Goal: Task Accomplishment & Management: Use online tool/utility

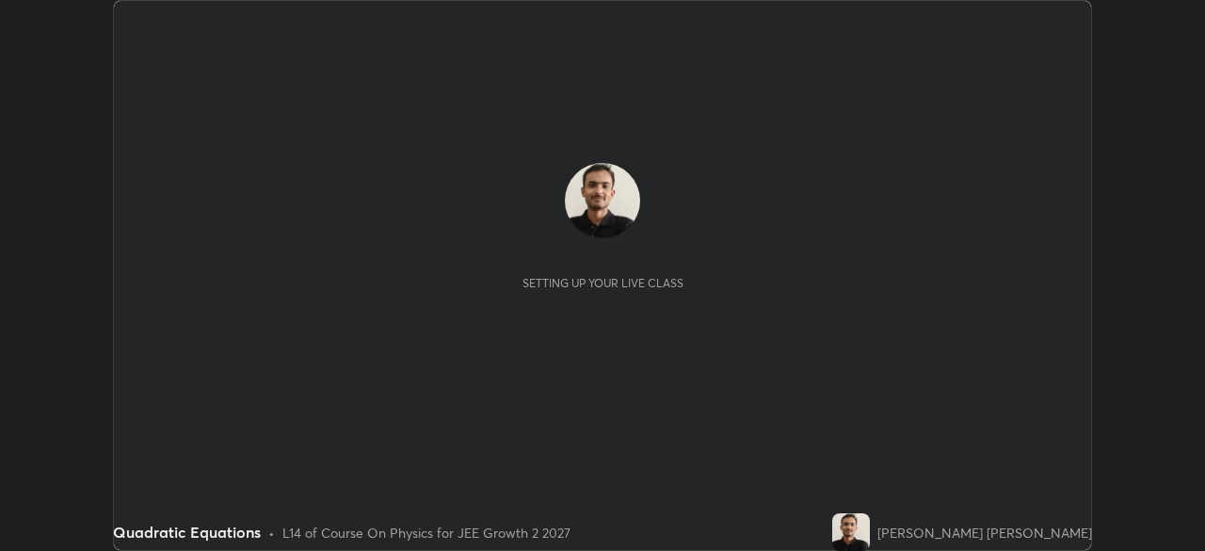
scroll to position [551, 1204]
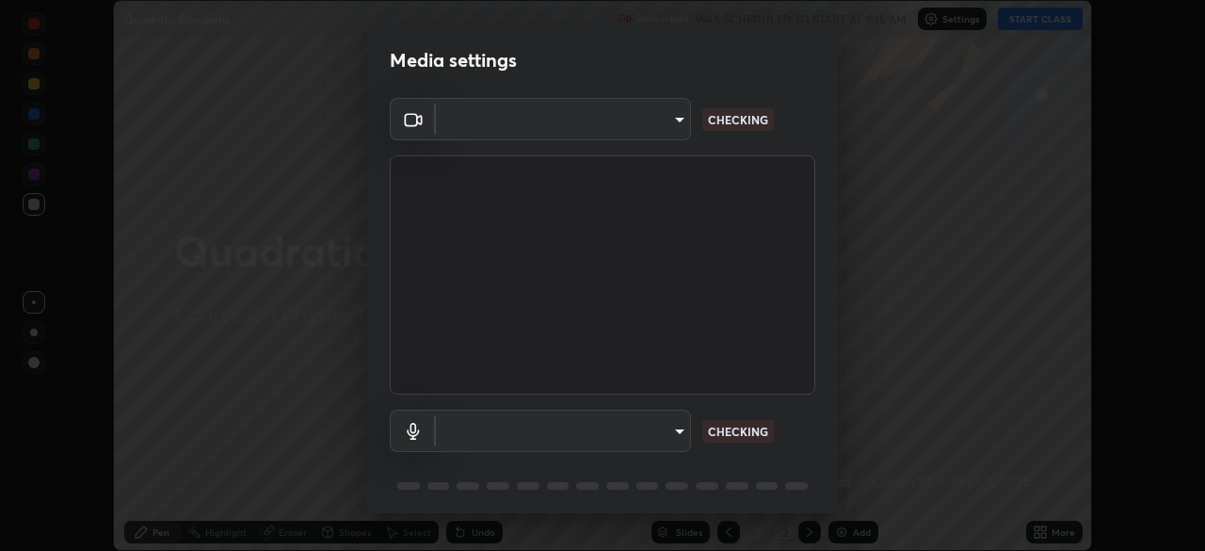
type input "39f420a8f8d33af7ad545f4bd8c914354ee6fe31ce268cb5502dc7cf40be593a"
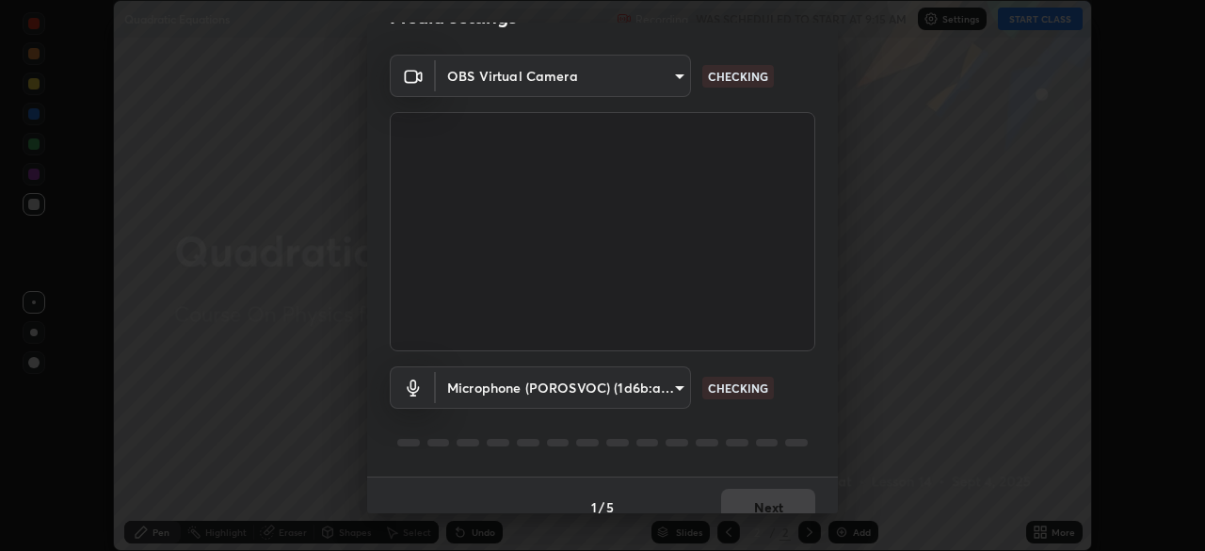
scroll to position [67, 0]
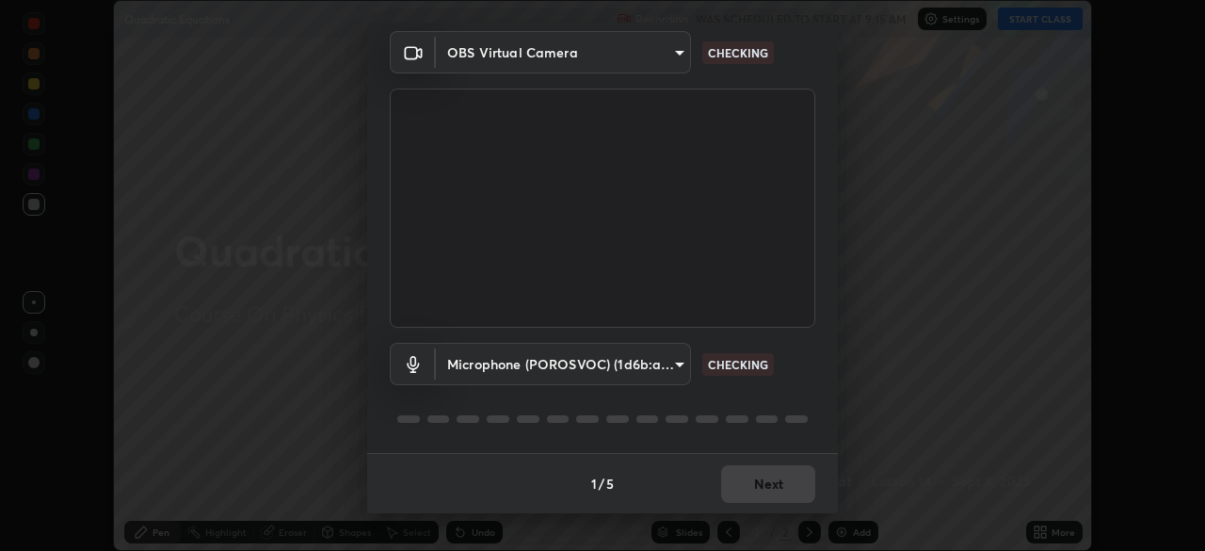
click at [684, 362] on body "Erase all Quadratic Equations Recording WAS SCHEDULED TO START AT 9:15 AM Setti…" at bounding box center [602, 275] width 1205 height 551
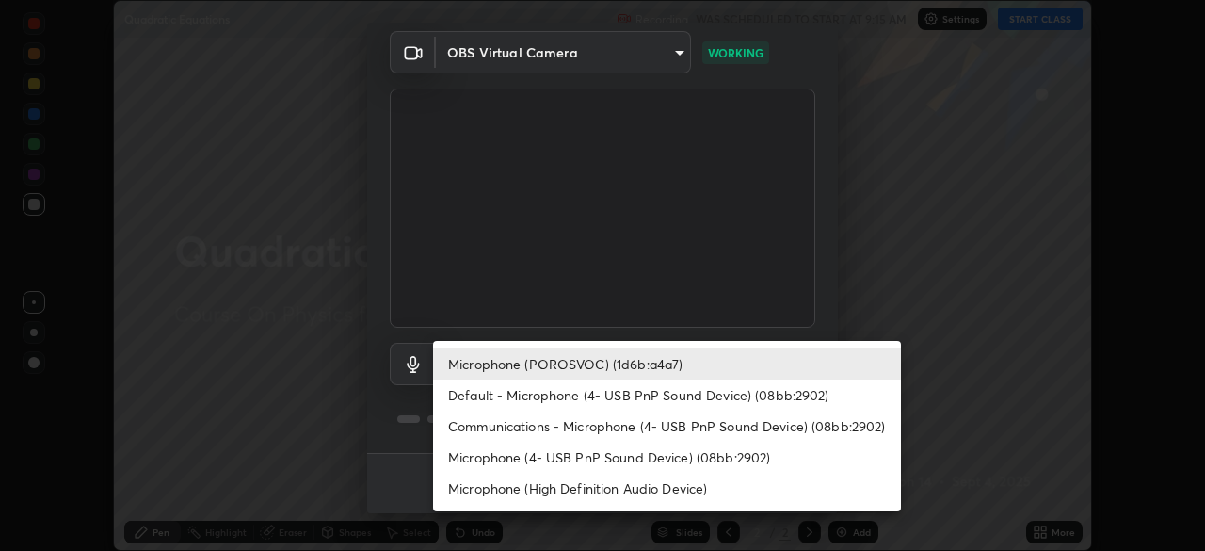
click at [548, 394] on li "Default - Microphone (4- USB PnP Sound Device) (08bb:2902)" at bounding box center [667, 394] width 468 height 31
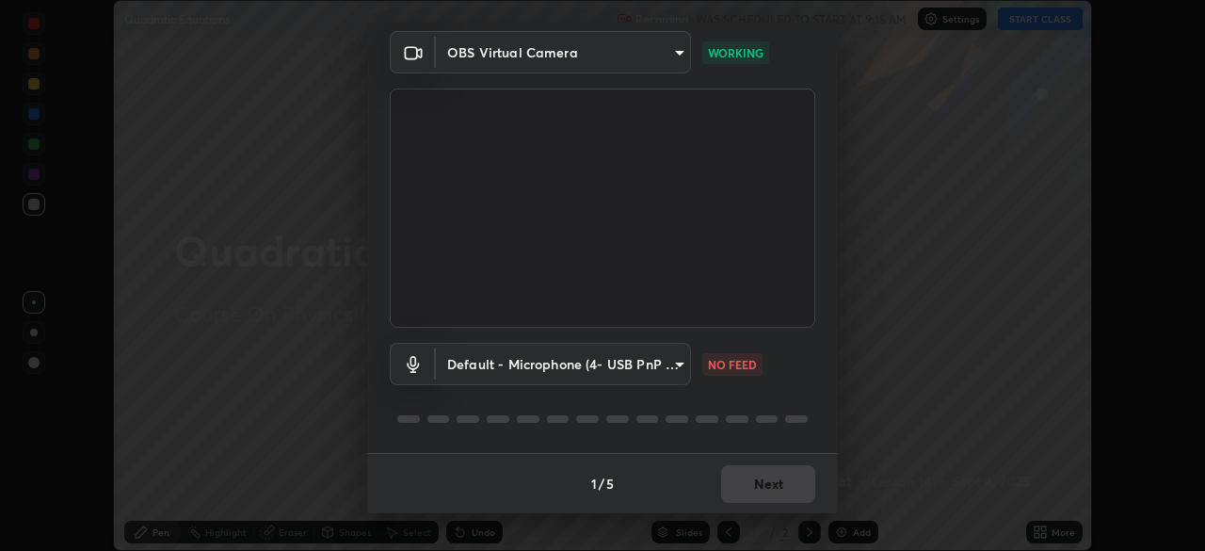
type input "default"
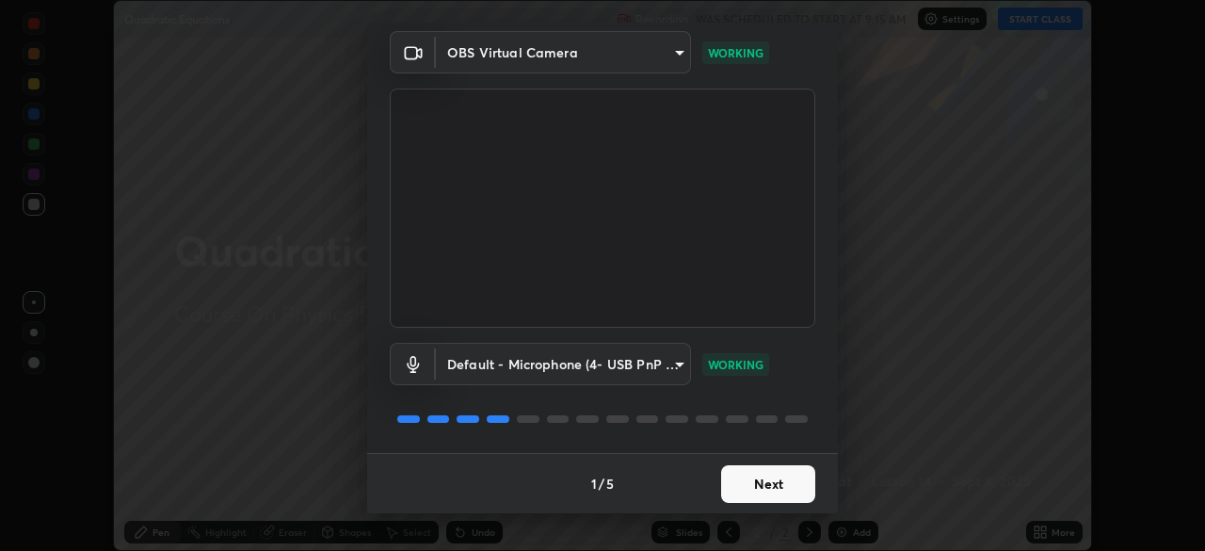
click at [758, 489] on button "Next" at bounding box center [768, 484] width 94 height 38
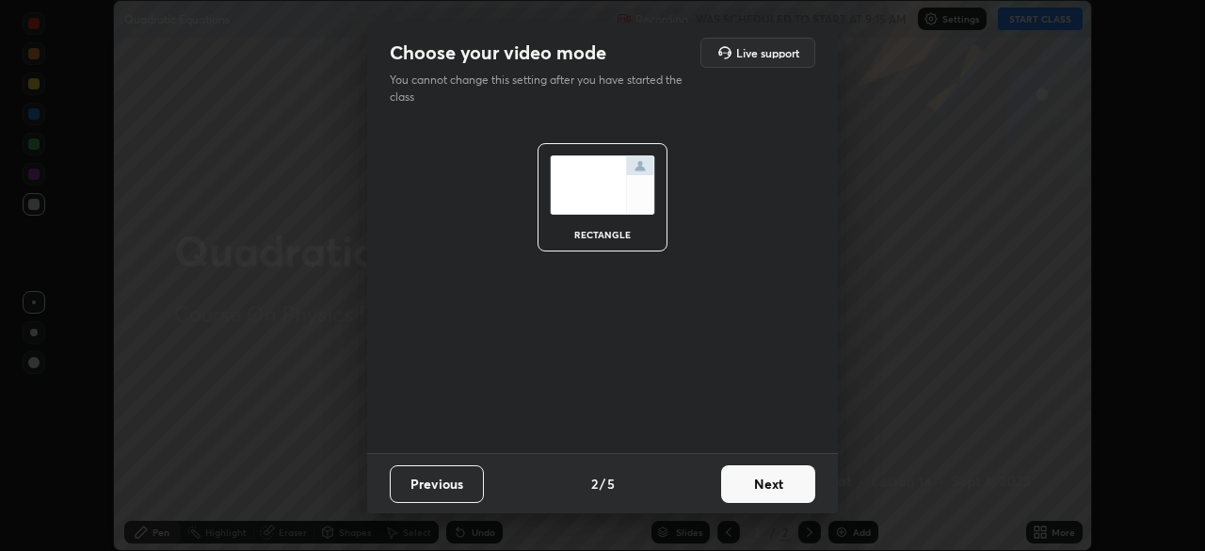
scroll to position [0, 0]
click at [761, 485] on button "Next" at bounding box center [768, 484] width 94 height 38
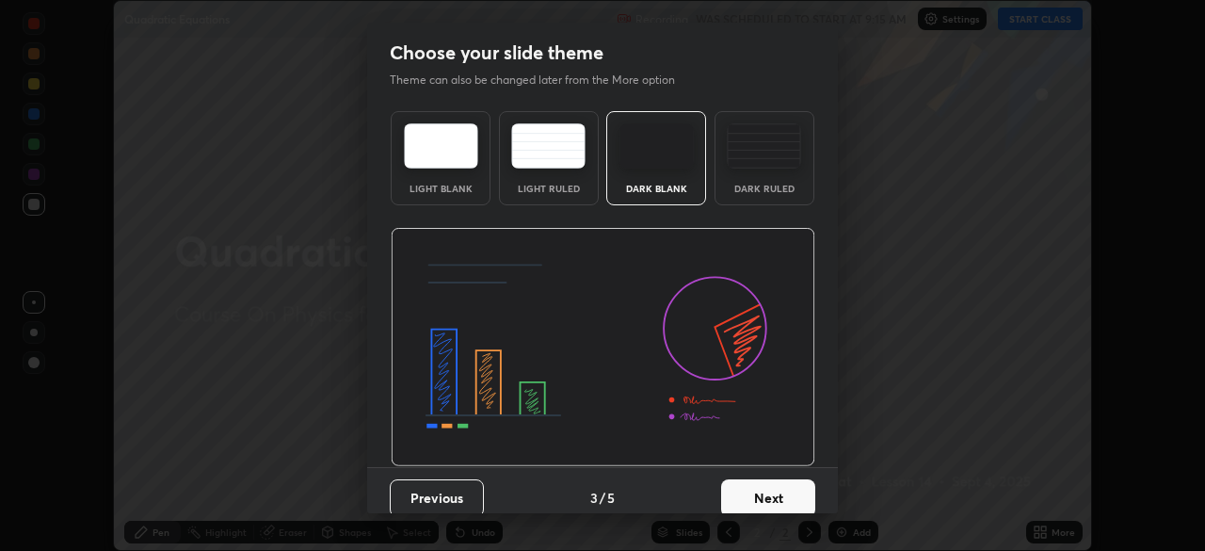
click at [760, 489] on button "Next" at bounding box center [768, 498] width 94 height 38
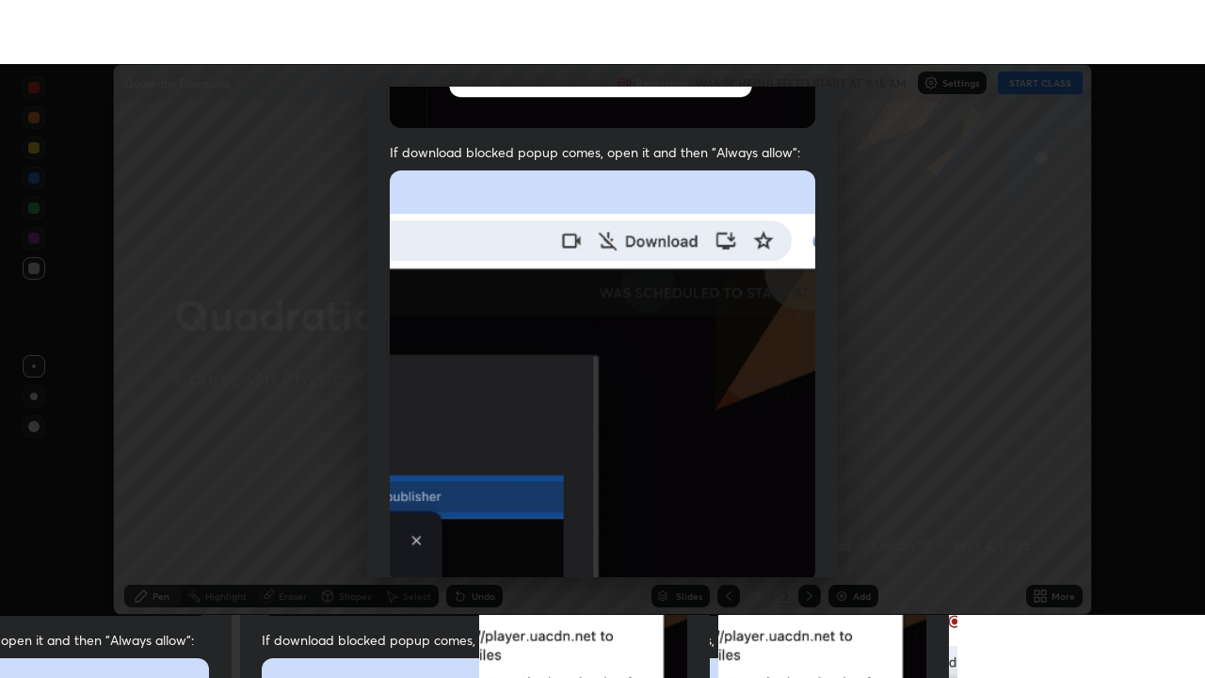
scroll to position [451, 0]
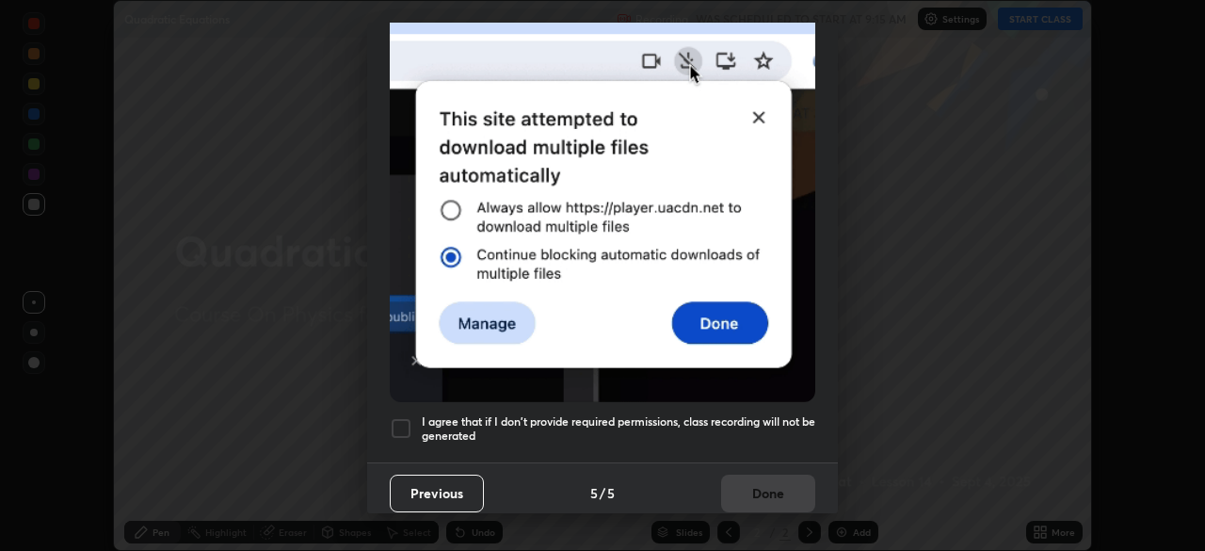
click at [395, 417] on div at bounding box center [401, 428] width 23 height 23
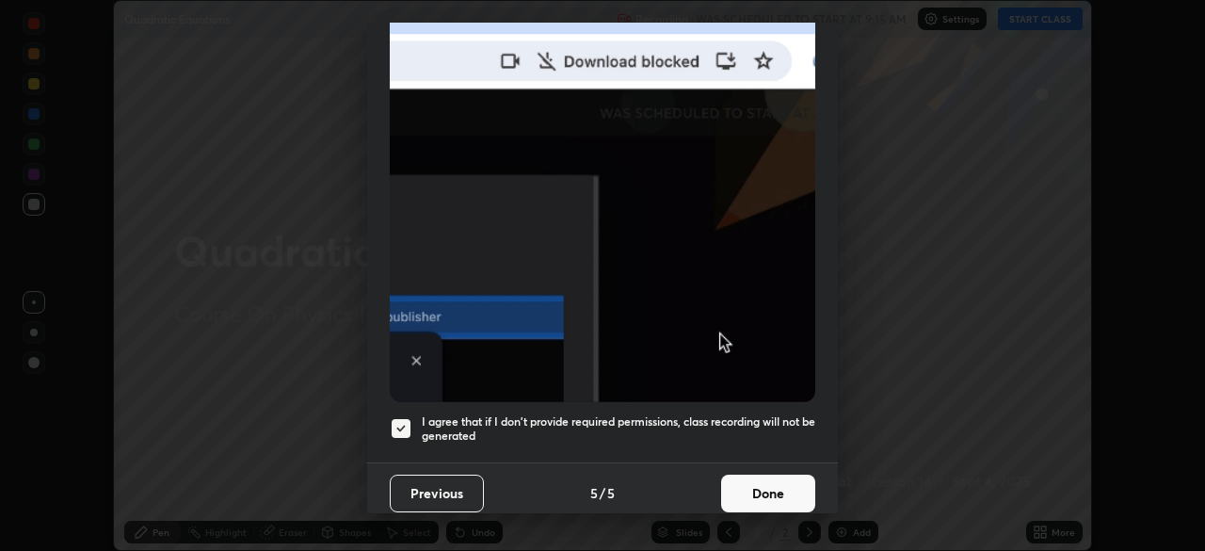
click at [770, 478] on button "Done" at bounding box center [768, 494] width 94 height 38
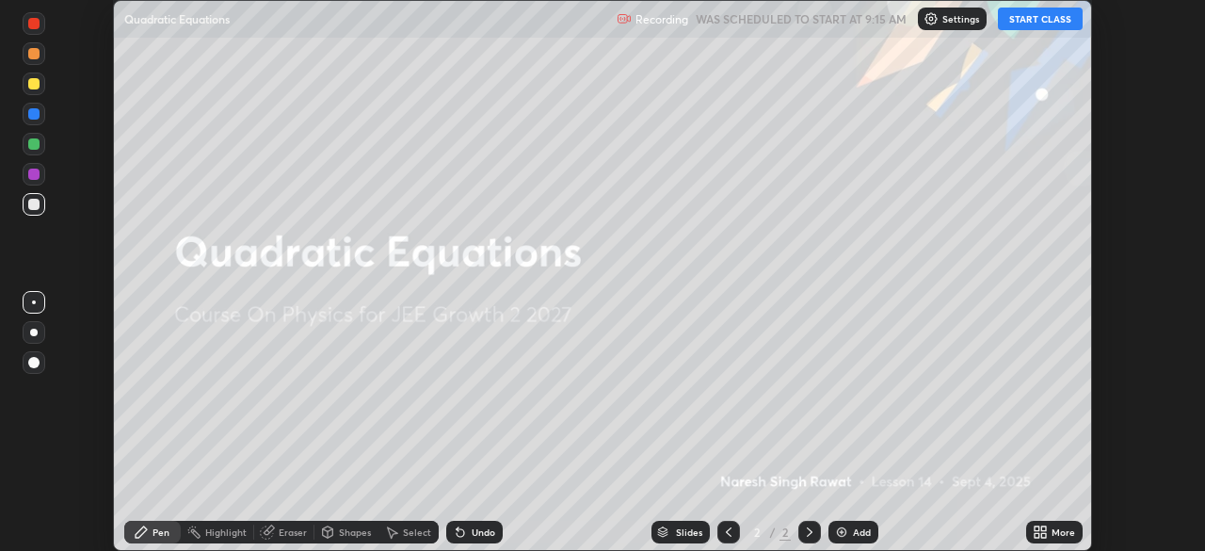
click at [1026, 530] on div "More" at bounding box center [1054, 532] width 56 height 23
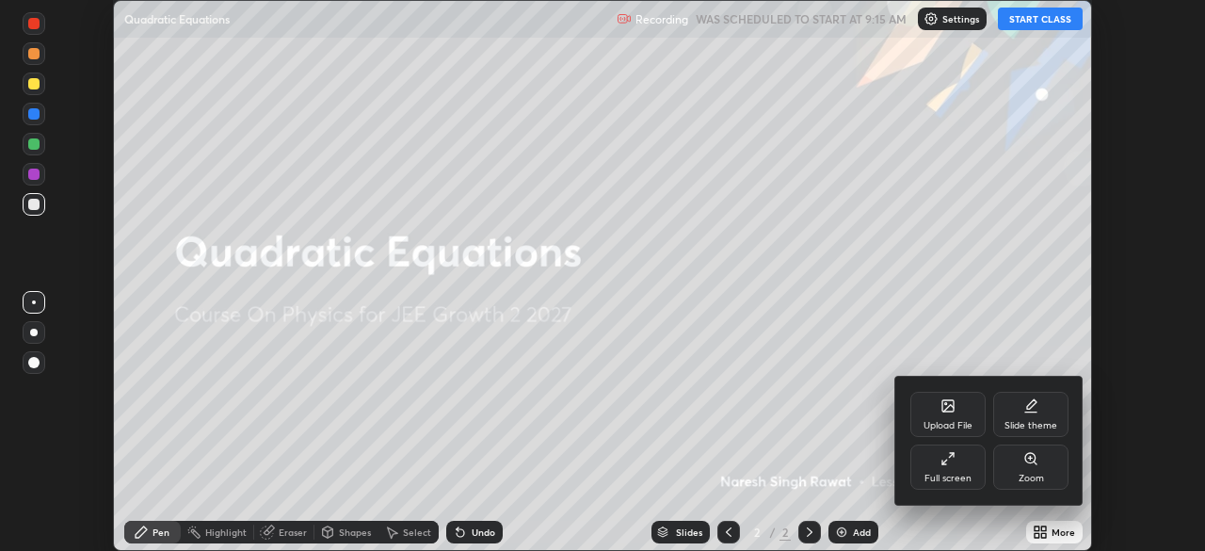
click at [942, 468] on div "Full screen" at bounding box center [947, 466] width 75 height 45
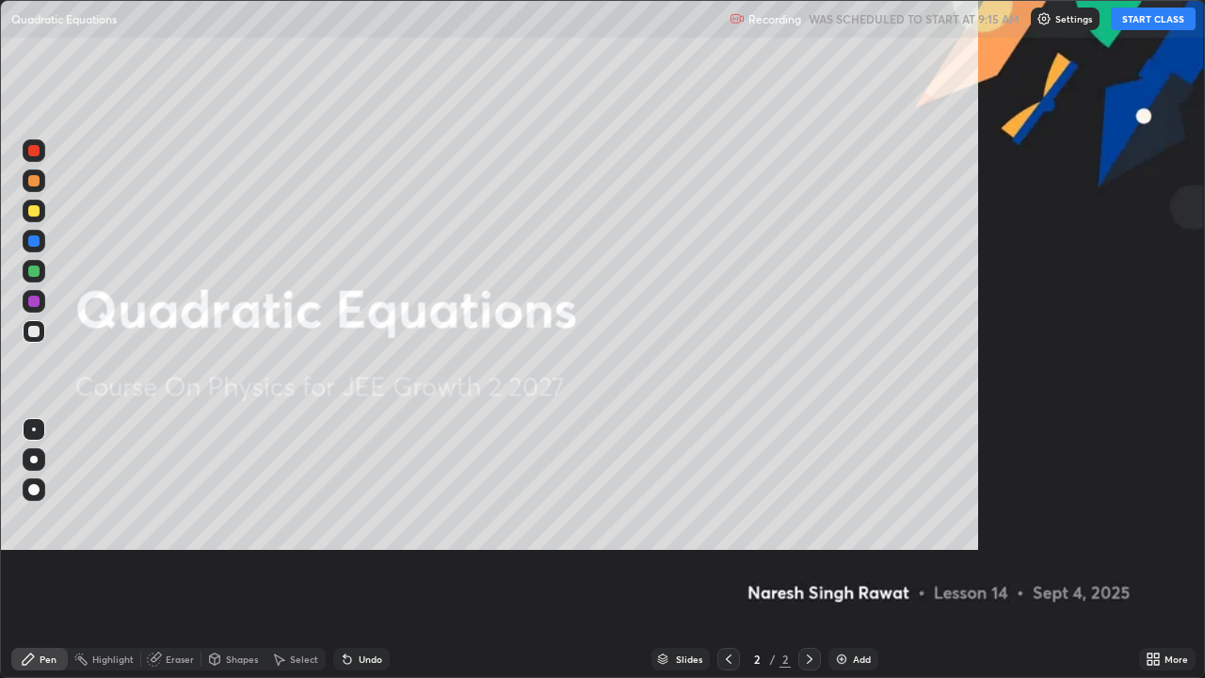
scroll to position [678, 1205]
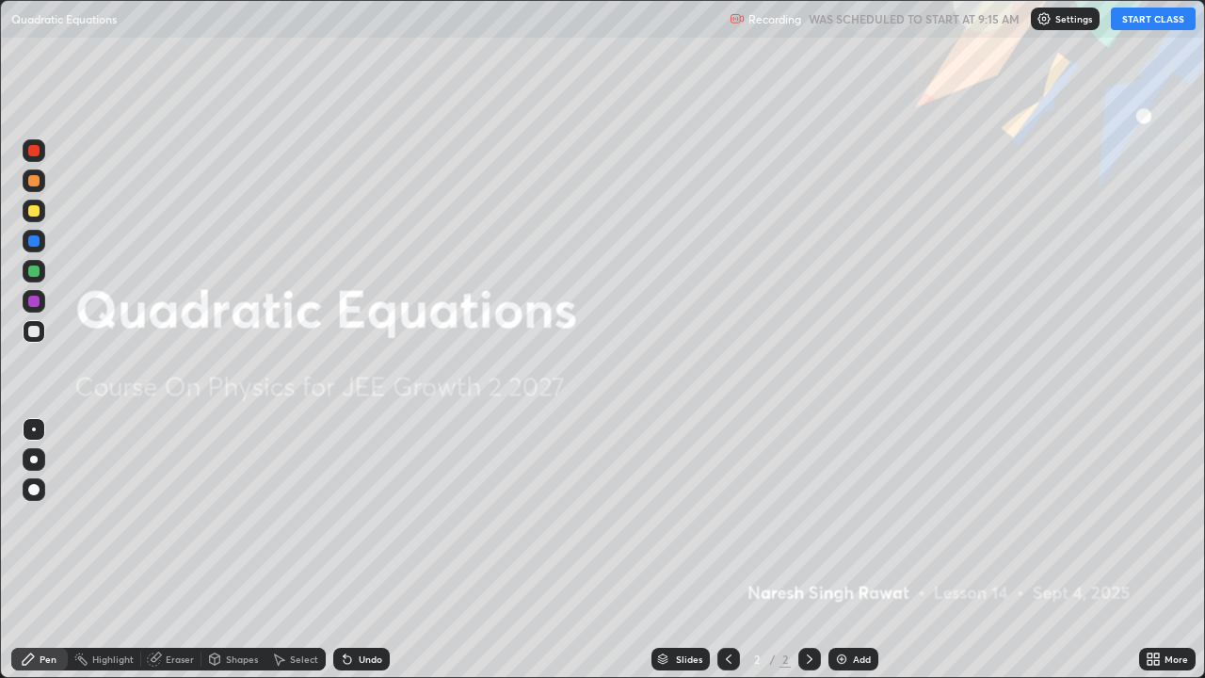
click at [1153, 550] on icon at bounding box center [1153, 659] width 15 height 15
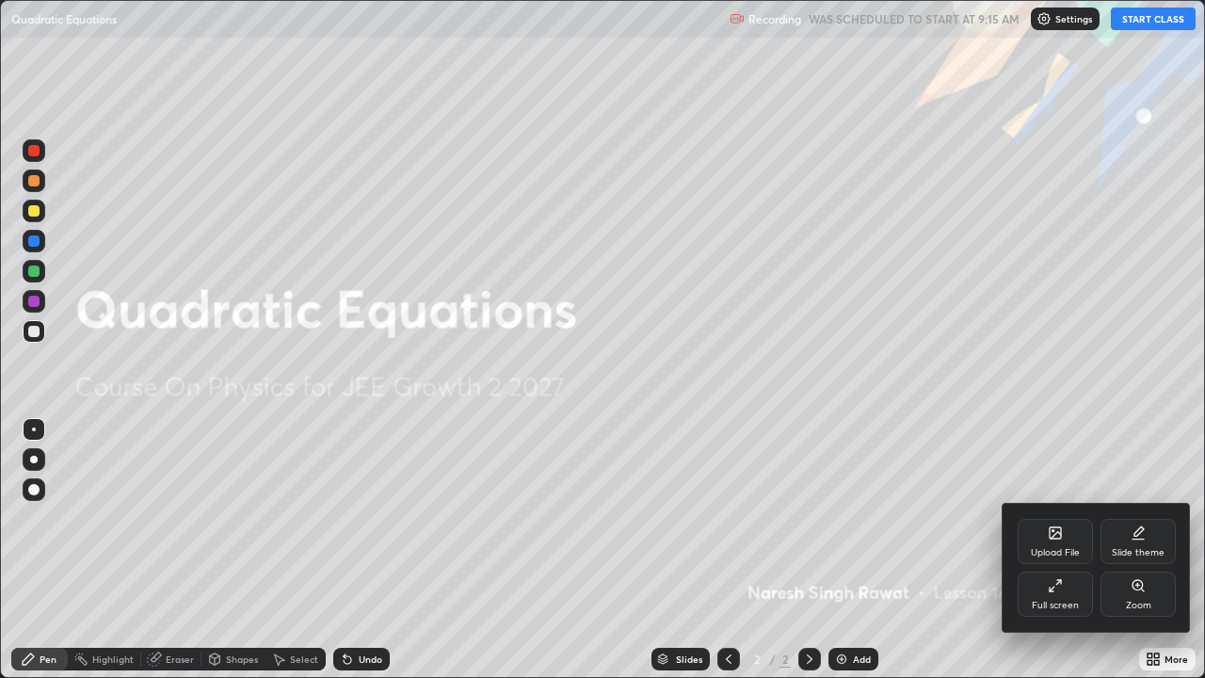
click at [1136, 532] on icon at bounding box center [1139, 530] width 9 height 9
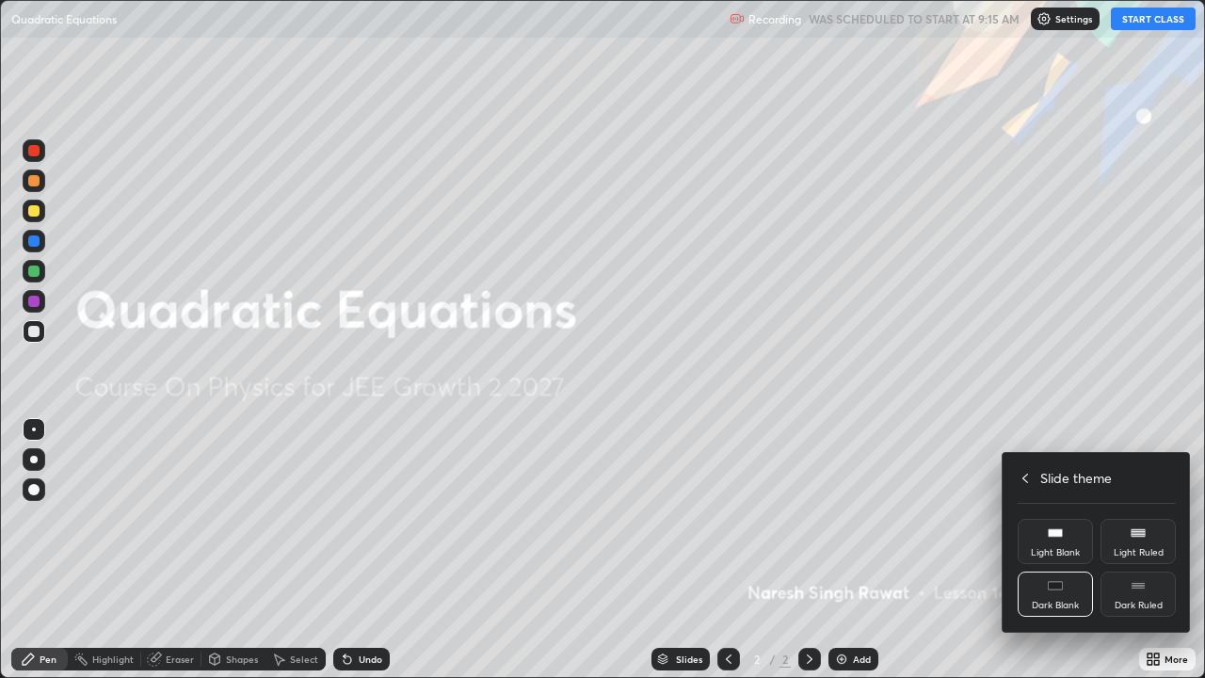
click at [1135, 550] on rect at bounding box center [1138, 586] width 14 height 8
click at [1027, 487] on div "Slide theme" at bounding box center [1097, 478] width 158 height 20
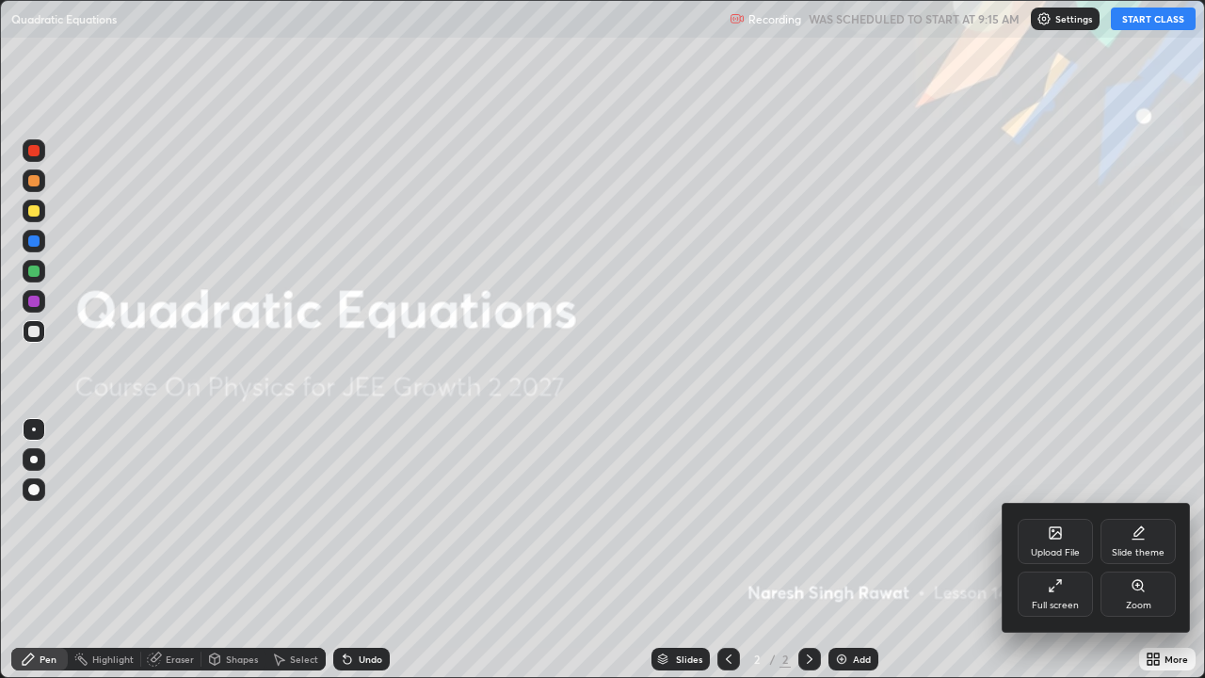
click at [971, 458] on div at bounding box center [602, 339] width 1205 height 678
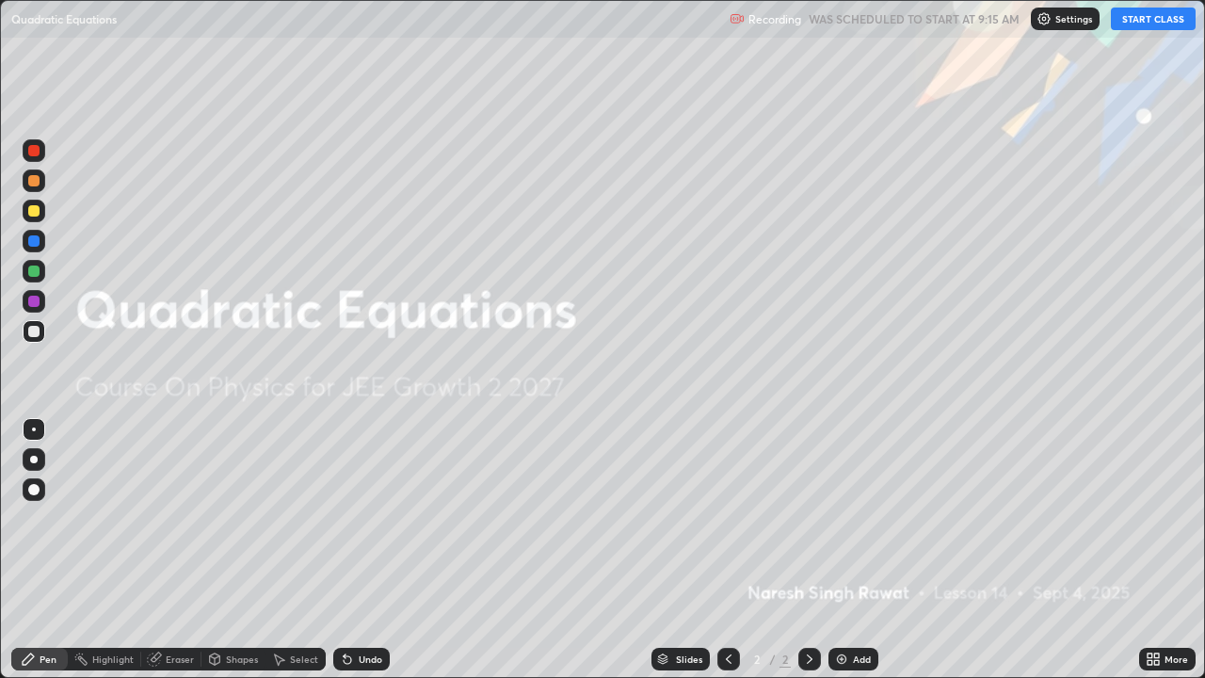
click at [1135, 14] on button "START CLASS" at bounding box center [1153, 19] width 85 height 23
click at [841, 550] on div "Add" at bounding box center [854, 659] width 50 height 23
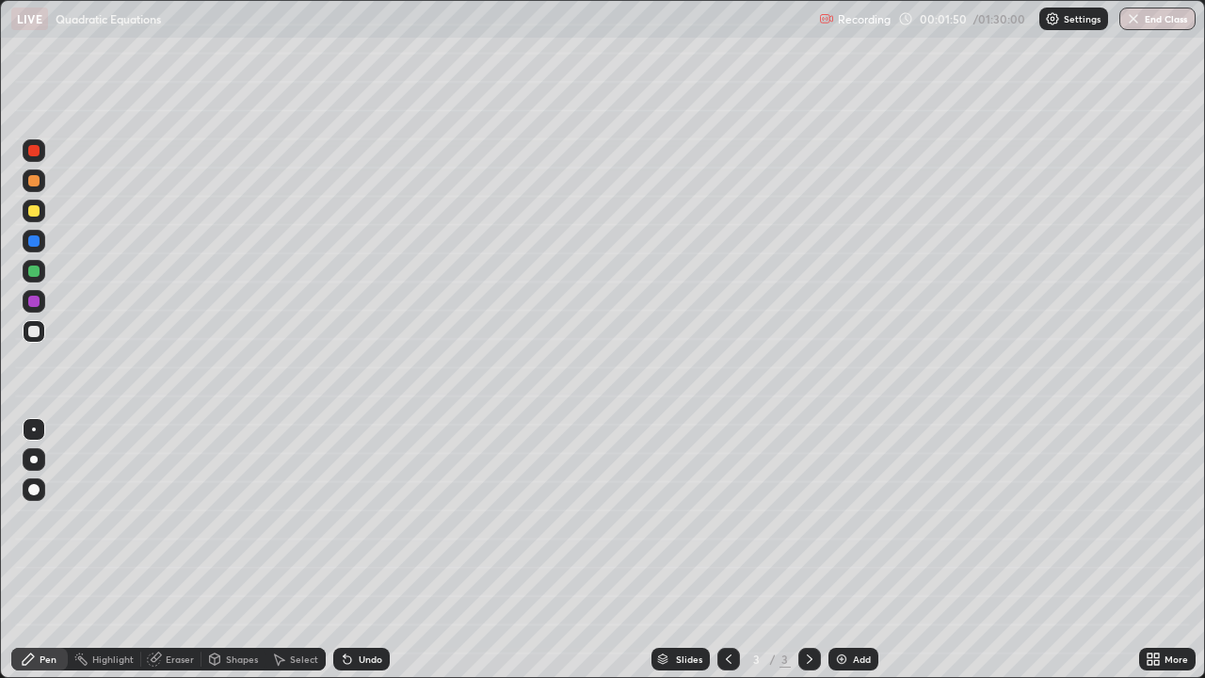
click at [24, 178] on div at bounding box center [34, 180] width 23 height 23
click at [368, 550] on div "Undo" at bounding box center [371, 658] width 24 height 9
click at [219, 550] on icon at bounding box center [214, 659] width 15 height 15
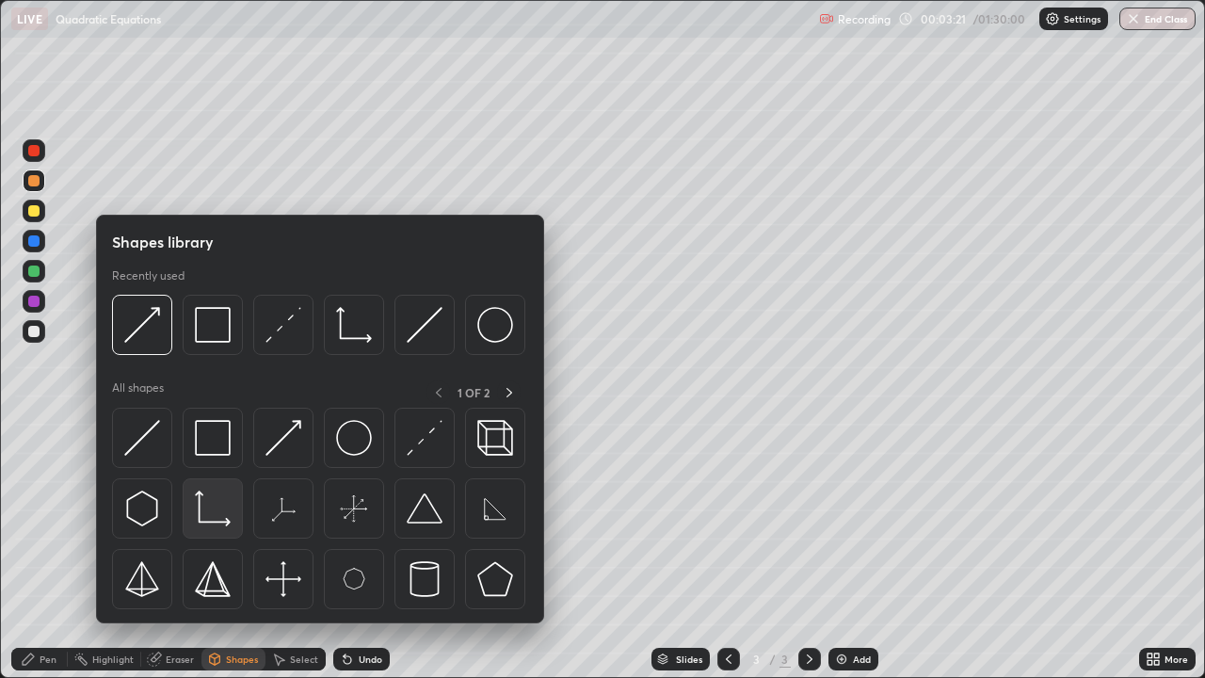
click at [224, 511] on img at bounding box center [213, 509] width 36 height 36
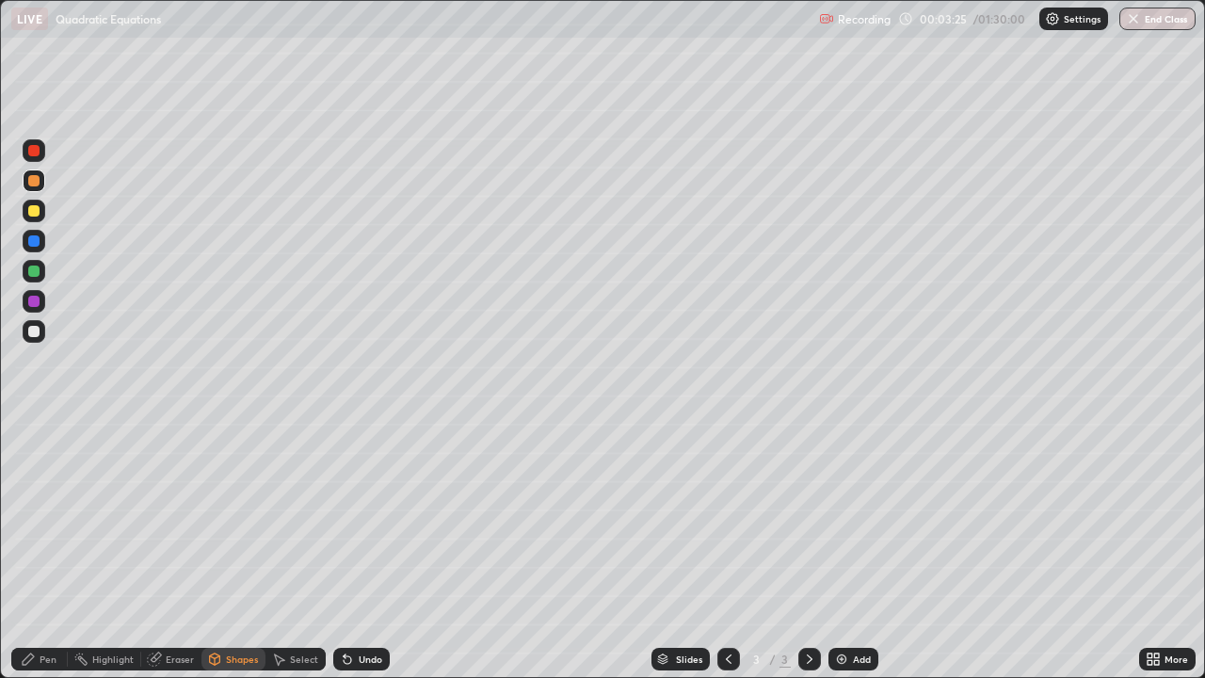
click at [36, 206] on div at bounding box center [33, 210] width 11 height 11
click at [33, 550] on div "Pen" at bounding box center [39, 659] width 56 height 23
click at [359, 550] on div "Undo" at bounding box center [371, 658] width 24 height 9
click at [37, 185] on div at bounding box center [33, 180] width 11 height 11
click at [34, 268] on div at bounding box center [33, 271] width 11 height 11
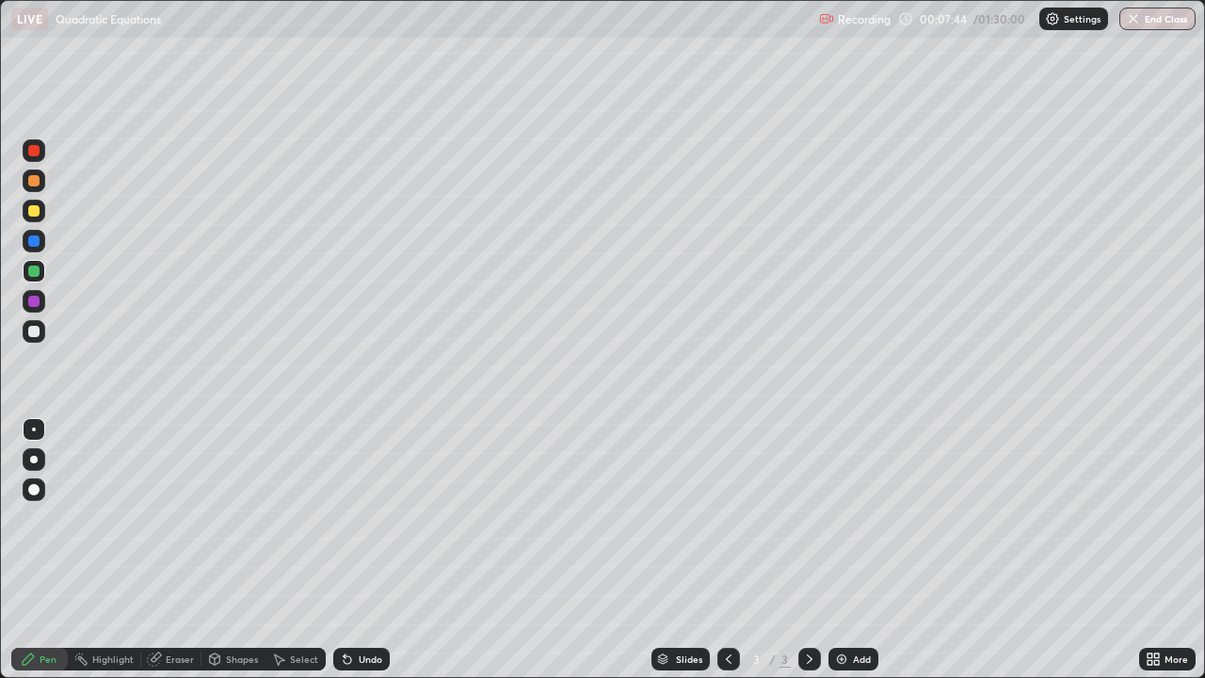
click at [838, 550] on img at bounding box center [841, 659] width 15 height 15
click at [224, 550] on div "Shapes" at bounding box center [233, 659] width 64 height 23
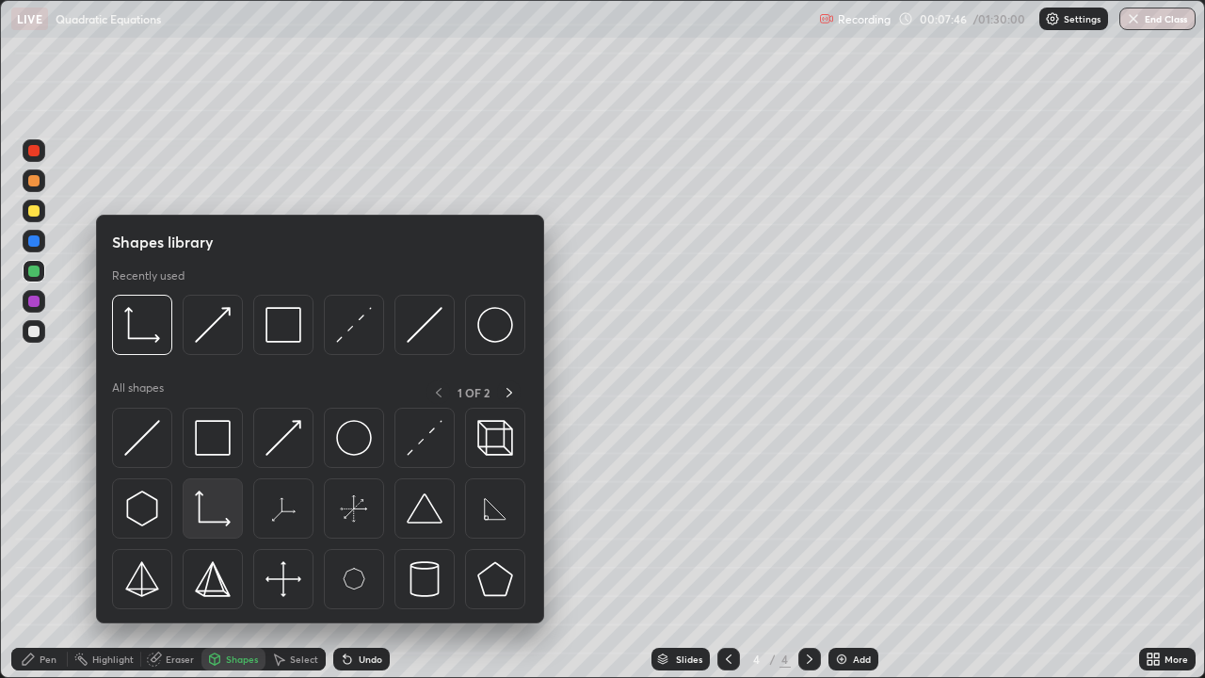
click at [226, 512] on img at bounding box center [213, 509] width 36 height 36
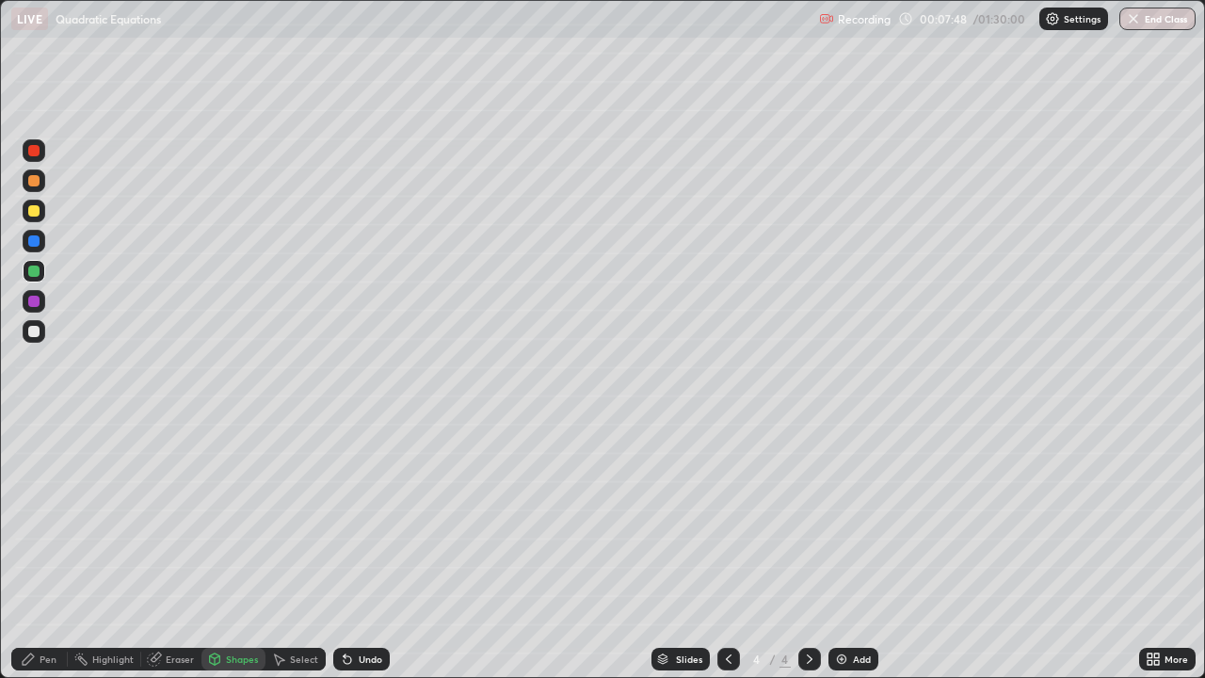
click at [35, 211] on div at bounding box center [33, 210] width 11 height 11
click at [40, 550] on div "Pen" at bounding box center [48, 658] width 17 height 9
click at [34, 333] on div at bounding box center [33, 331] width 11 height 11
click at [725, 550] on icon at bounding box center [728, 659] width 15 height 15
click at [250, 550] on div "Shapes" at bounding box center [242, 658] width 32 height 9
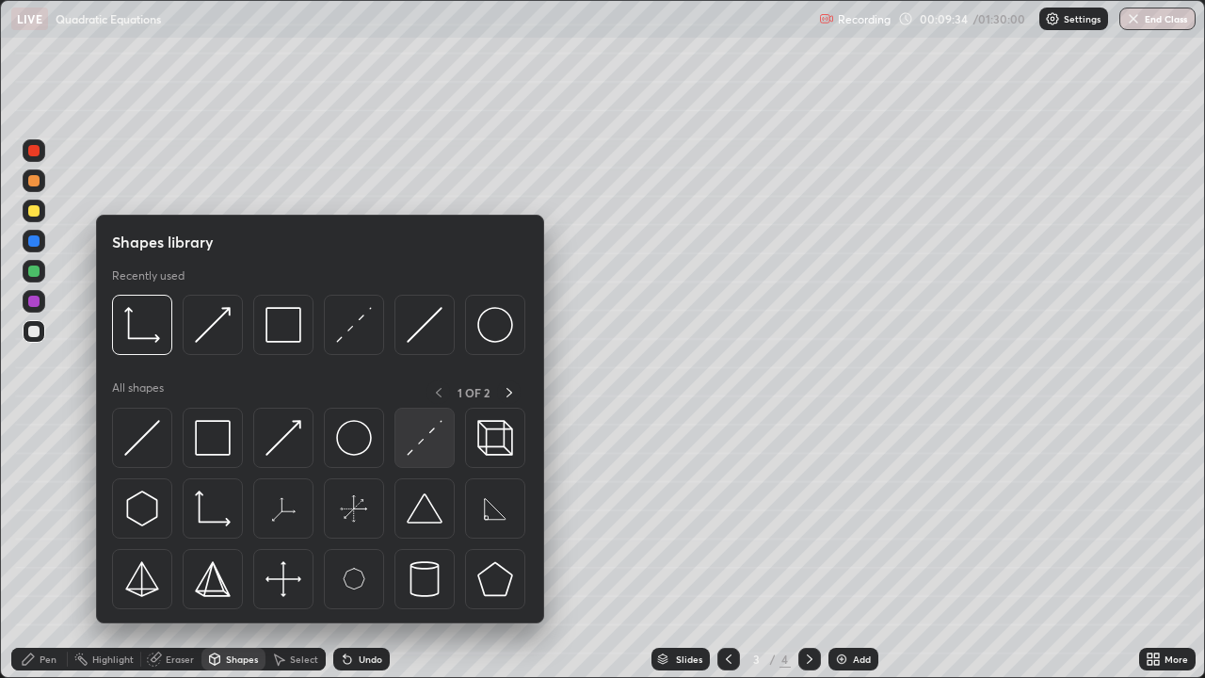
click at [416, 451] on img at bounding box center [425, 438] width 36 height 36
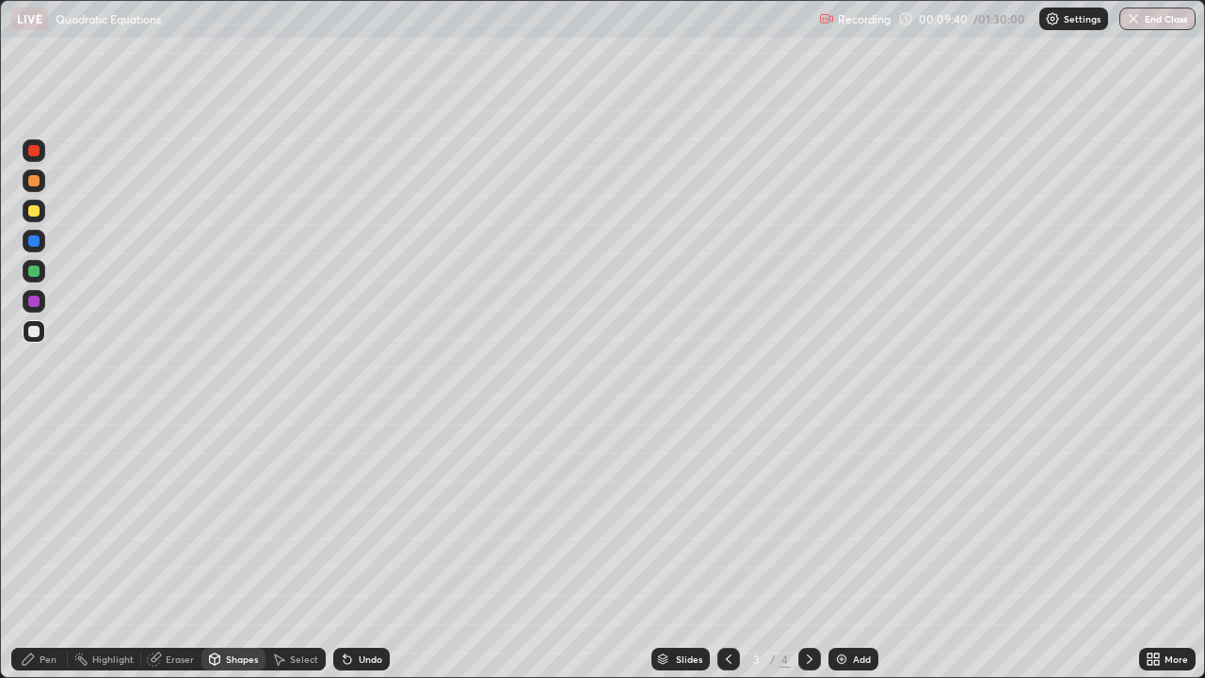
click at [34, 550] on icon at bounding box center [28, 659] width 15 height 15
click at [29, 334] on div at bounding box center [33, 331] width 11 height 11
click at [32, 183] on div at bounding box center [33, 180] width 11 height 11
click at [34, 270] on div at bounding box center [33, 271] width 11 height 11
click at [807, 550] on icon at bounding box center [809, 659] width 15 height 15
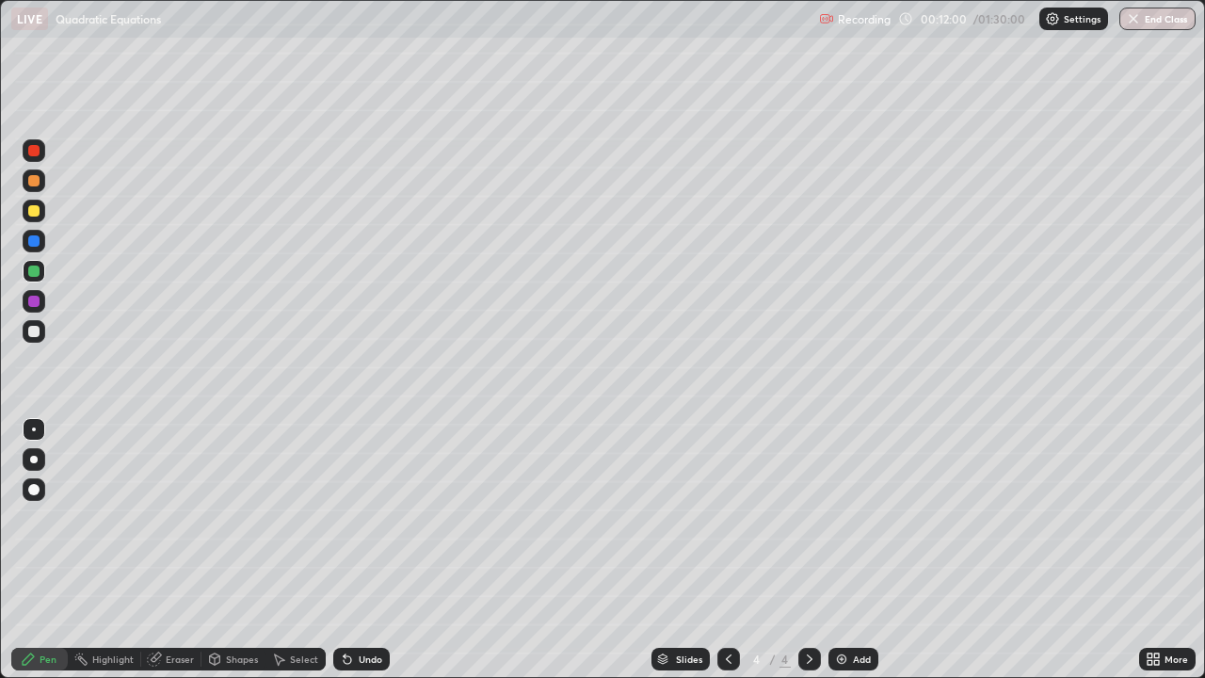
click at [808, 550] on icon at bounding box center [809, 659] width 15 height 15
click at [837, 550] on img at bounding box center [841, 659] width 15 height 15
click at [229, 550] on div "Shapes" at bounding box center [233, 659] width 64 height 23
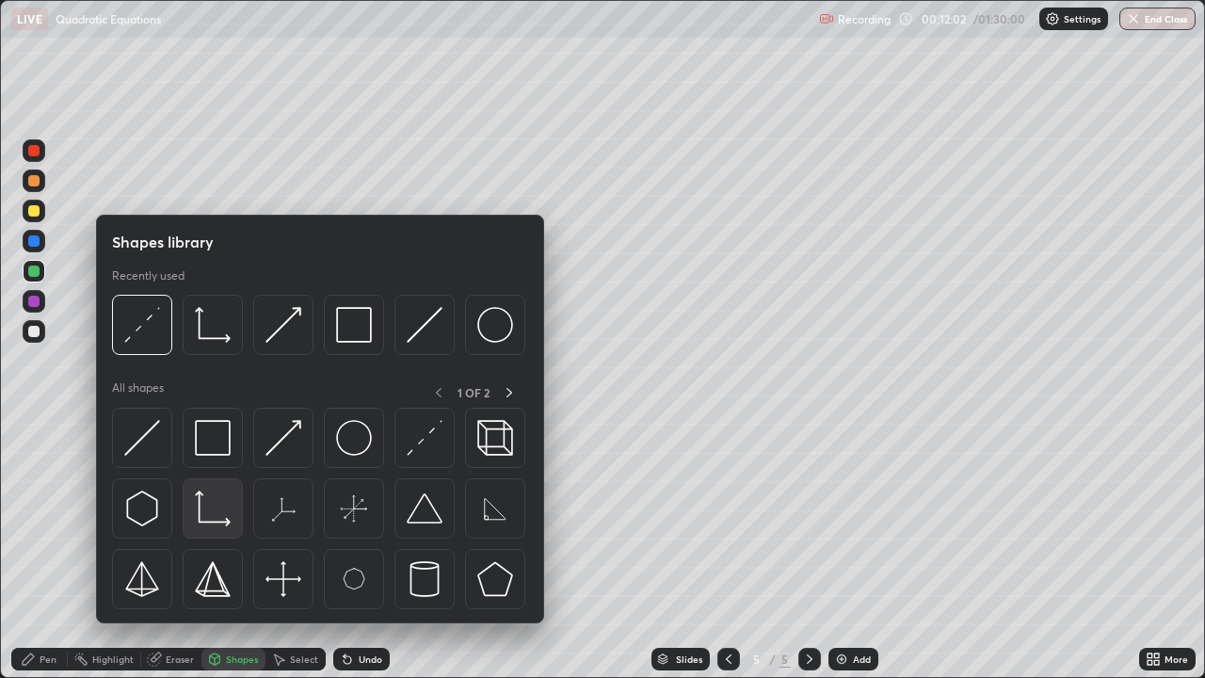
click at [217, 526] on img at bounding box center [213, 509] width 36 height 36
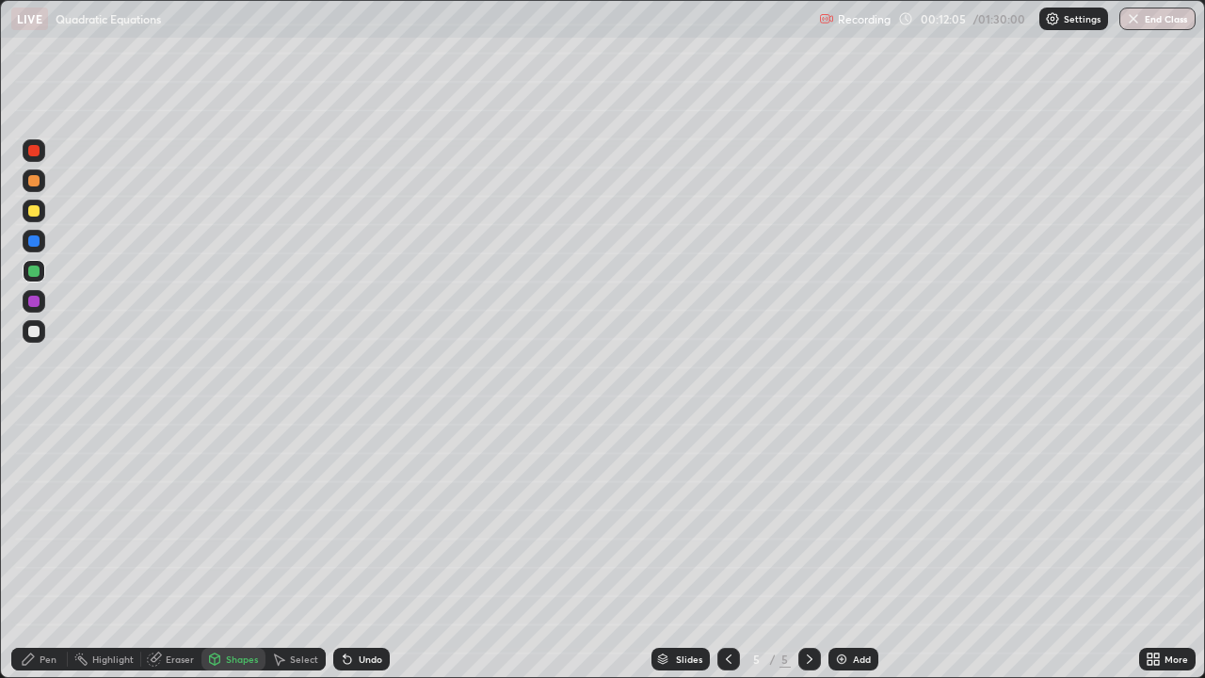
click at [39, 182] on div at bounding box center [33, 180] width 11 height 11
click at [40, 550] on div "Pen" at bounding box center [48, 658] width 17 height 9
click at [231, 550] on div "Shapes" at bounding box center [242, 658] width 32 height 9
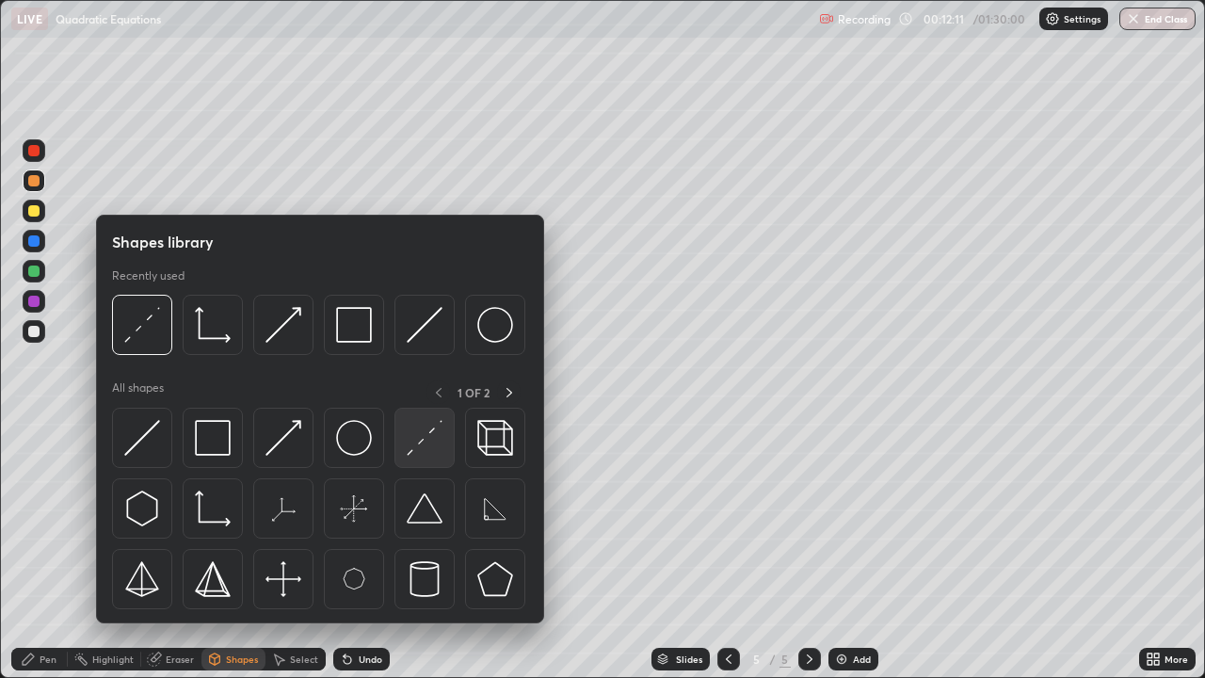
click at [424, 437] on img at bounding box center [425, 438] width 36 height 36
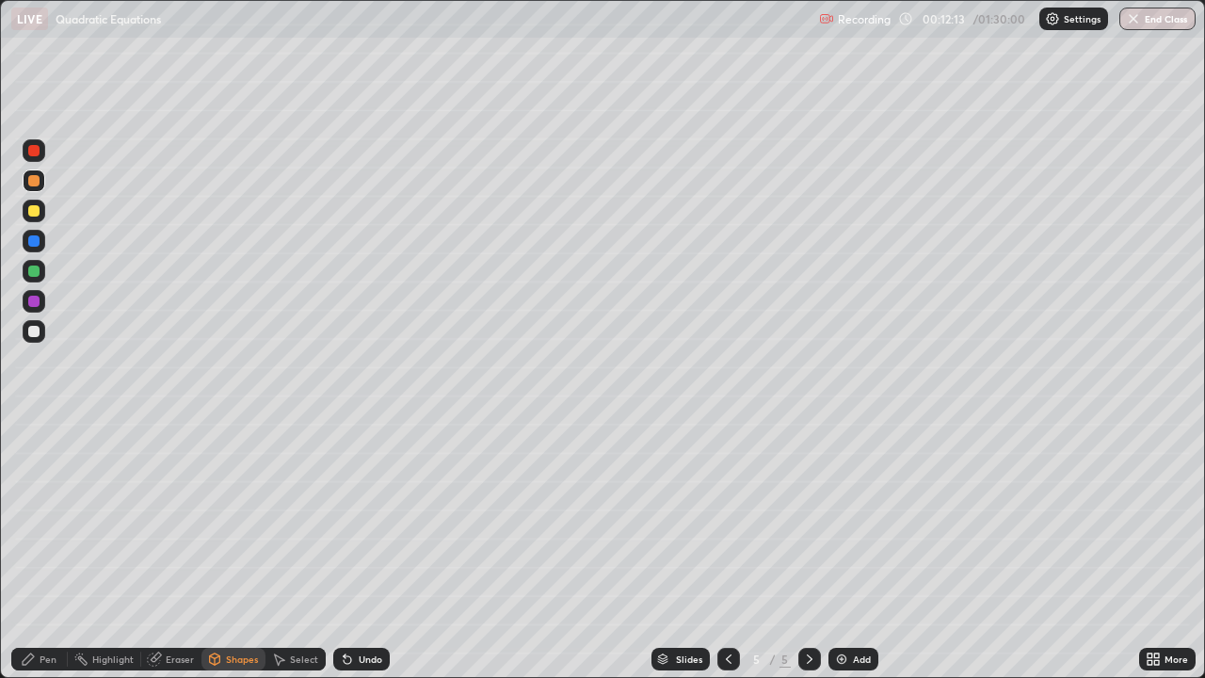
click at [233, 550] on div "Shapes" at bounding box center [242, 658] width 32 height 9
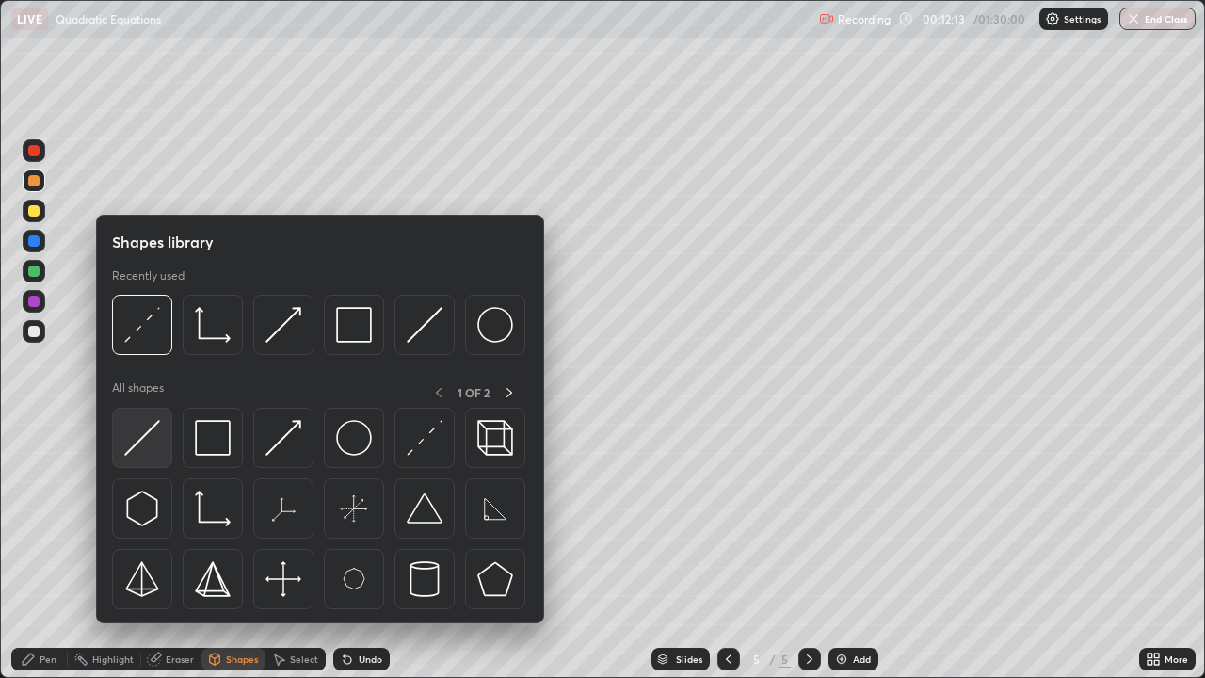
click at [144, 433] on img at bounding box center [142, 438] width 36 height 36
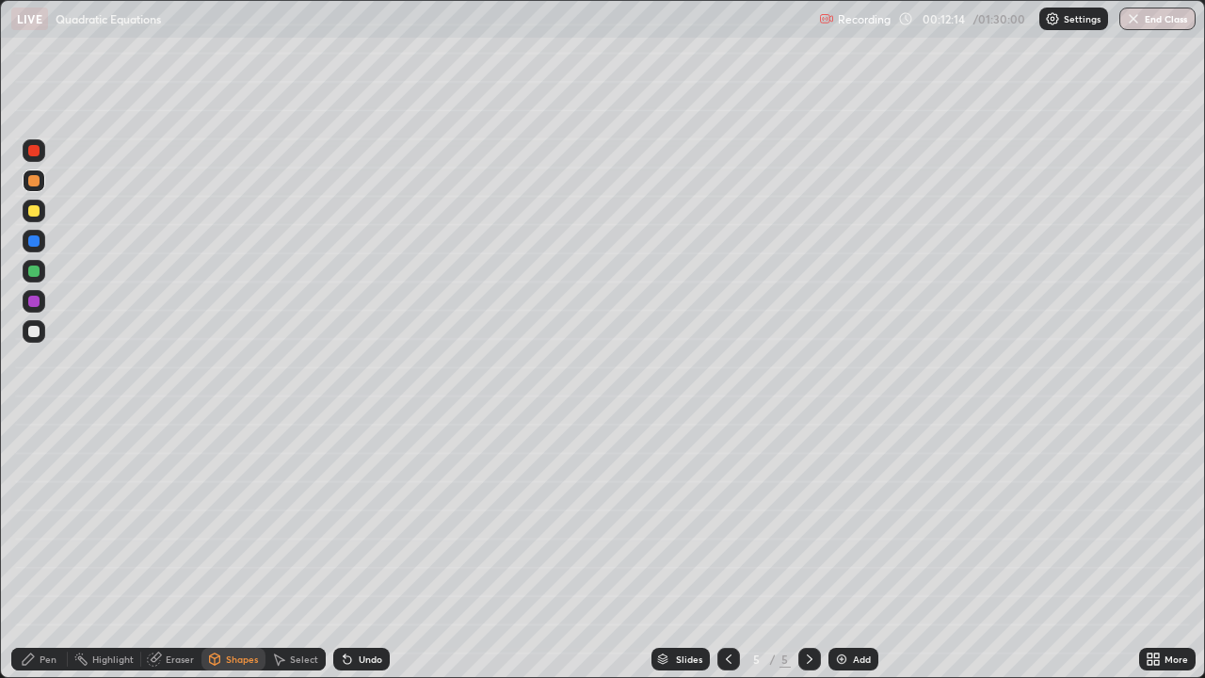
click at [38, 326] on div at bounding box center [33, 331] width 11 height 11
click at [262, 550] on div "Shapes" at bounding box center [233, 659] width 64 height 23
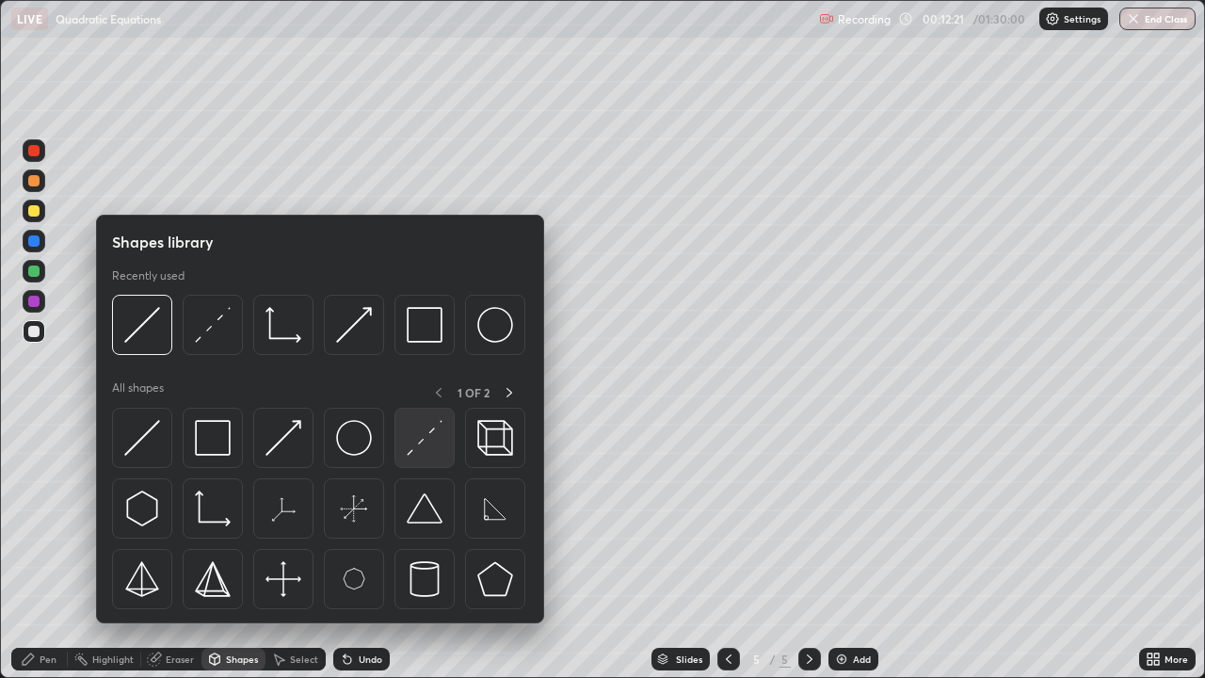
click at [414, 442] on img at bounding box center [425, 438] width 36 height 36
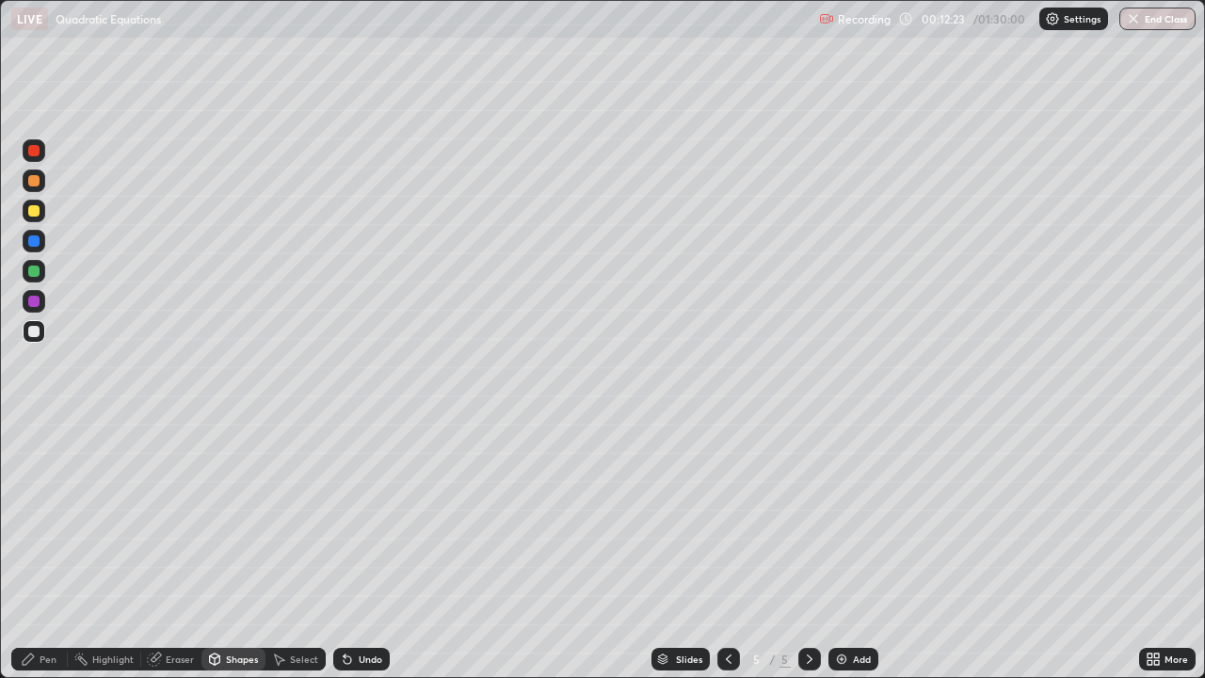
click at [32, 550] on icon at bounding box center [28, 659] width 15 height 15
click at [35, 330] on div at bounding box center [33, 331] width 11 height 11
click at [170, 550] on div "Eraser" at bounding box center [180, 658] width 28 height 9
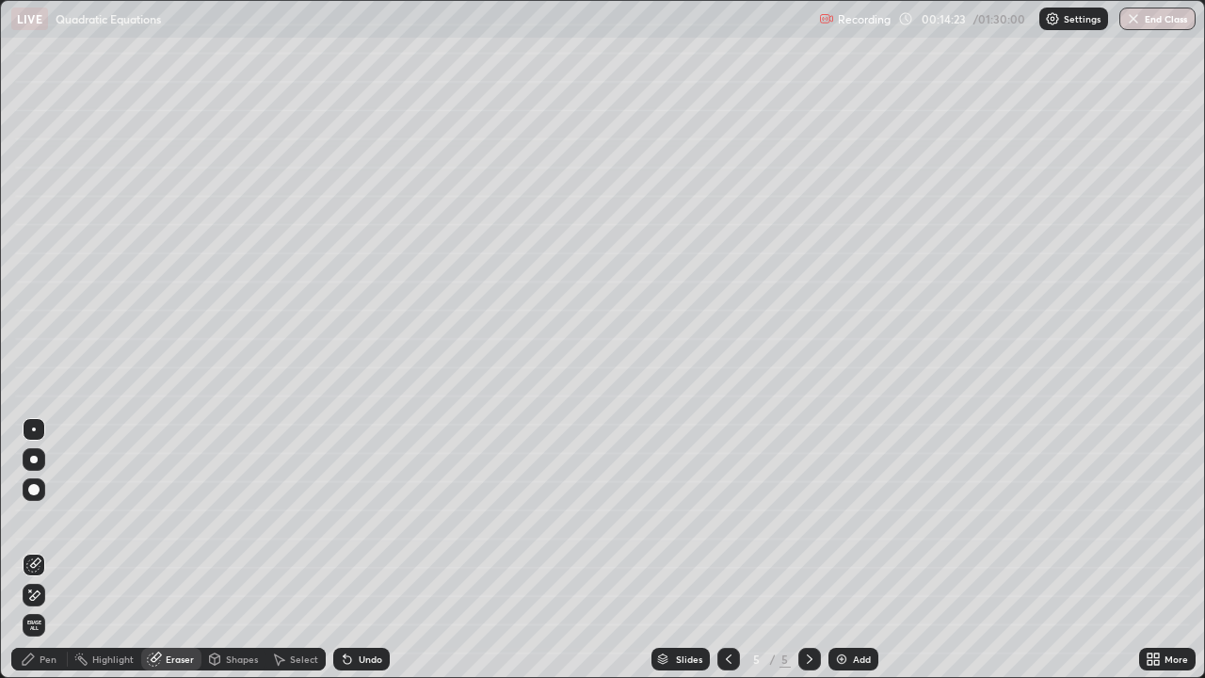
click at [37, 550] on div "Pen" at bounding box center [39, 659] width 56 height 23
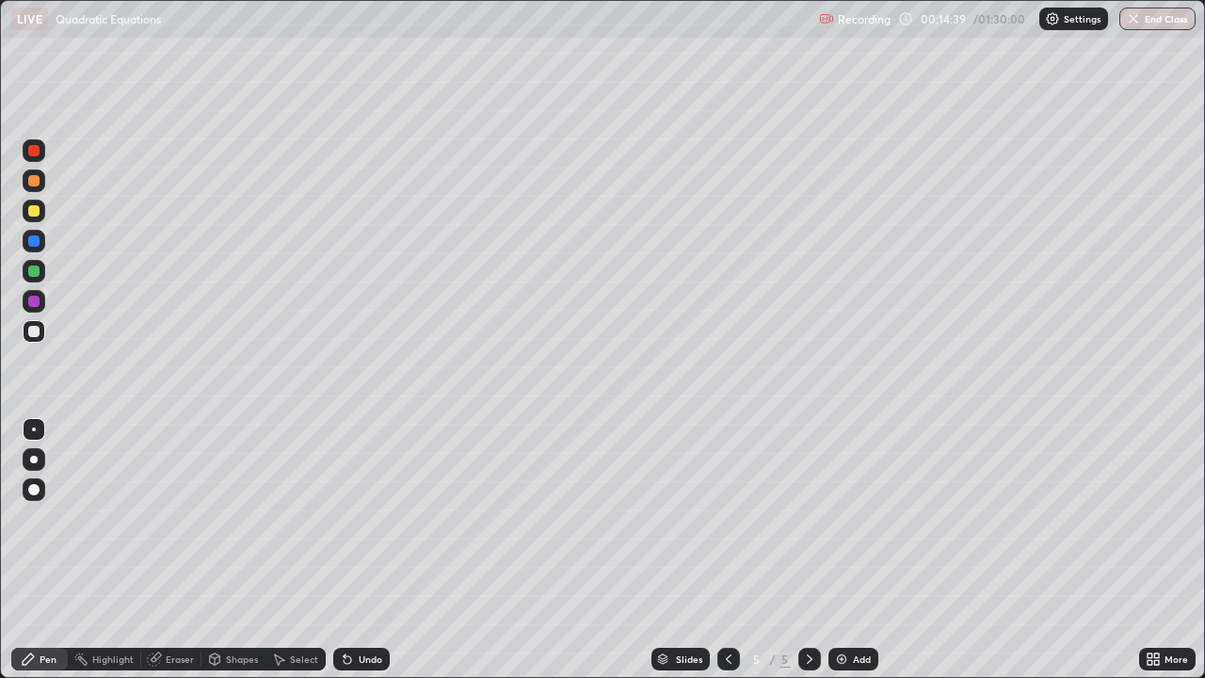
click at [41, 174] on div at bounding box center [34, 180] width 23 height 23
click at [36, 207] on div at bounding box center [33, 210] width 11 height 11
click at [810, 550] on icon at bounding box center [809, 659] width 15 height 15
click at [837, 550] on img at bounding box center [841, 659] width 15 height 15
click at [233, 550] on div "Shapes" at bounding box center [242, 658] width 32 height 9
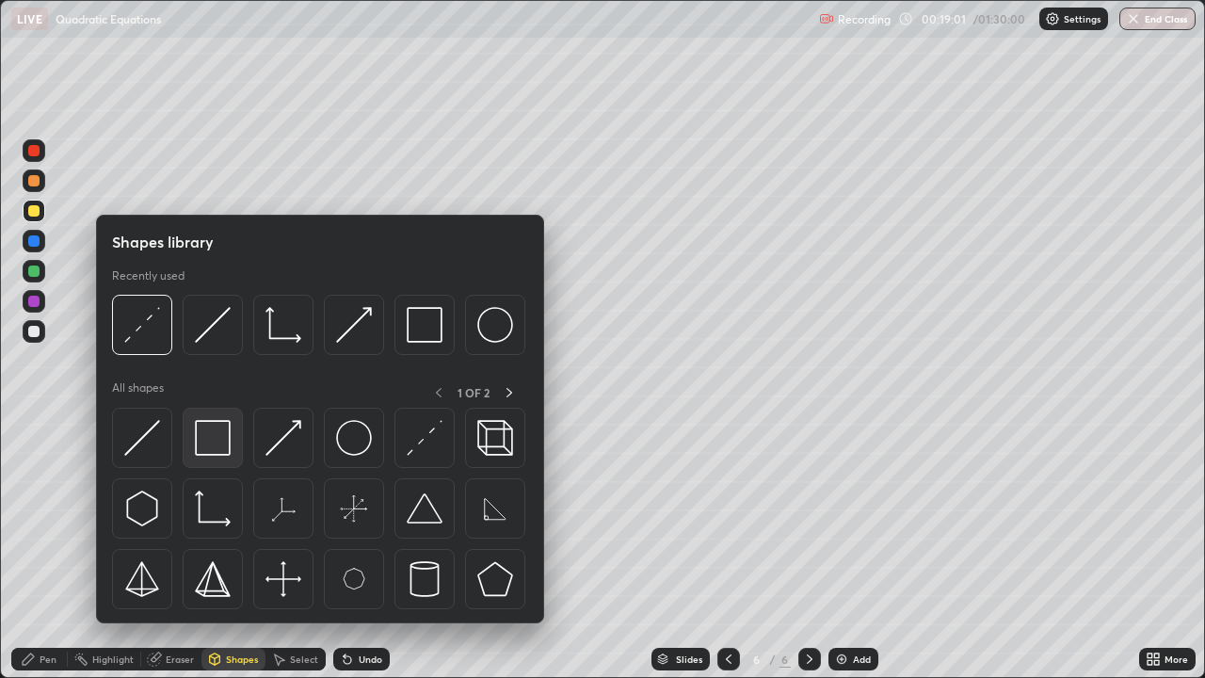
click at [224, 445] on img at bounding box center [213, 438] width 36 height 36
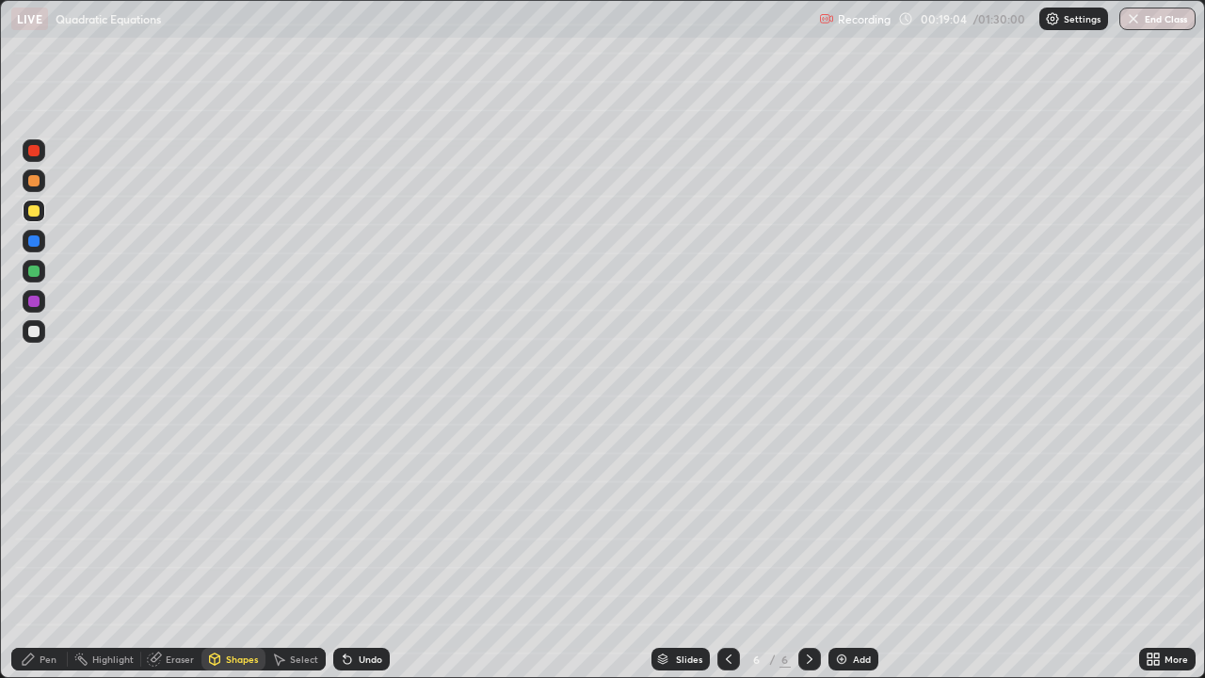
click at [237, 550] on div "Shapes" at bounding box center [233, 659] width 64 height 23
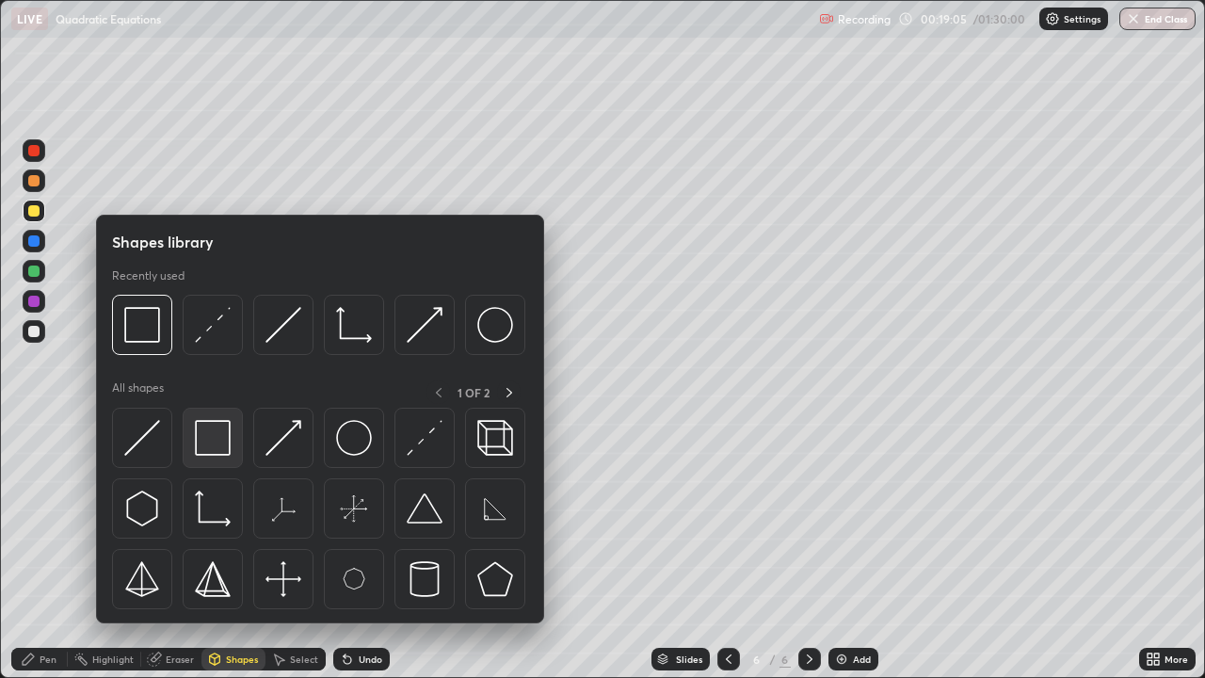
click at [219, 450] on img at bounding box center [213, 438] width 36 height 36
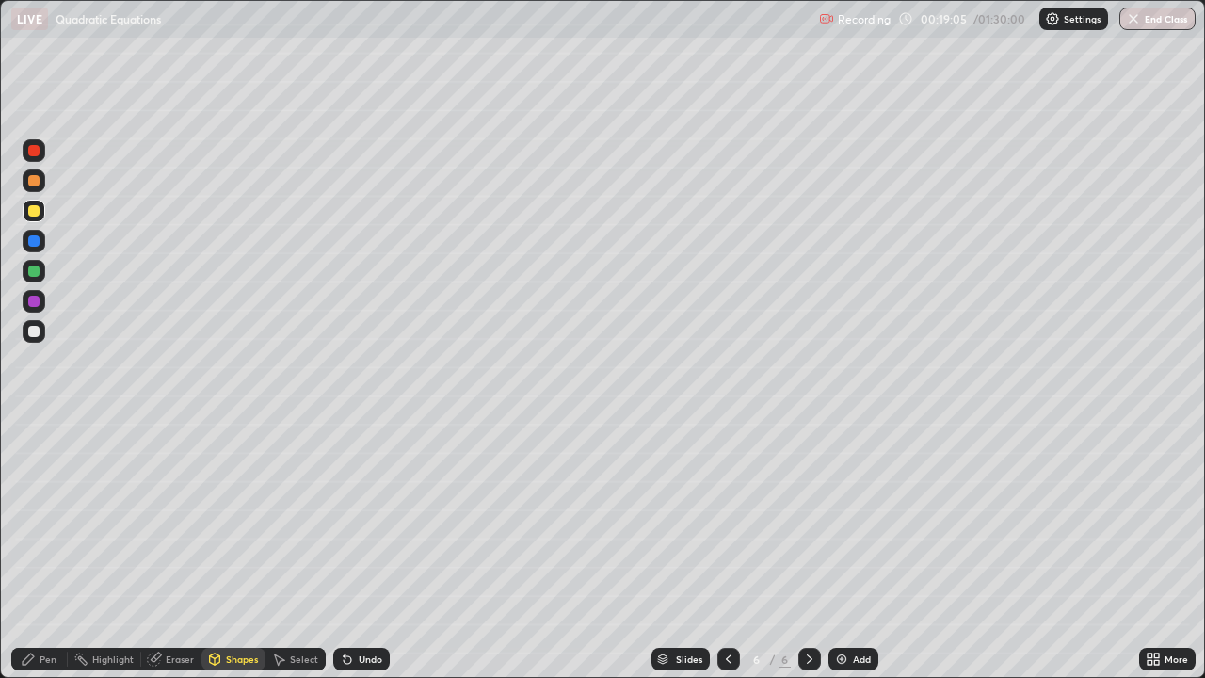
click at [38, 272] on div at bounding box center [33, 271] width 11 height 11
click at [37, 181] on div at bounding box center [33, 180] width 11 height 11
click at [26, 550] on icon at bounding box center [28, 658] width 11 height 11
click at [232, 550] on div "Shapes" at bounding box center [242, 658] width 32 height 9
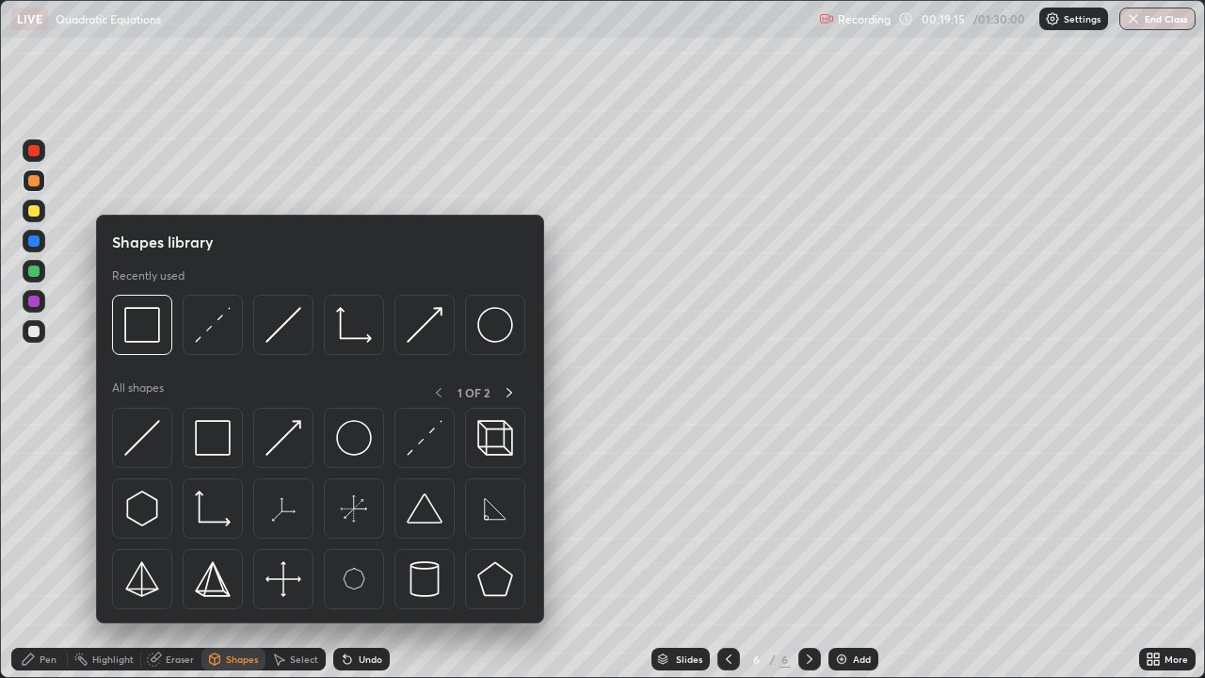
click at [274, 440] on img at bounding box center [284, 438] width 36 height 36
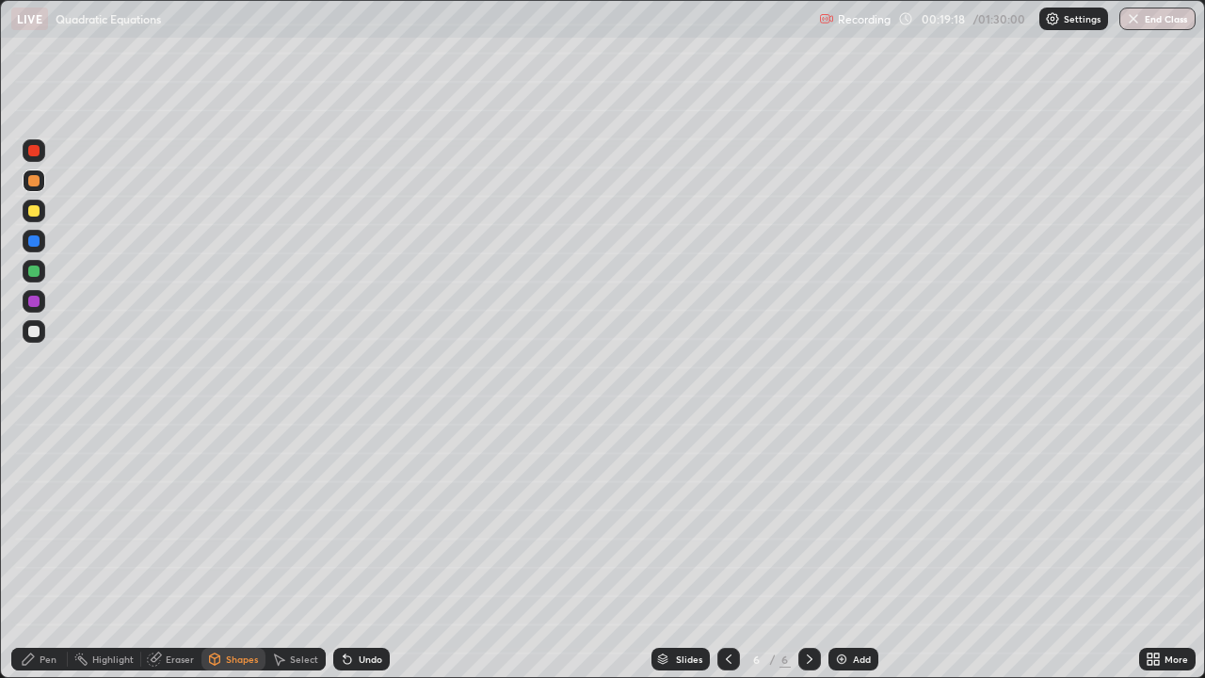
click at [29, 550] on icon at bounding box center [28, 659] width 15 height 15
click at [34, 333] on div at bounding box center [33, 331] width 11 height 11
click at [221, 550] on div "Shapes" at bounding box center [233, 659] width 64 height 23
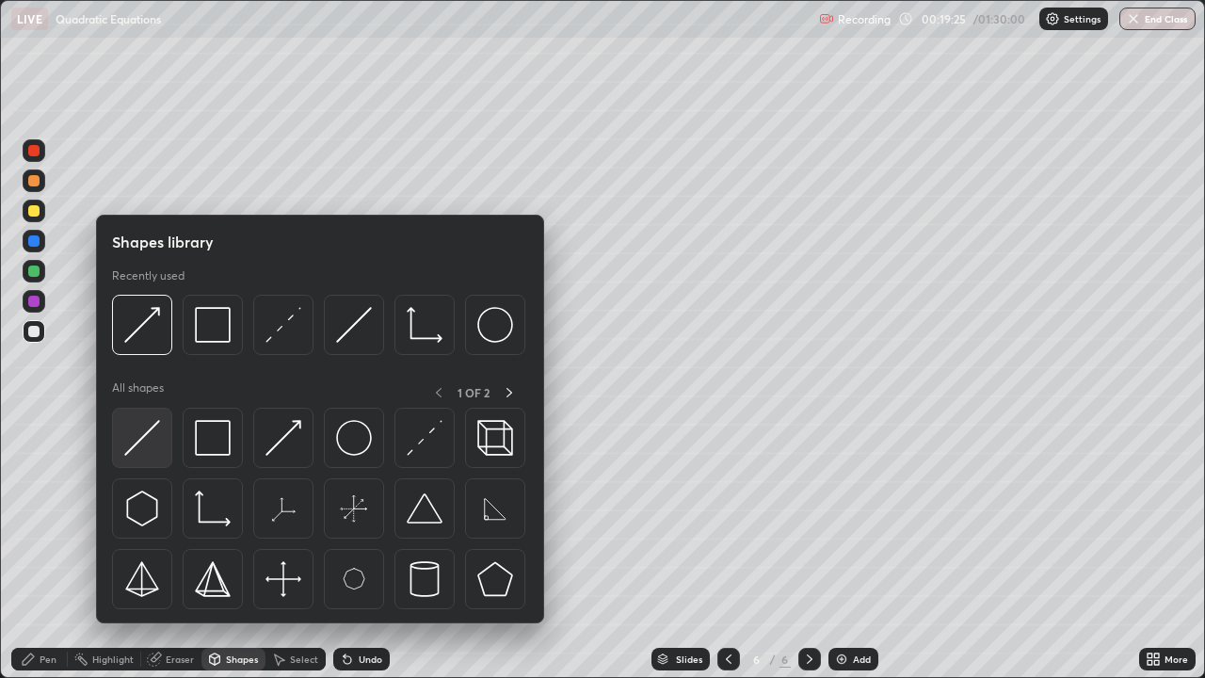
click at [153, 430] on img at bounding box center [142, 438] width 36 height 36
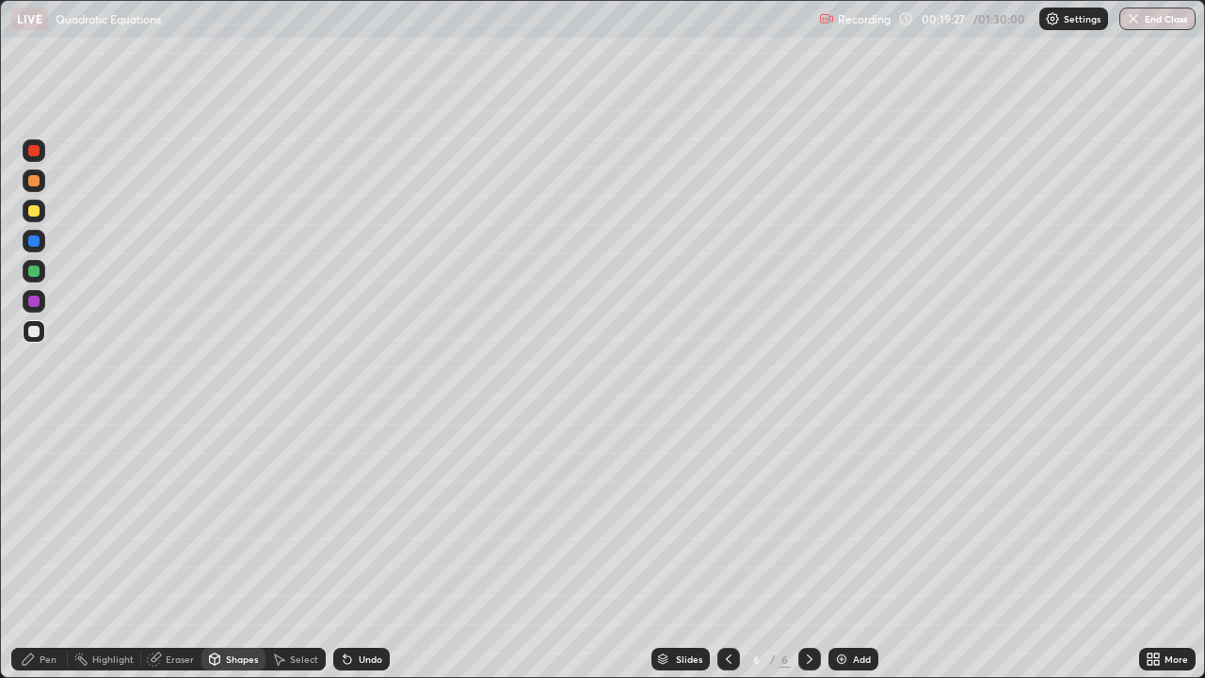
click at [54, 550] on div "Pen" at bounding box center [48, 658] width 17 height 9
click at [38, 333] on div at bounding box center [33, 331] width 11 height 11
click at [284, 550] on icon at bounding box center [278, 659] width 15 height 15
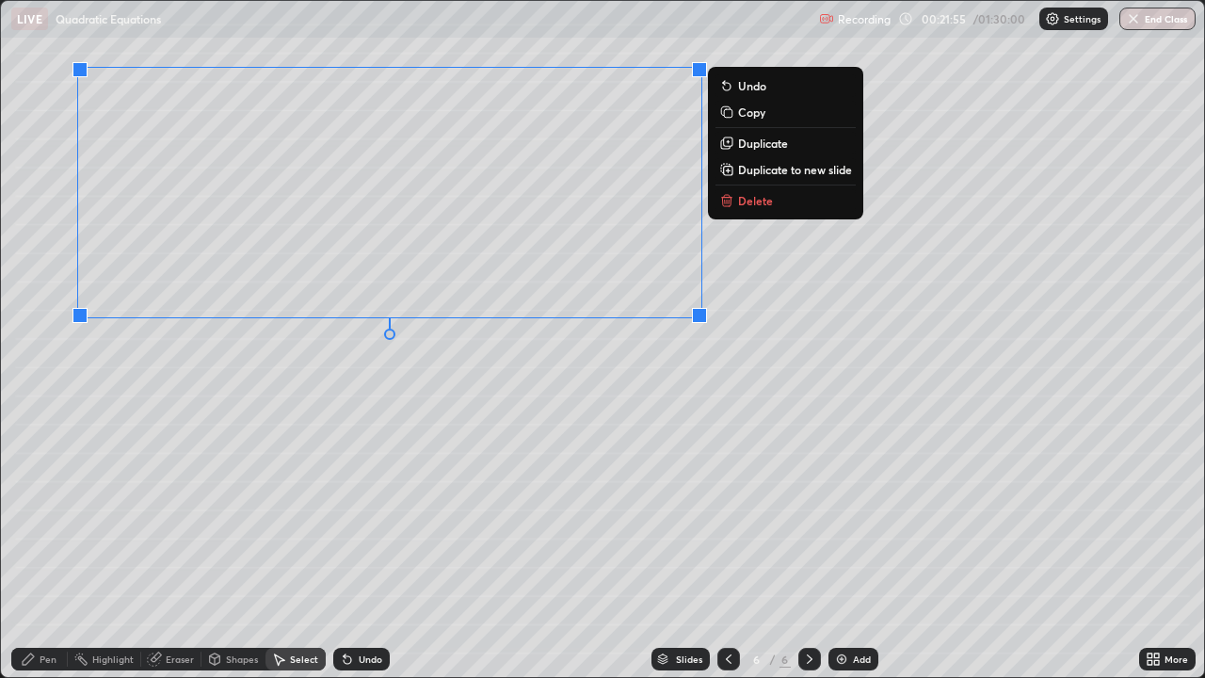
click at [761, 171] on p "Duplicate to new slide" at bounding box center [795, 169] width 114 height 15
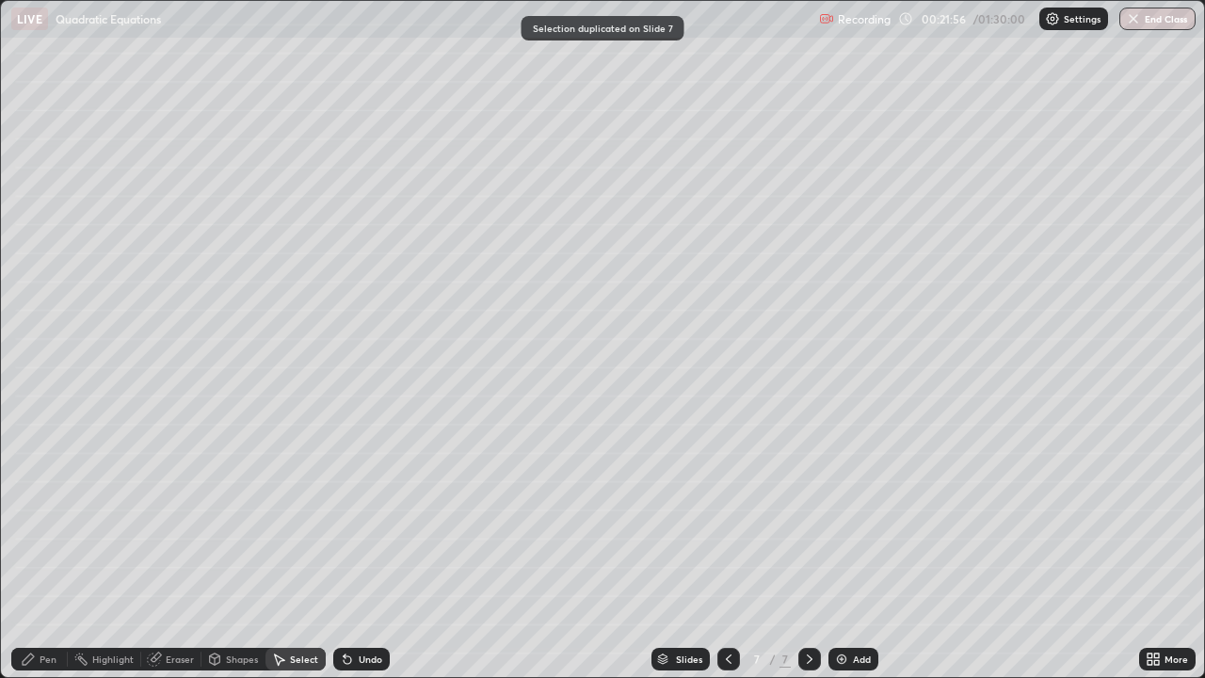
click at [41, 550] on div "Pen" at bounding box center [48, 658] width 17 height 9
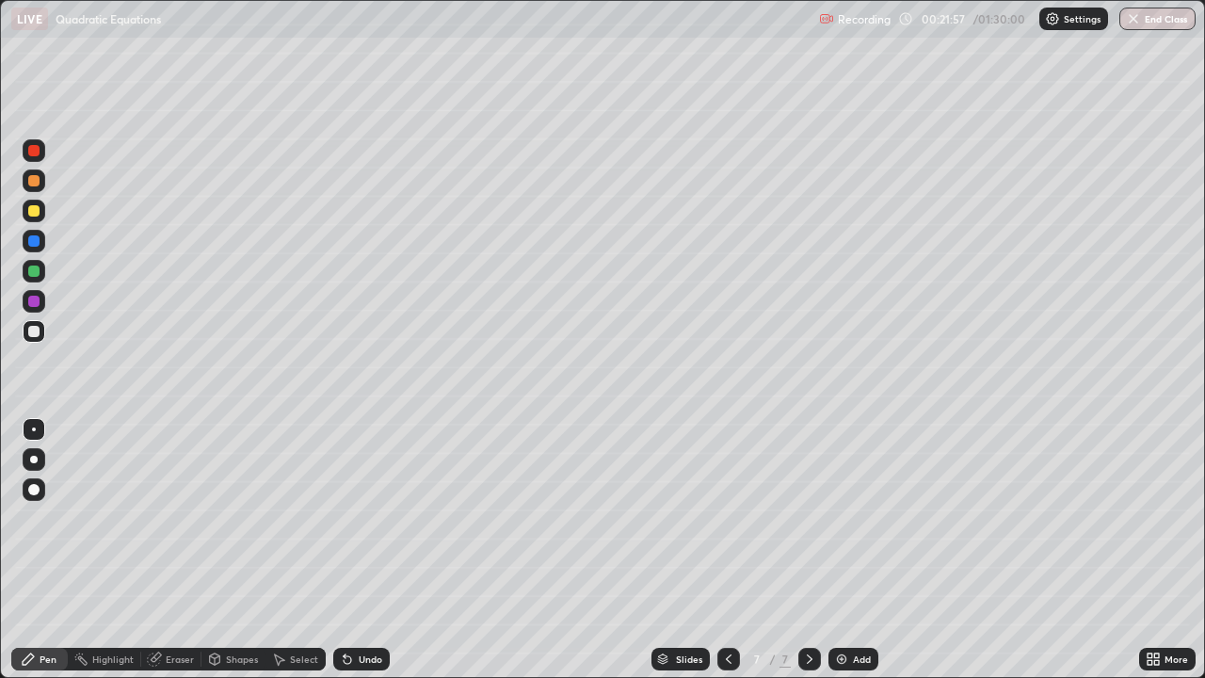
click at [34, 336] on div at bounding box center [33, 331] width 11 height 11
click at [32, 181] on div at bounding box center [33, 180] width 11 height 11
click at [48, 550] on div "Pen" at bounding box center [48, 658] width 17 height 9
click at [35, 271] on div at bounding box center [33, 271] width 11 height 11
click at [32, 212] on div at bounding box center [33, 210] width 11 height 11
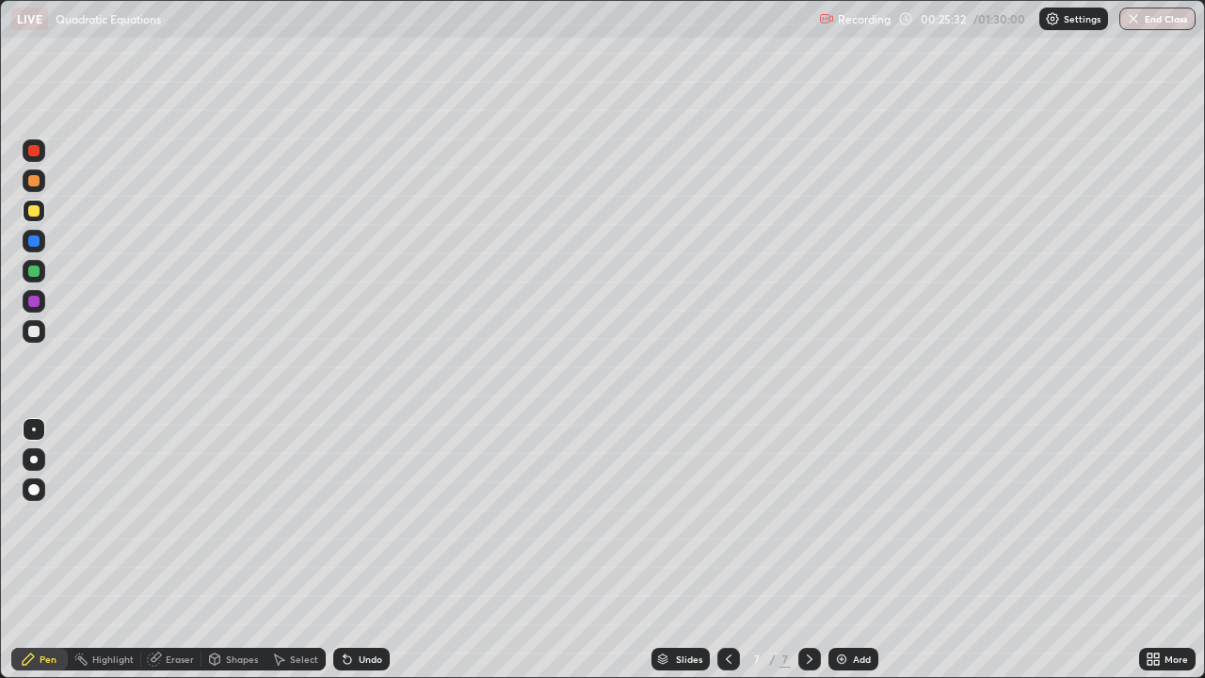
click at [36, 182] on div at bounding box center [33, 180] width 11 height 11
click at [33, 209] on div at bounding box center [33, 210] width 11 height 11
click at [31, 332] on div at bounding box center [33, 331] width 11 height 11
click at [808, 550] on icon at bounding box center [809, 659] width 15 height 15
click at [838, 550] on img at bounding box center [841, 659] width 15 height 15
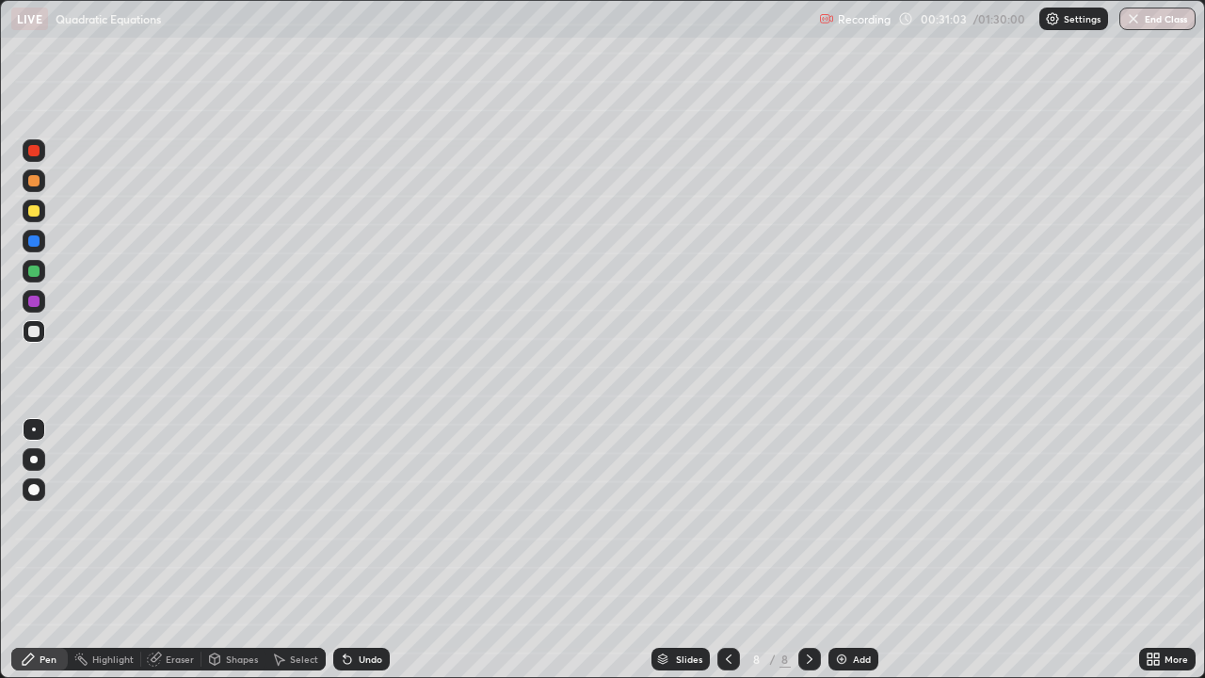
click at [364, 550] on div "Undo" at bounding box center [361, 659] width 56 height 23
click at [215, 550] on icon at bounding box center [215, 658] width 10 height 11
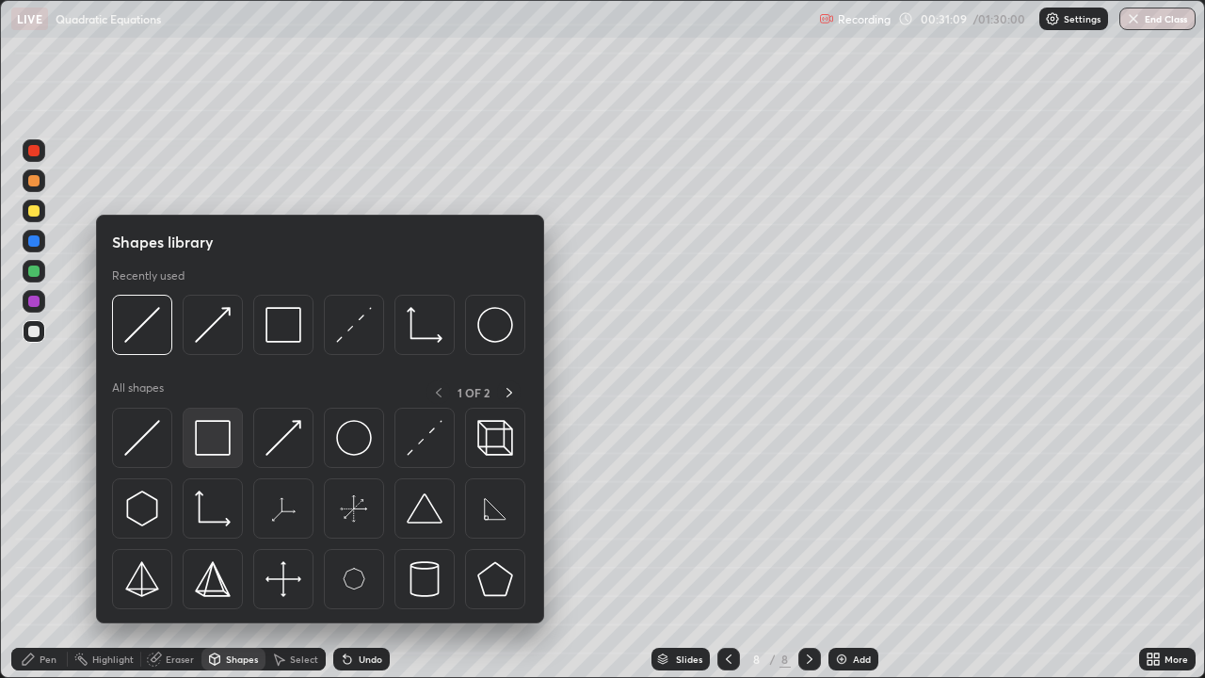
click at [226, 435] on img at bounding box center [213, 438] width 36 height 36
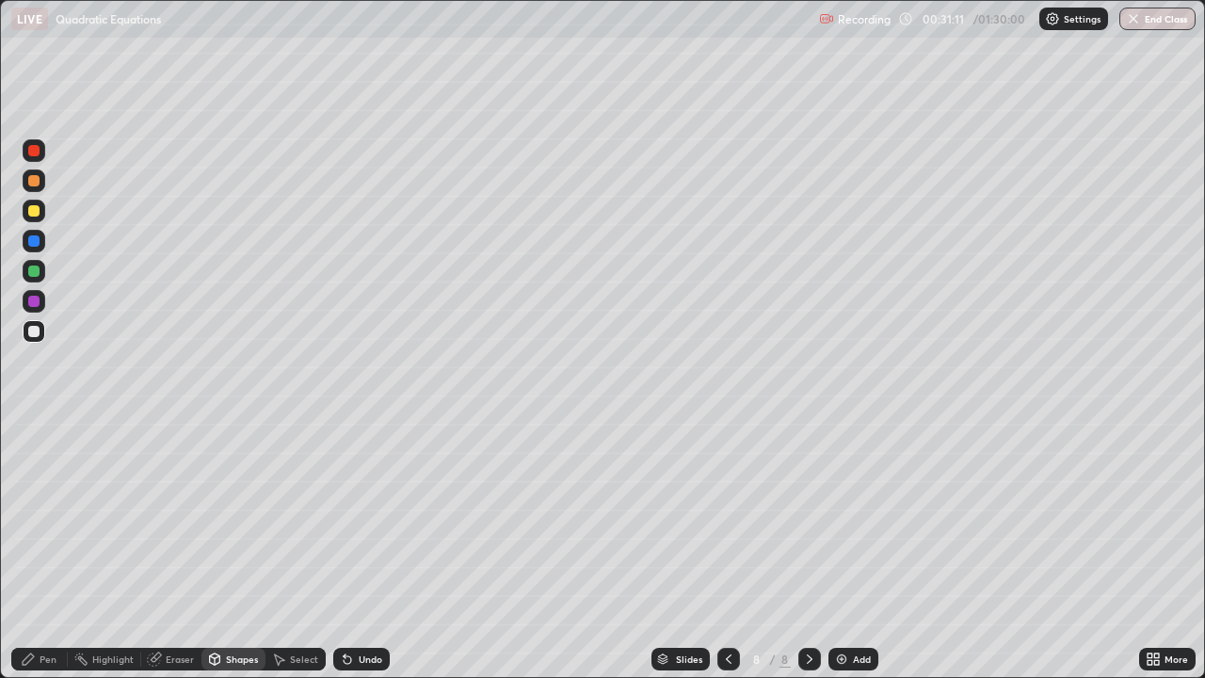
click at [219, 550] on icon at bounding box center [214, 659] width 15 height 15
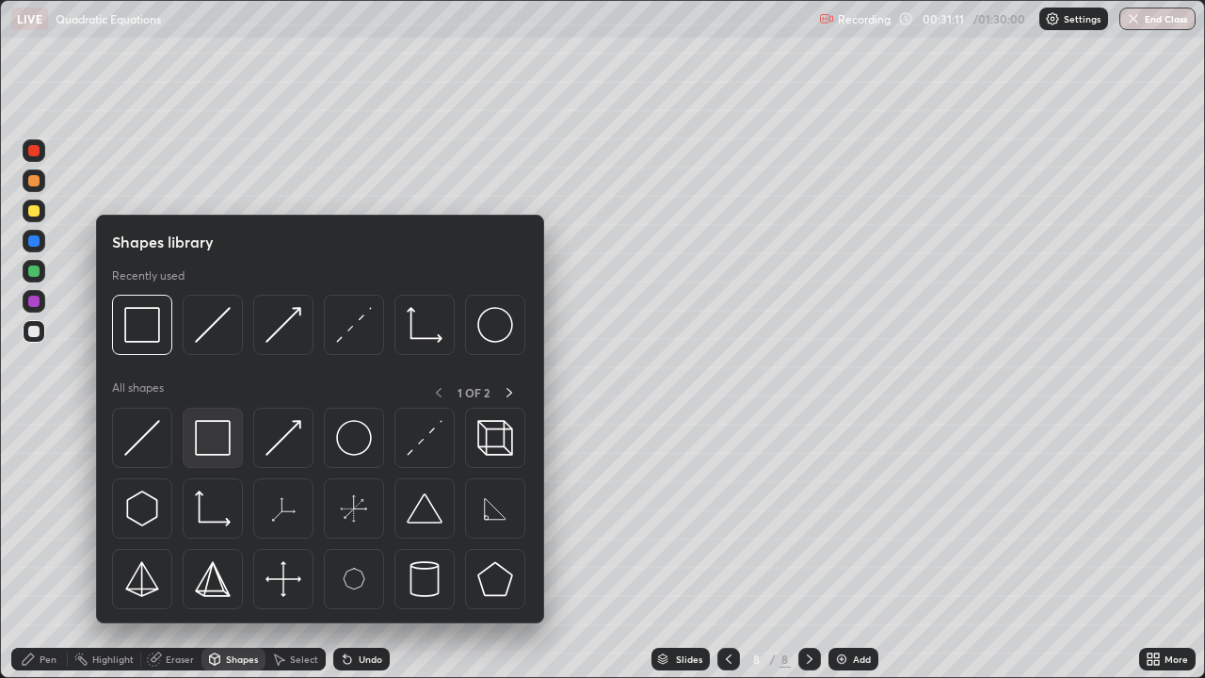
click at [224, 435] on img at bounding box center [213, 438] width 36 height 36
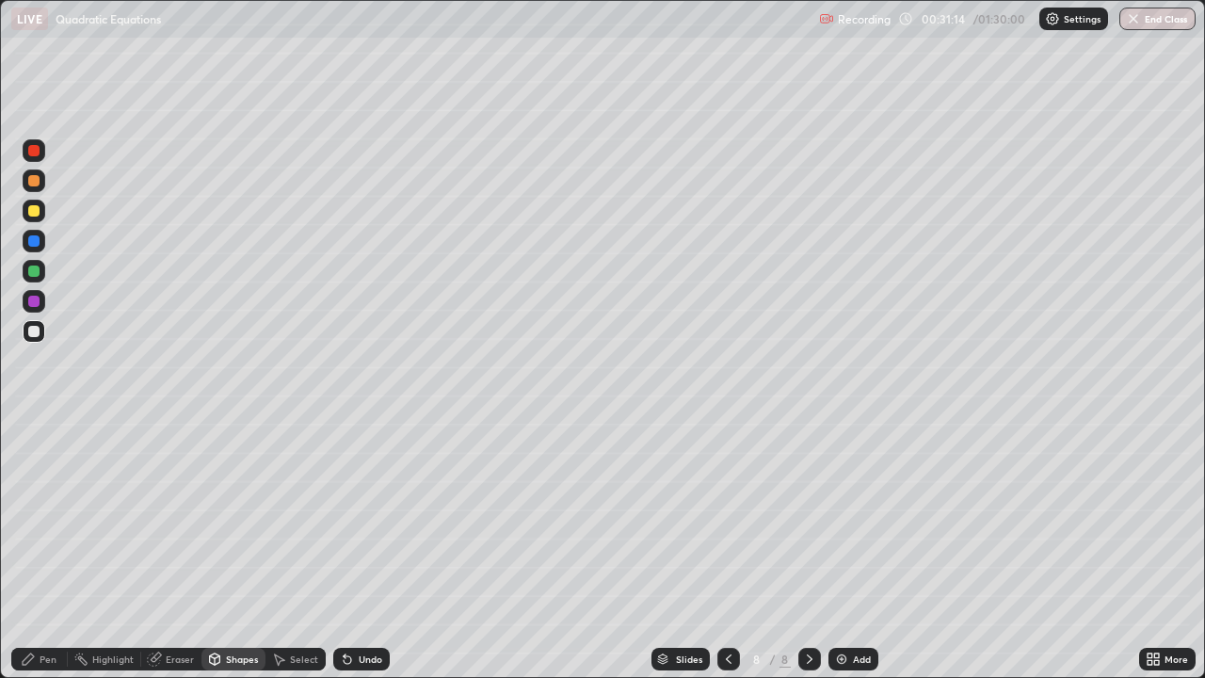
click at [227, 550] on div "Shapes" at bounding box center [242, 658] width 32 height 9
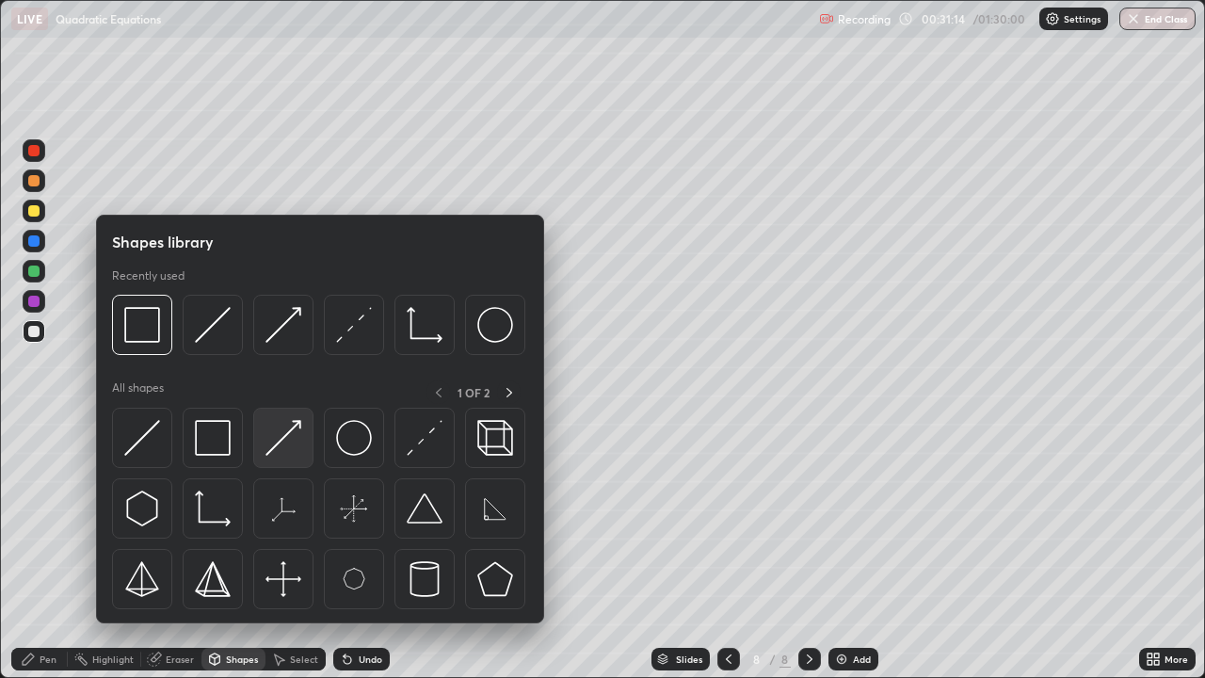
click at [284, 433] on img at bounding box center [284, 438] width 36 height 36
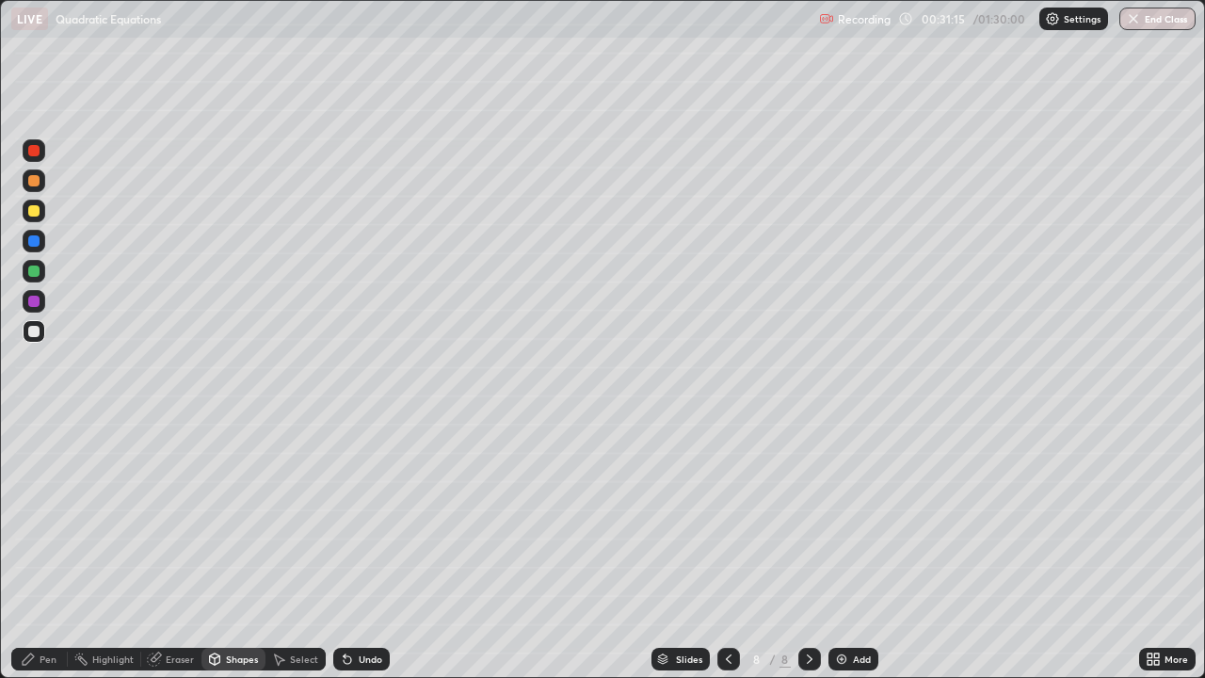
click at [37, 330] on div at bounding box center [33, 331] width 11 height 11
click at [718, 550] on div at bounding box center [728, 659] width 23 height 23
click at [724, 550] on icon at bounding box center [728, 659] width 15 height 15
click at [34, 185] on div at bounding box center [33, 180] width 11 height 11
click at [807, 550] on icon at bounding box center [809, 659] width 15 height 15
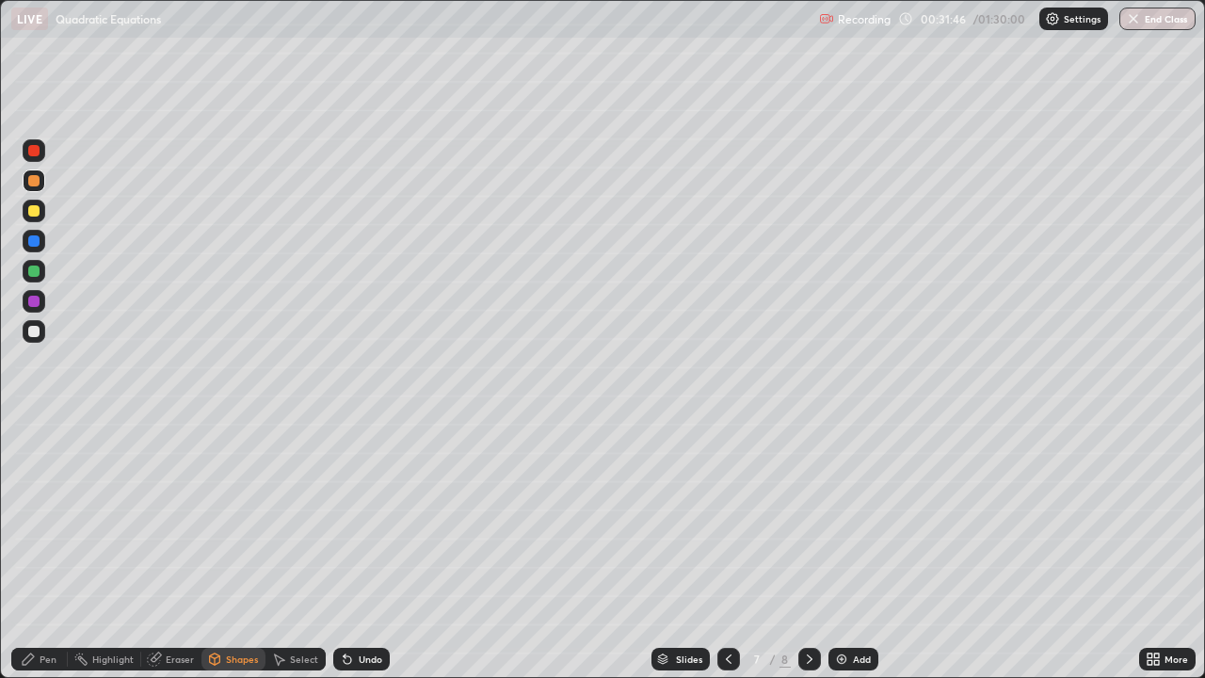
click at [805, 550] on icon at bounding box center [809, 659] width 15 height 15
click at [349, 550] on icon at bounding box center [347, 659] width 15 height 15
click at [26, 550] on icon at bounding box center [28, 659] width 15 height 15
click at [731, 550] on icon at bounding box center [728, 659] width 15 height 15
click at [799, 550] on div at bounding box center [809, 659] width 23 height 23
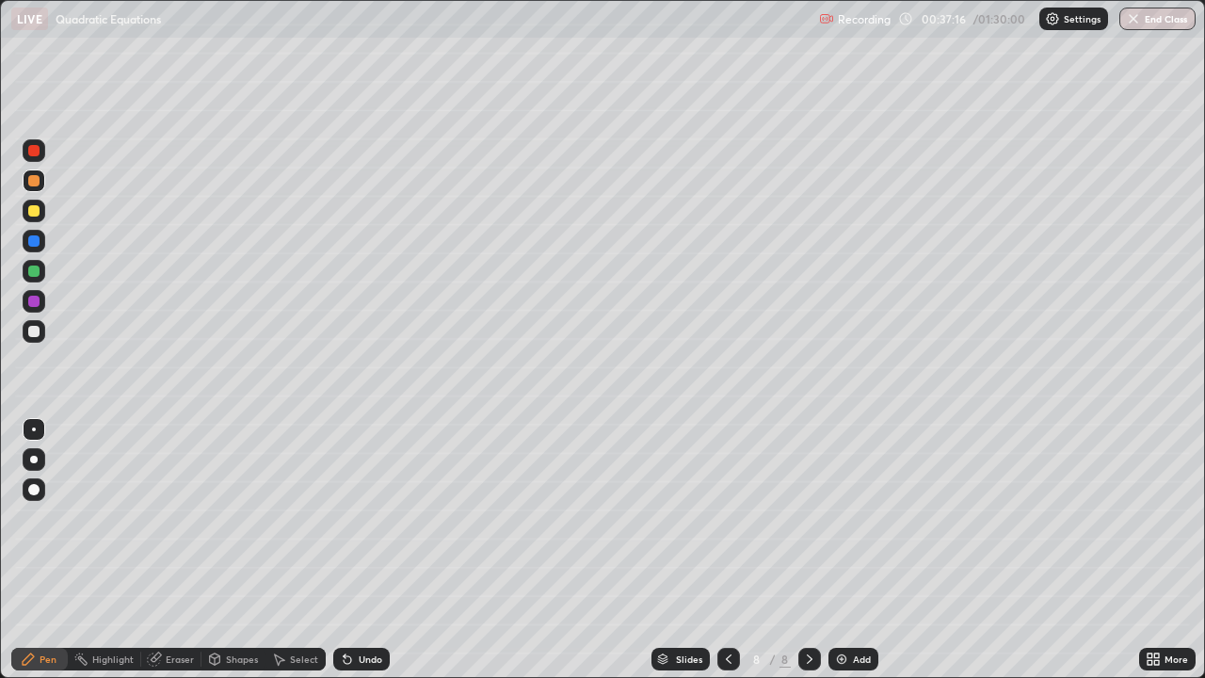
click at [809, 550] on div at bounding box center [809, 659] width 23 height 23
click at [814, 550] on icon at bounding box center [809, 659] width 15 height 15
click at [858, 550] on div "Add" at bounding box center [862, 658] width 18 height 9
click at [227, 550] on div "Shapes" at bounding box center [242, 658] width 32 height 9
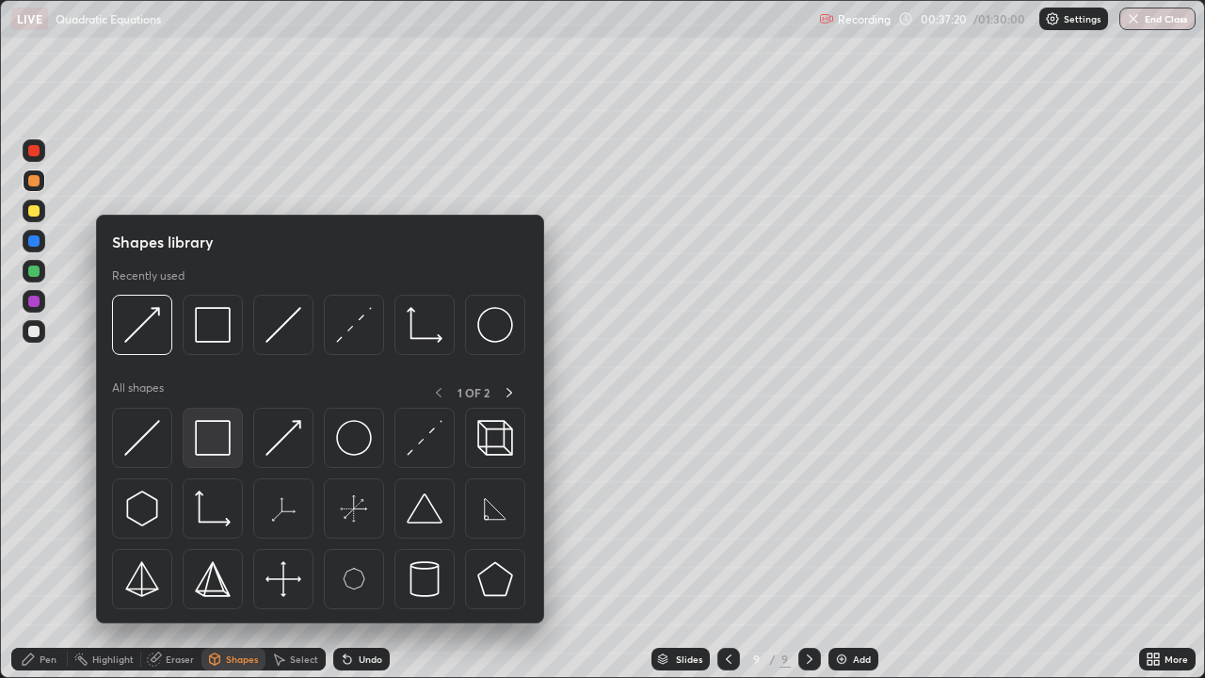
click at [222, 453] on img at bounding box center [213, 438] width 36 height 36
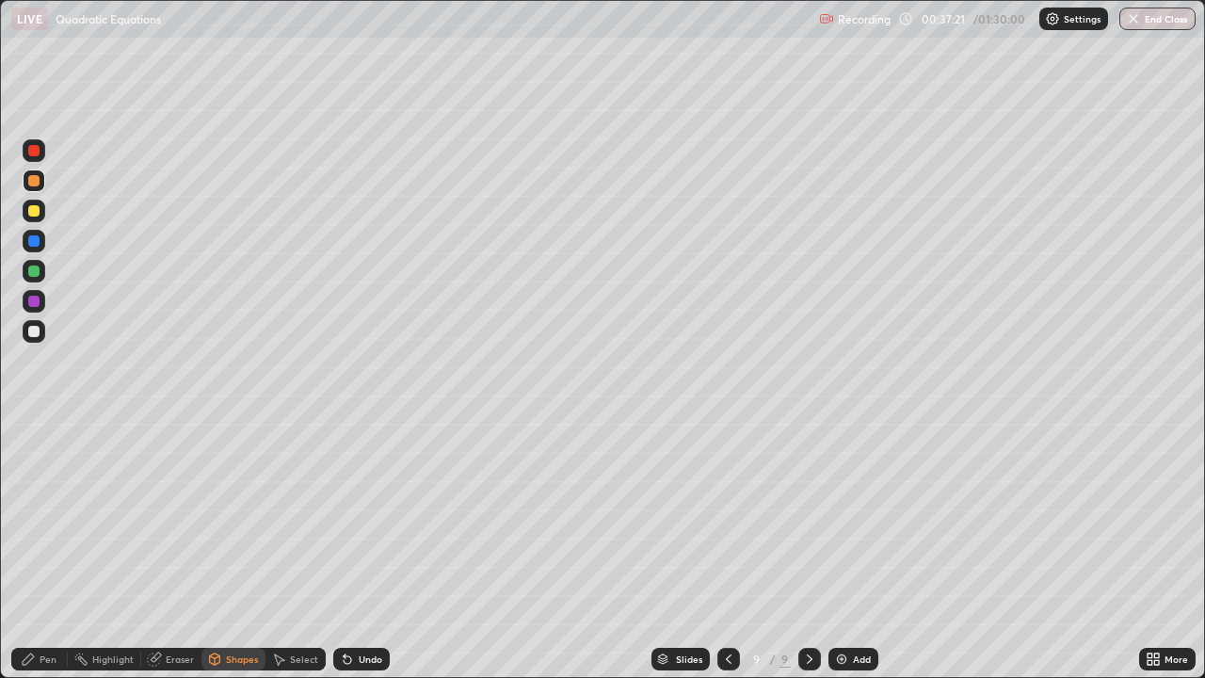
click at [35, 333] on div at bounding box center [33, 331] width 11 height 11
click at [229, 550] on div "Shapes" at bounding box center [242, 658] width 32 height 9
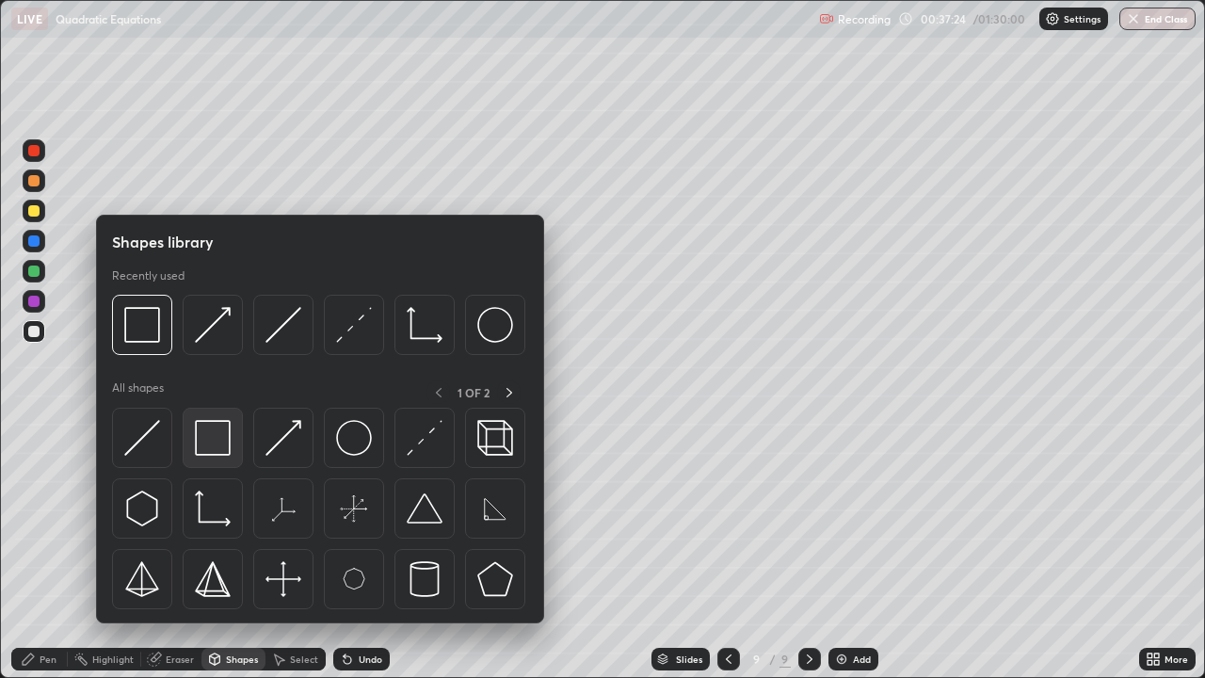
click at [217, 428] on img at bounding box center [213, 438] width 36 height 36
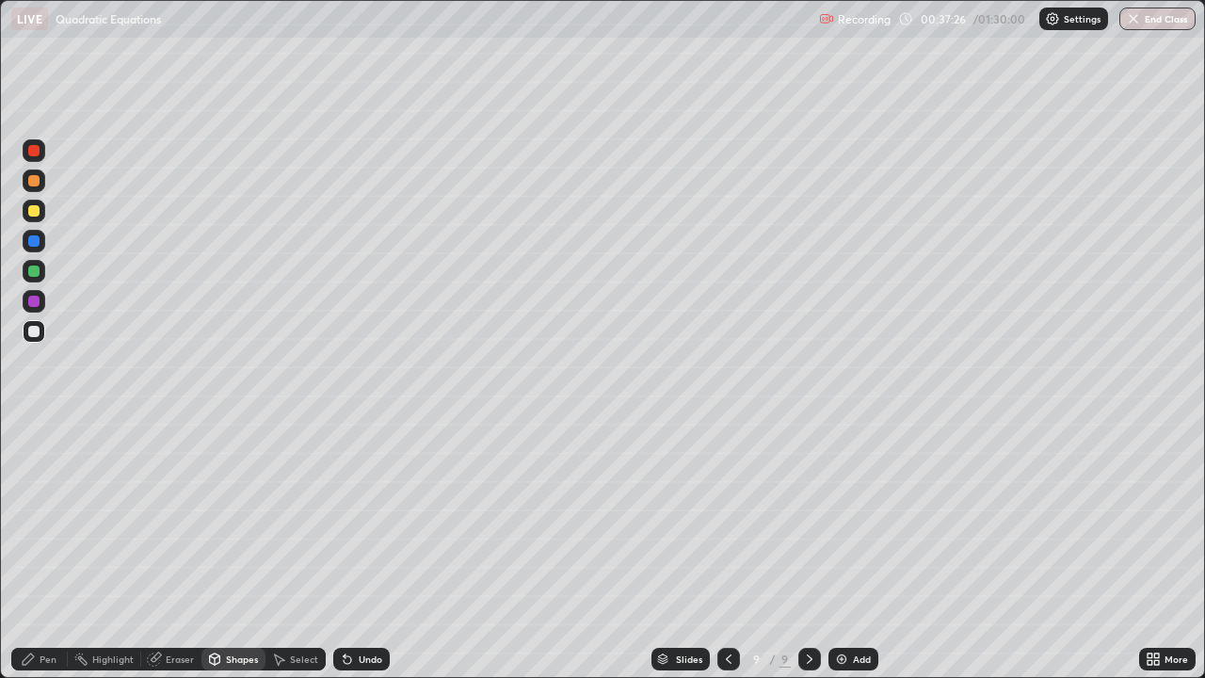
click at [279, 550] on icon at bounding box center [280, 659] width 10 height 11
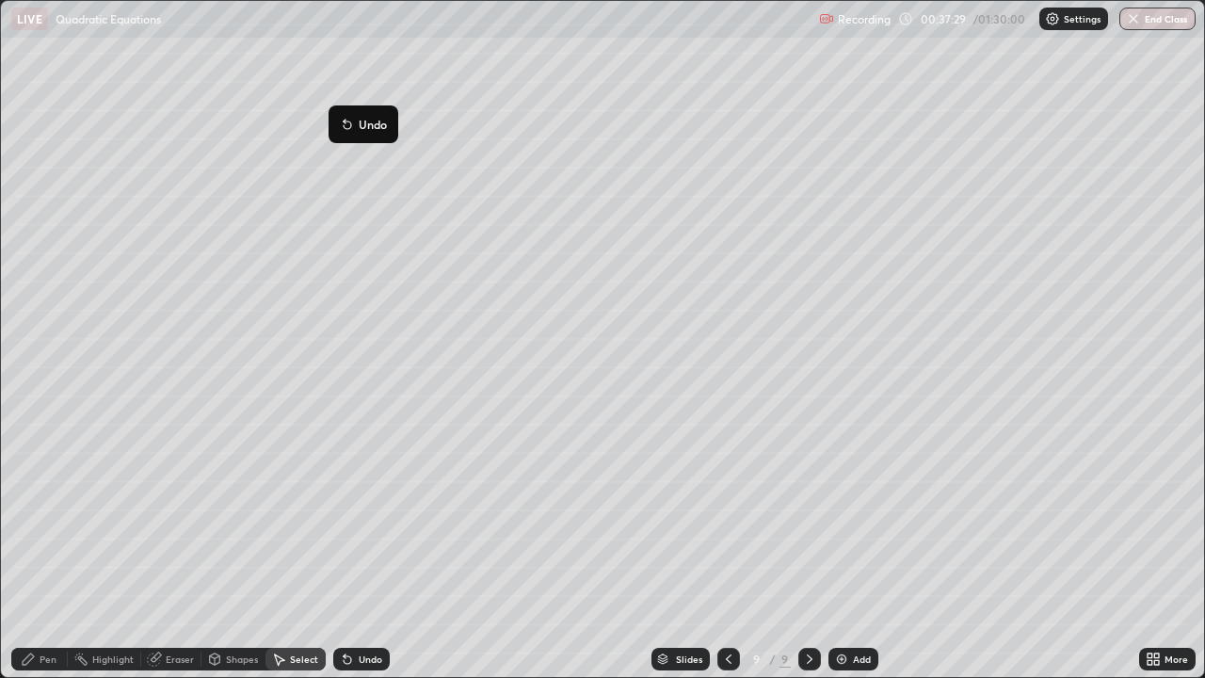
click at [337, 294] on div "0 ° Undo Copy Duplicate Duplicate to new slide Delete" at bounding box center [602, 339] width 1203 height 676
click at [281, 550] on icon at bounding box center [278, 659] width 15 height 15
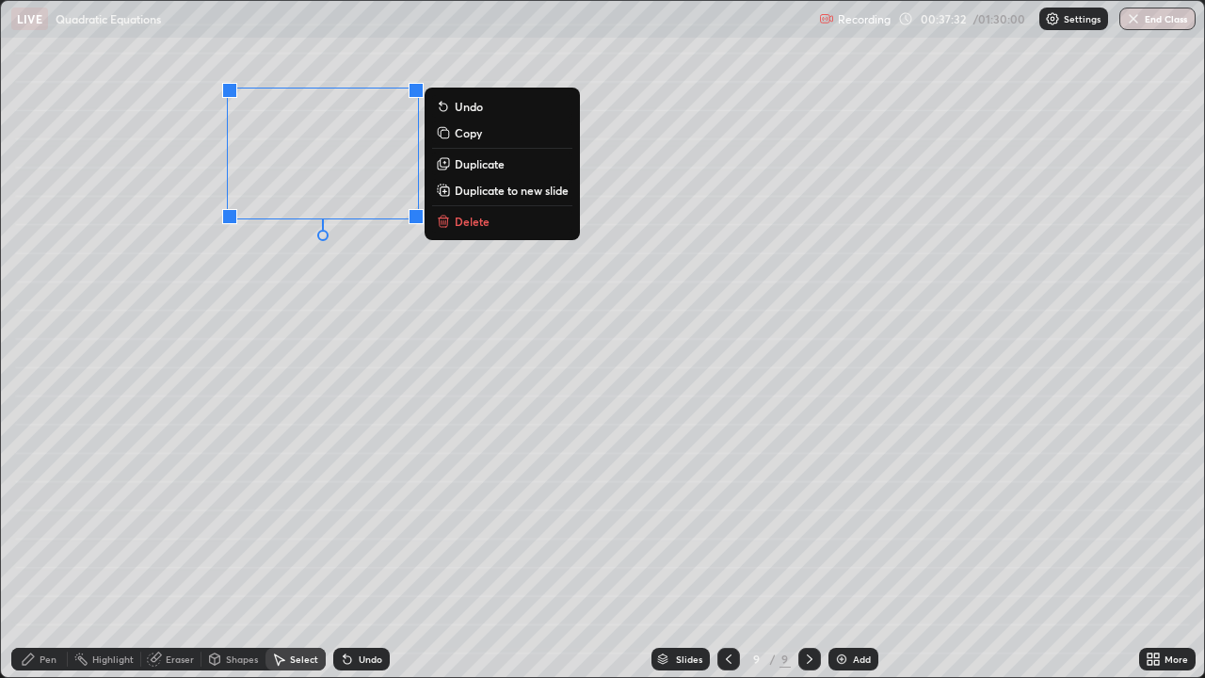
click at [482, 162] on p "Duplicate" at bounding box center [480, 163] width 50 height 15
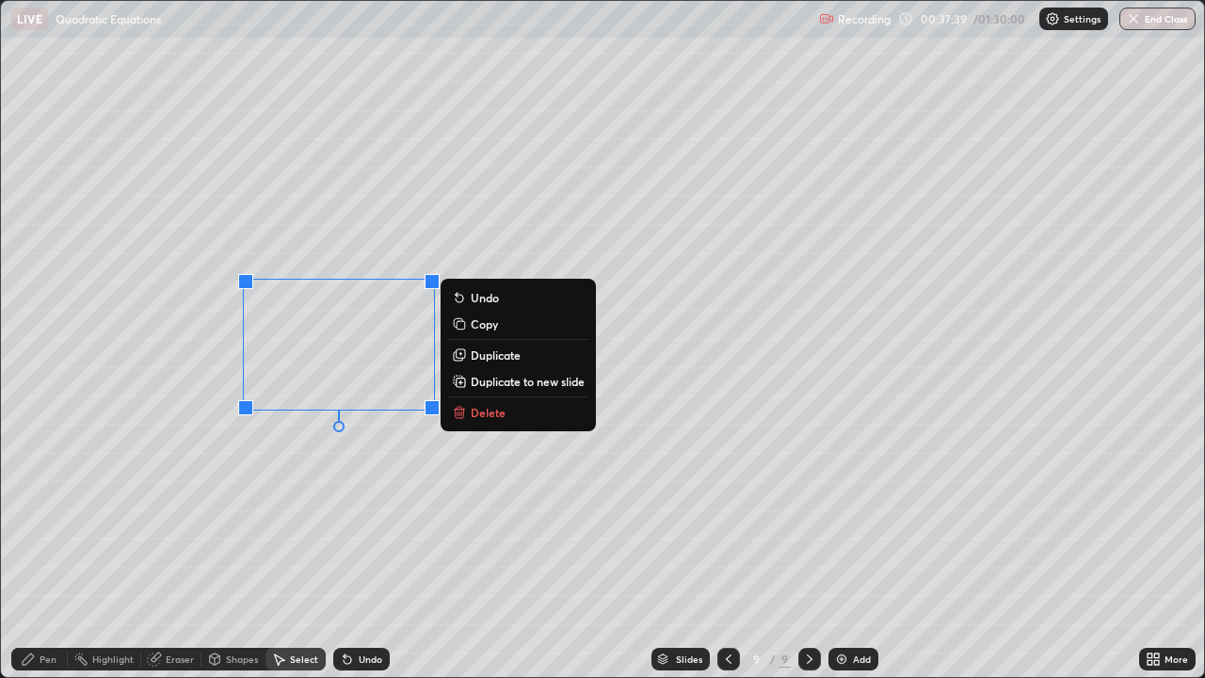
click at [354, 550] on div "Undo" at bounding box center [361, 659] width 56 height 23
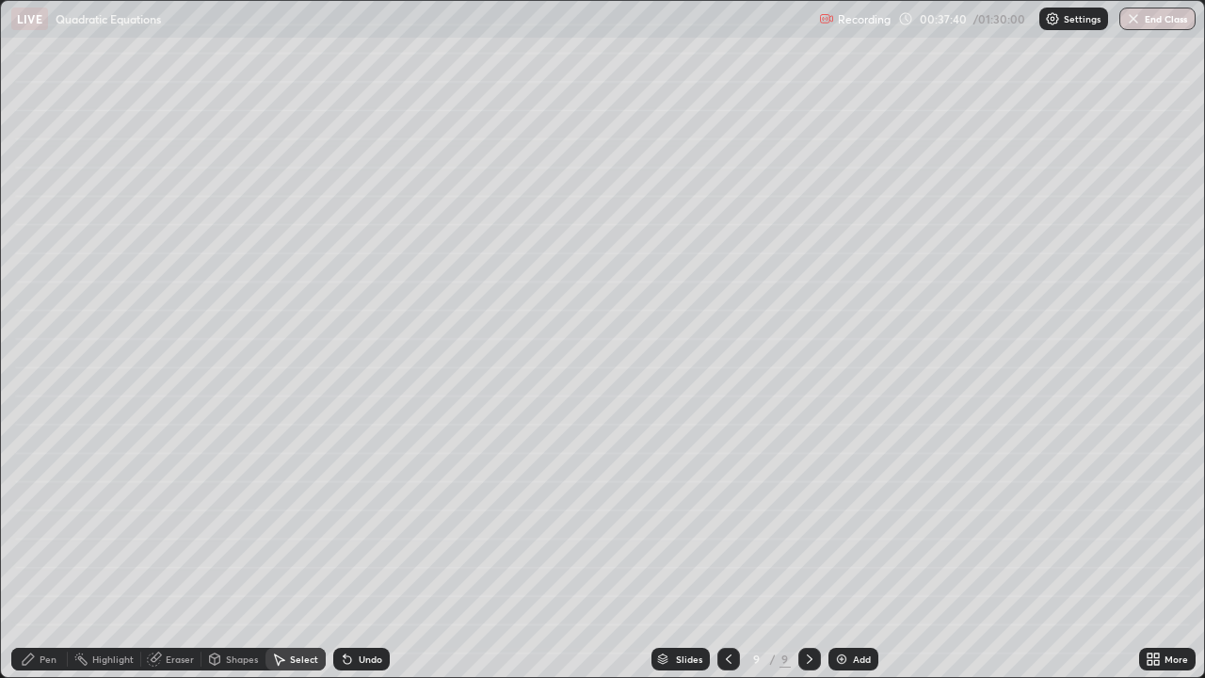
click at [359, 550] on div "Undo" at bounding box center [371, 658] width 24 height 9
click at [210, 550] on icon at bounding box center [215, 658] width 10 height 11
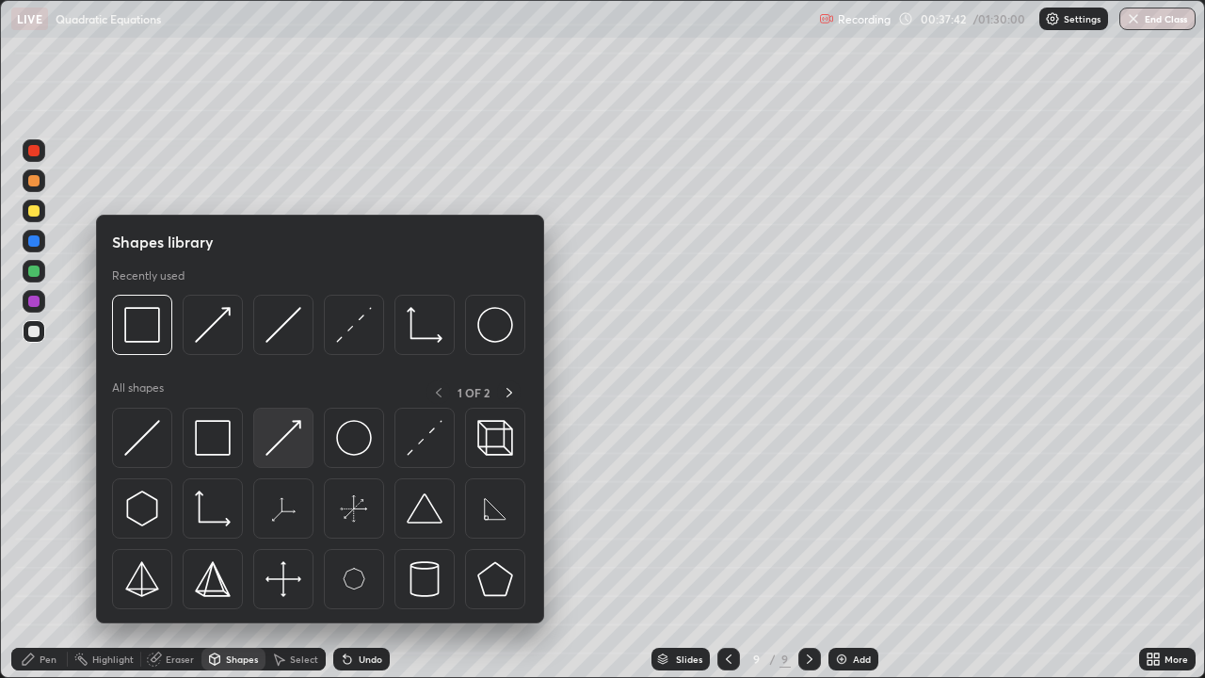
click at [276, 428] on img at bounding box center [284, 438] width 36 height 36
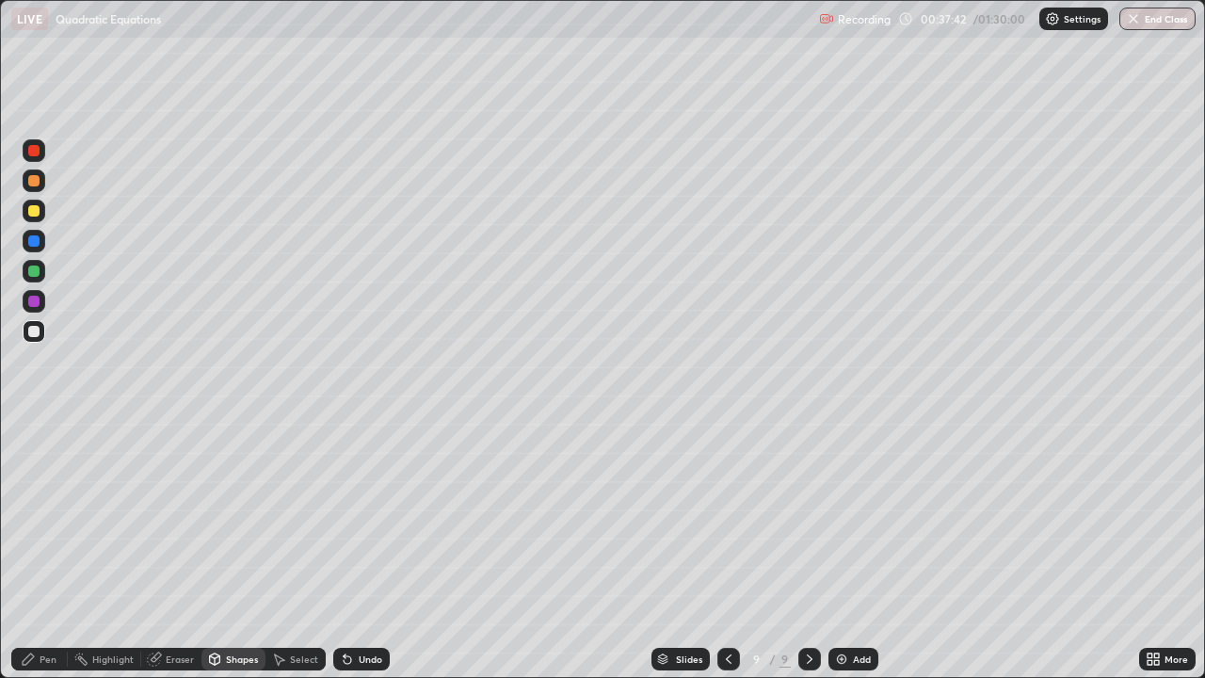
click at [33, 274] on div at bounding box center [33, 271] width 11 height 11
click at [48, 550] on div "Pen" at bounding box center [48, 658] width 17 height 9
click at [296, 550] on div "Select" at bounding box center [304, 658] width 28 height 9
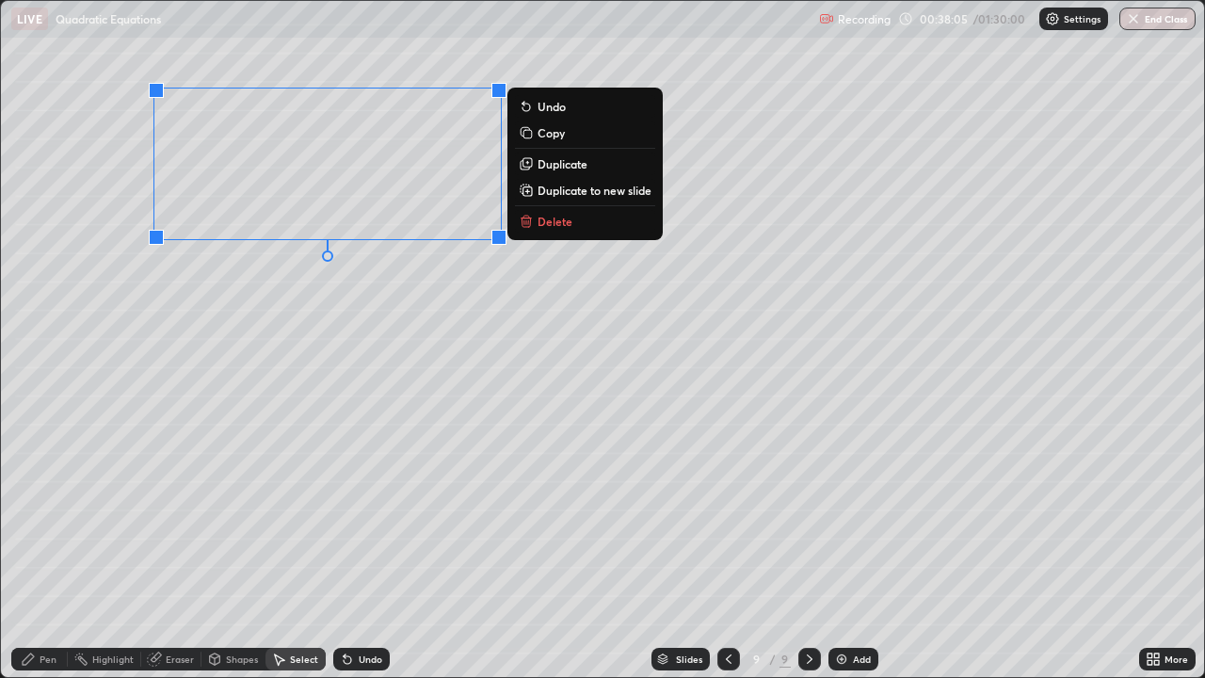
click at [562, 166] on p "Duplicate" at bounding box center [563, 163] width 50 height 15
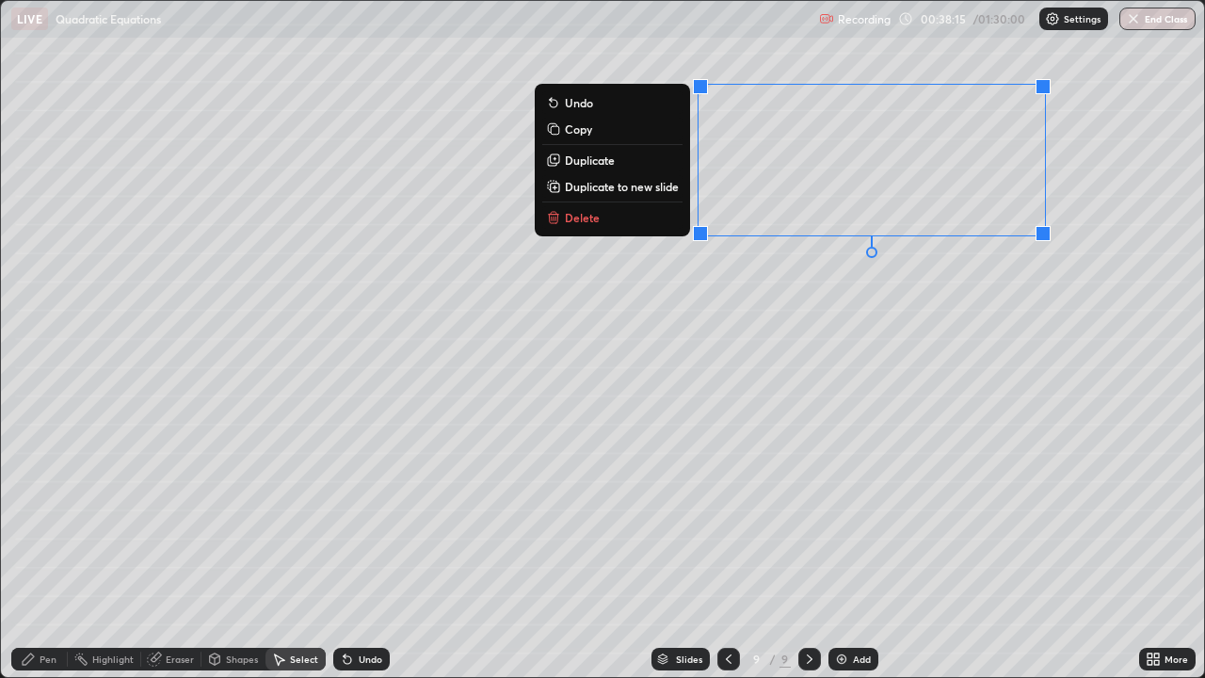
click at [841, 314] on div "0 ° Undo Copy Duplicate Duplicate to new slide Delete" at bounding box center [602, 339] width 1203 height 676
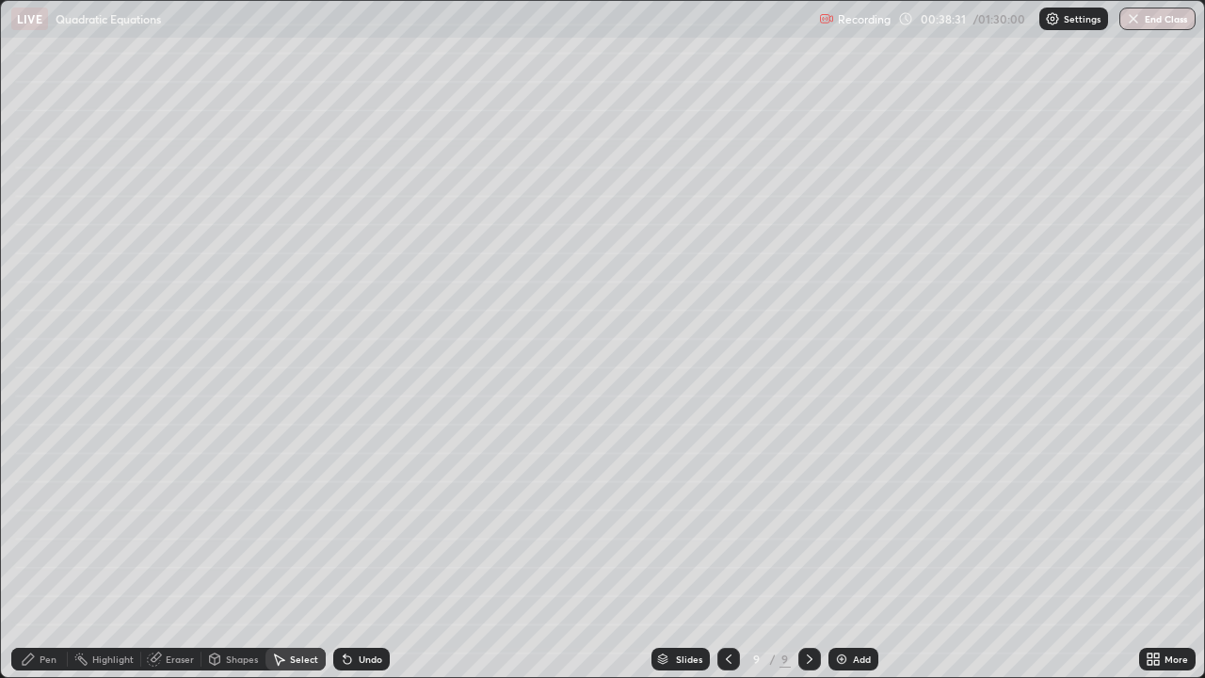
click at [236, 550] on div "Shapes" at bounding box center [242, 658] width 32 height 9
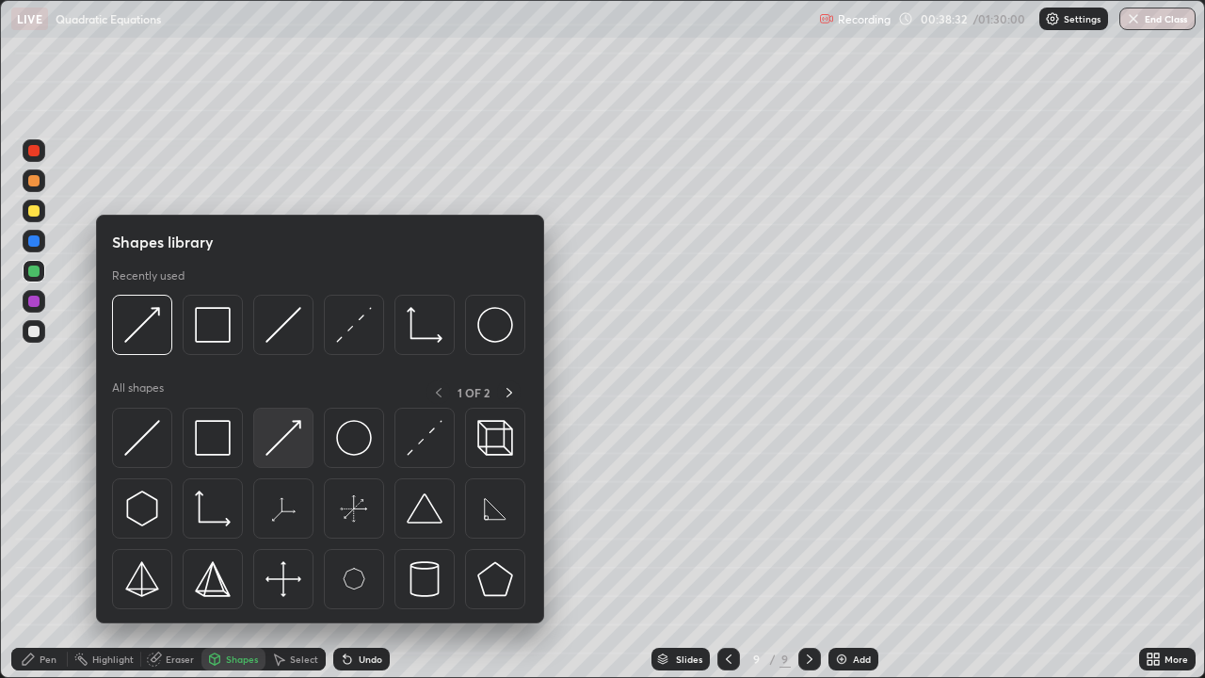
click at [289, 426] on img at bounding box center [284, 438] width 36 height 36
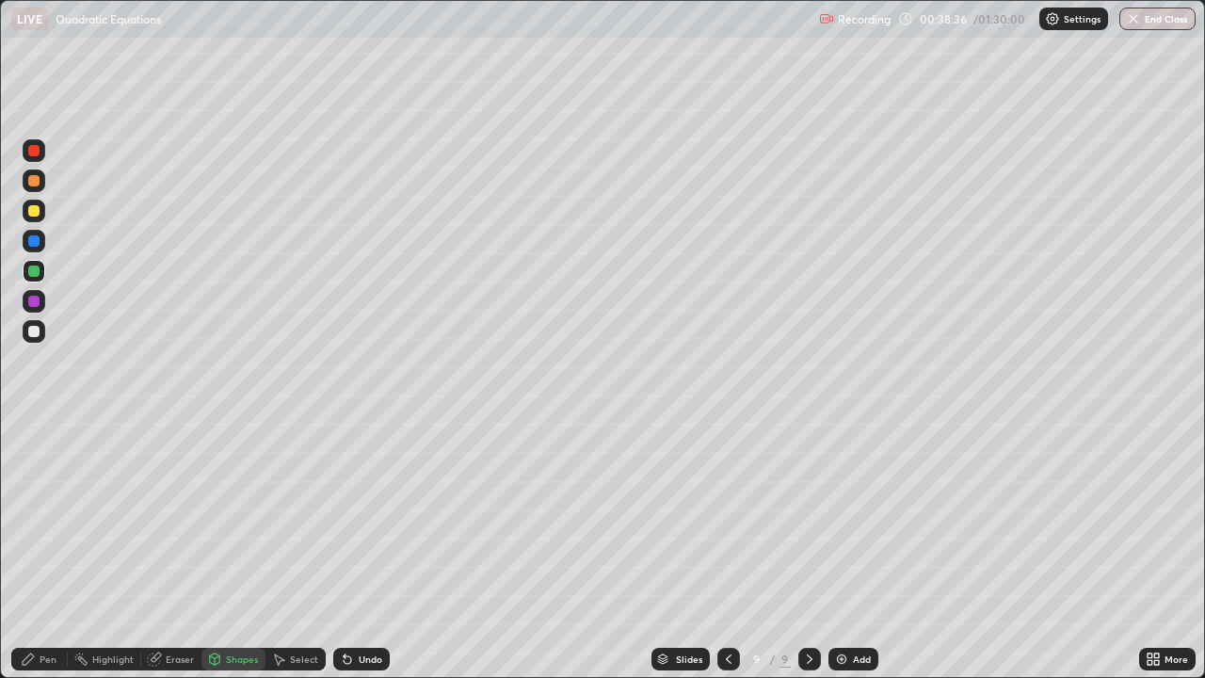
click at [45, 550] on div "Pen" at bounding box center [48, 658] width 17 height 9
click at [39, 330] on div at bounding box center [33, 331] width 11 height 11
click at [728, 550] on icon at bounding box center [728, 659] width 15 height 15
click at [726, 550] on icon at bounding box center [729, 658] width 6 height 9
click at [806, 550] on icon at bounding box center [809, 659] width 15 height 15
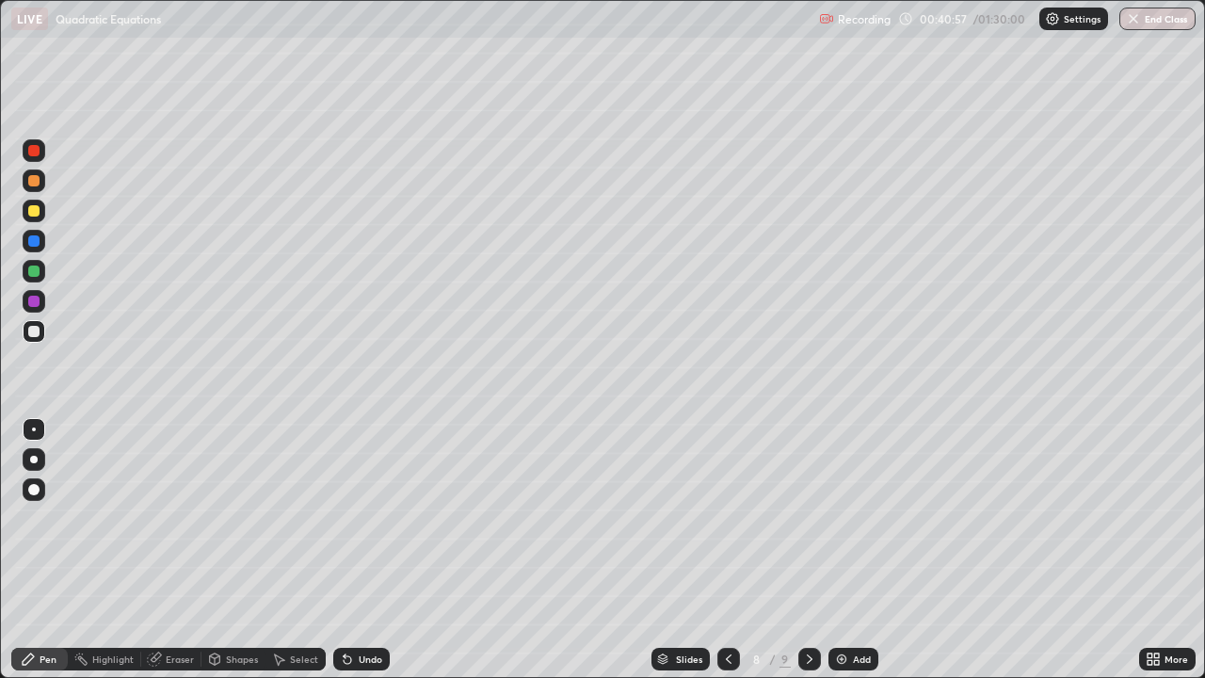
click at [725, 550] on div at bounding box center [728, 659] width 23 height 23
click at [724, 550] on icon at bounding box center [728, 659] width 15 height 15
click at [726, 550] on icon at bounding box center [729, 658] width 6 height 9
click at [808, 550] on icon at bounding box center [809, 659] width 15 height 15
click at [175, 550] on div "Eraser" at bounding box center [180, 658] width 28 height 9
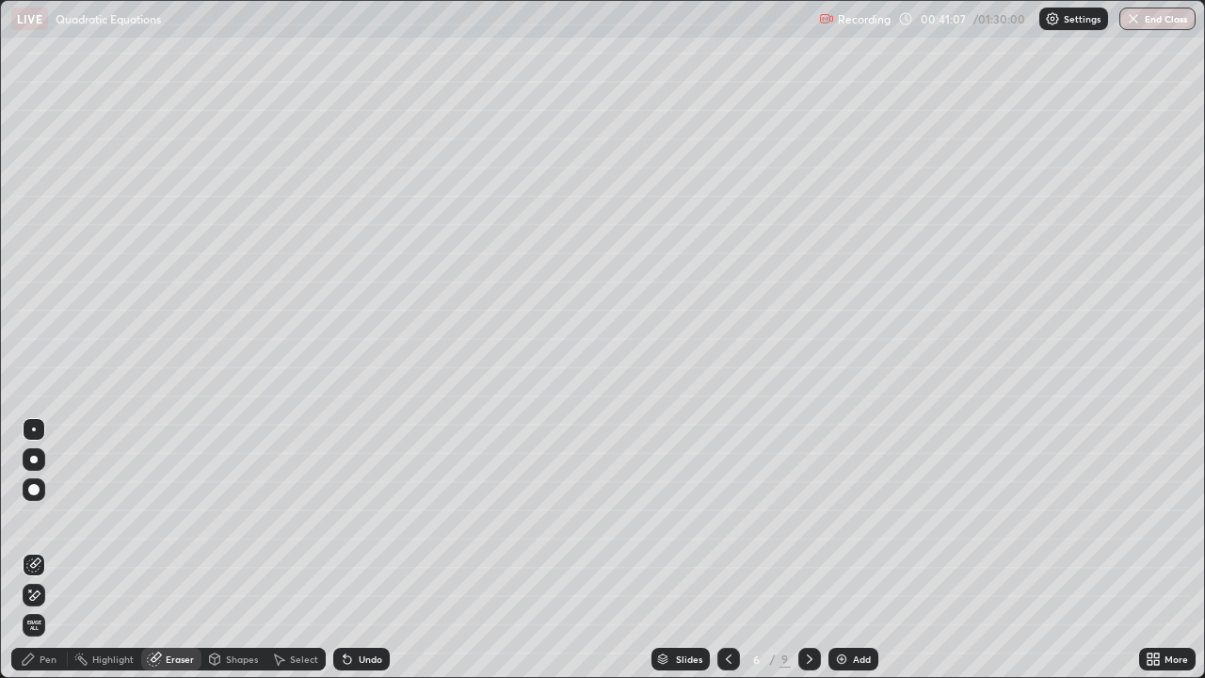
click at [40, 550] on div "Pen" at bounding box center [48, 658] width 17 height 9
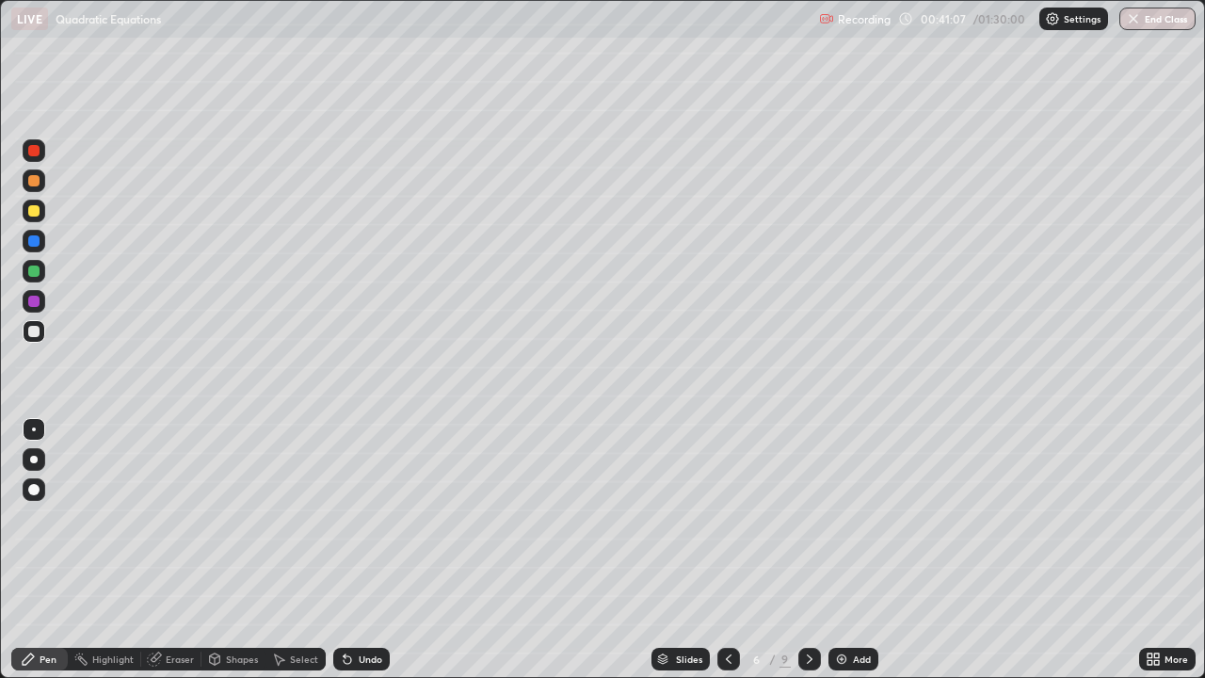
click at [40, 330] on div at bounding box center [34, 331] width 23 height 23
click at [799, 550] on div at bounding box center [809, 659] width 23 height 23
click at [810, 550] on icon at bounding box center [809, 659] width 15 height 15
click at [808, 550] on icon at bounding box center [809, 659] width 15 height 15
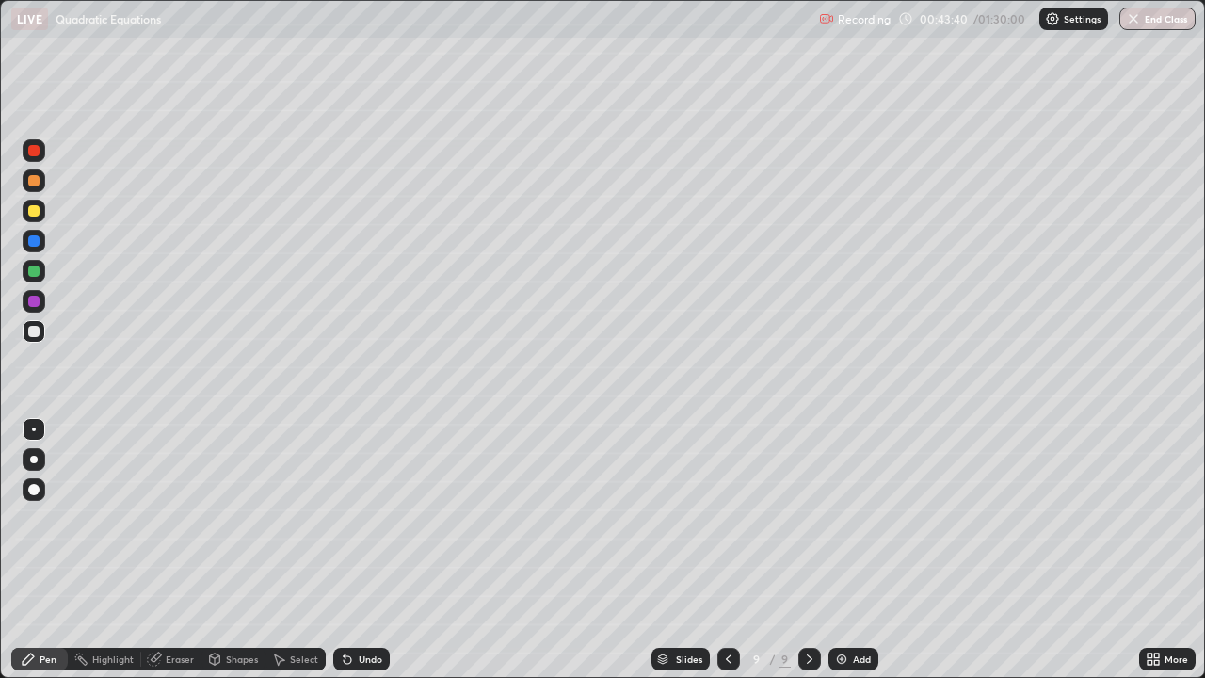
click at [808, 550] on icon at bounding box center [809, 659] width 15 height 15
click at [803, 550] on icon at bounding box center [809, 659] width 15 height 15
click at [807, 550] on icon at bounding box center [810, 658] width 6 height 9
click at [838, 550] on img at bounding box center [841, 659] width 15 height 15
click at [42, 550] on div "Pen" at bounding box center [48, 658] width 17 height 9
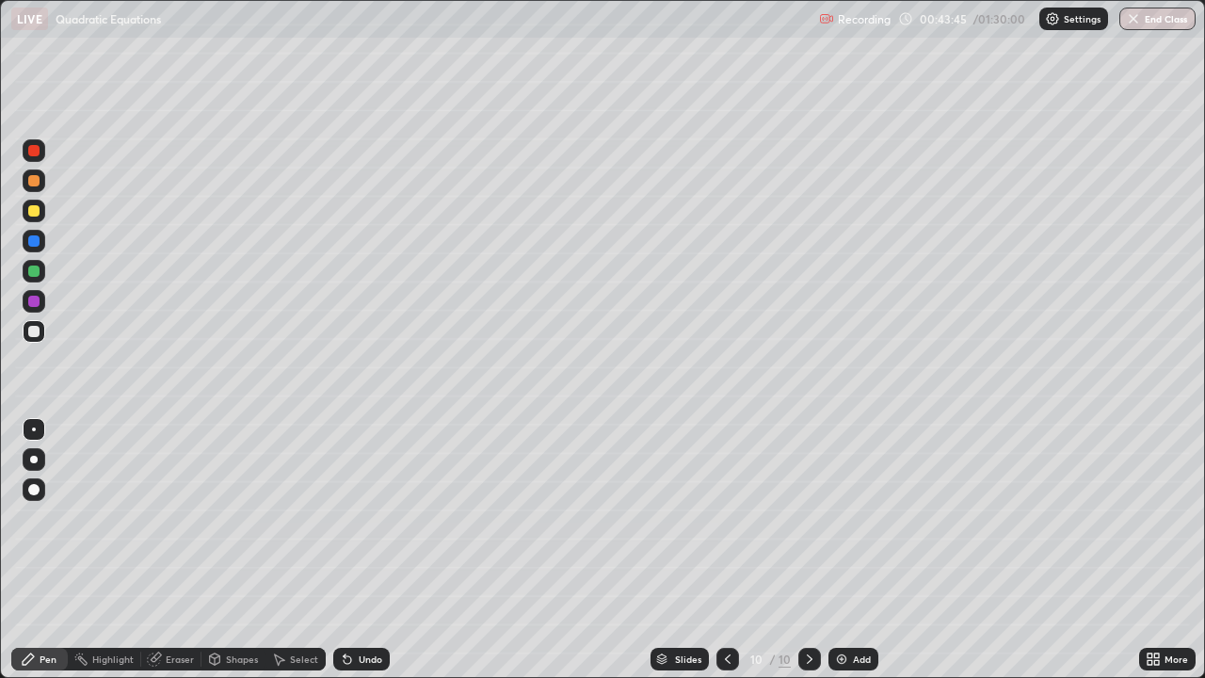
click at [34, 278] on div at bounding box center [34, 271] width 23 height 23
click at [353, 550] on div "Undo" at bounding box center [361, 659] width 56 height 23
click at [355, 550] on div "Undo" at bounding box center [361, 659] width 56 height 23
click at [26, 178] on div at bounding box center [34, 180] width 23 height 23
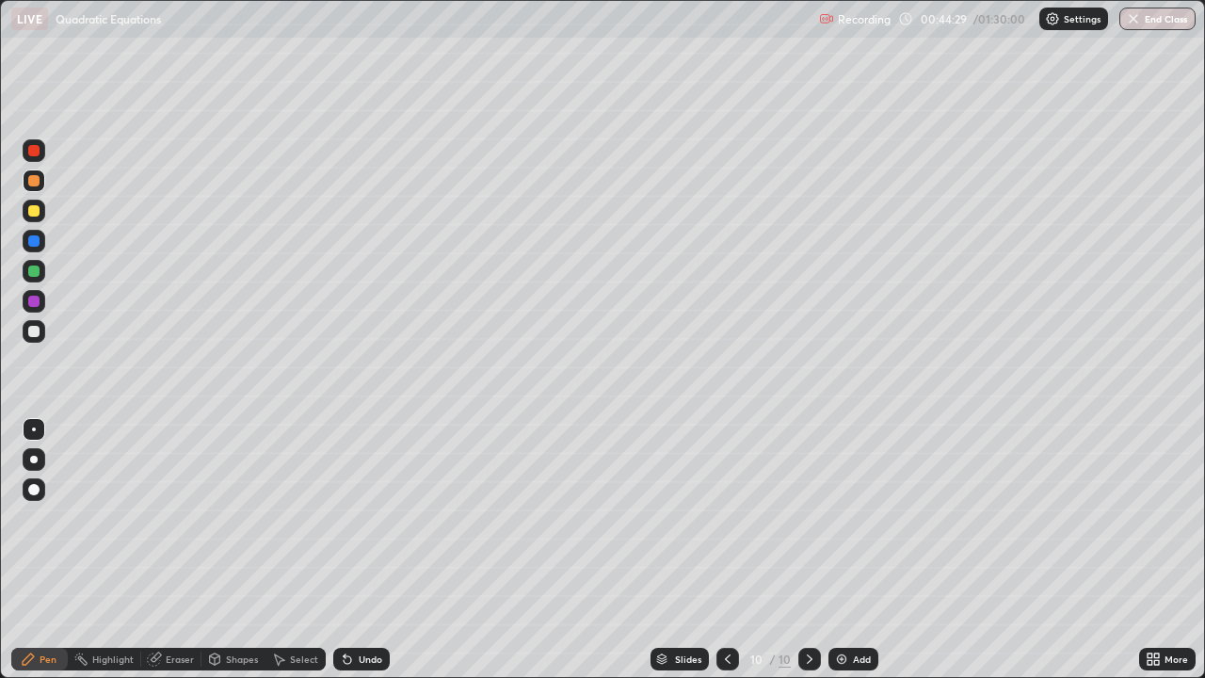
click at [220, 550] on icon at bounding box center [214, 659] width 15 height 15
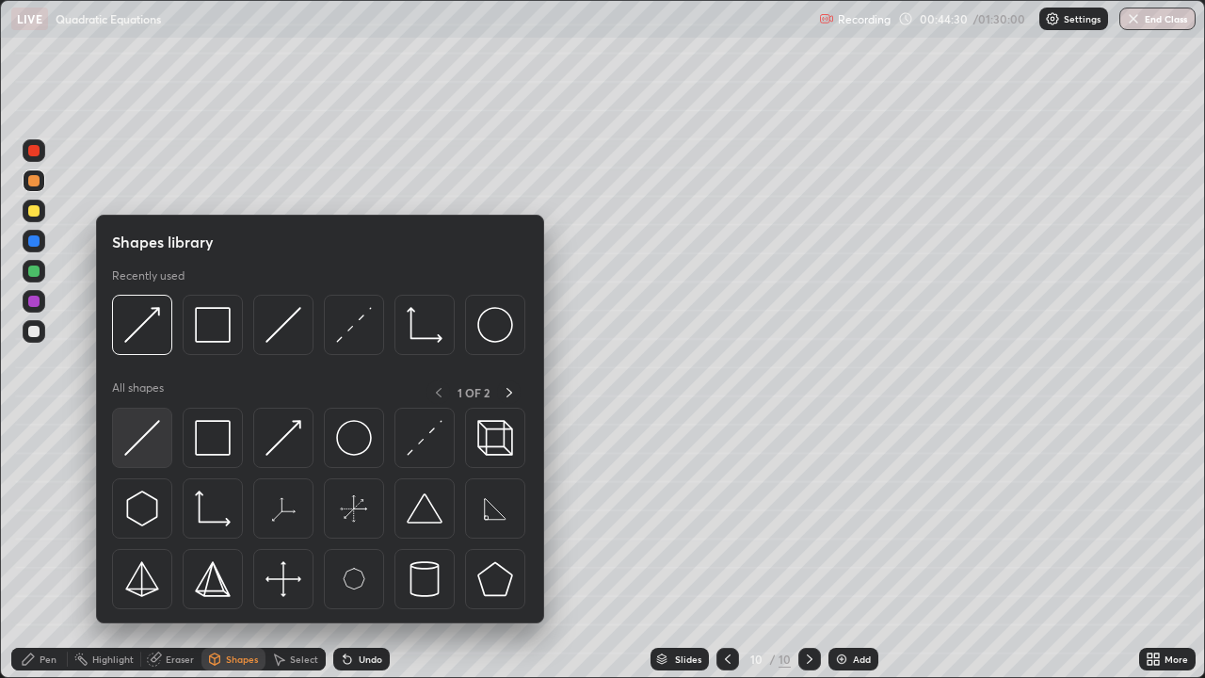
click at [136, 436] on img at bounding box center [142, 438] width 36 height 36
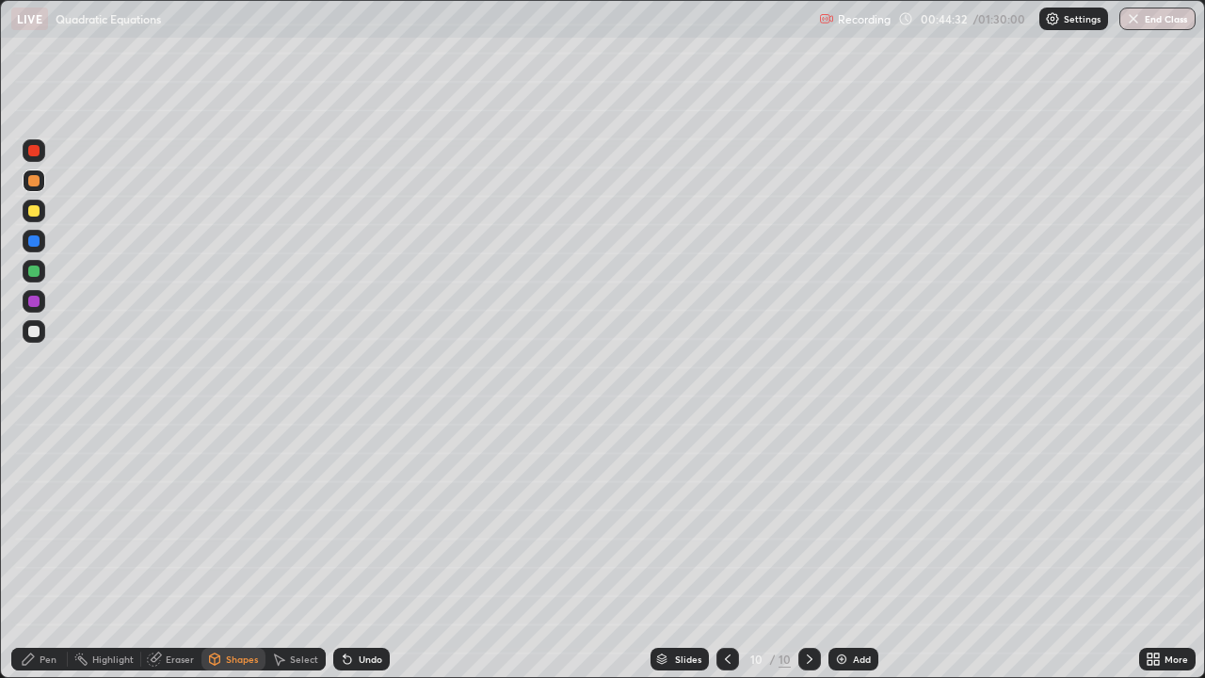
click at [40, 550] on div "Pen" at bounding box center [39, 659] width 56 height 23
click at [36, 327] on div at bounding box center [33, 331] width 11 height 11
click at [34, 182] on div at bounding box center [33, 180] width 11 height 11
click at [291, 550] on div "Select" at bounding box center [304, 658] width 28 height 9
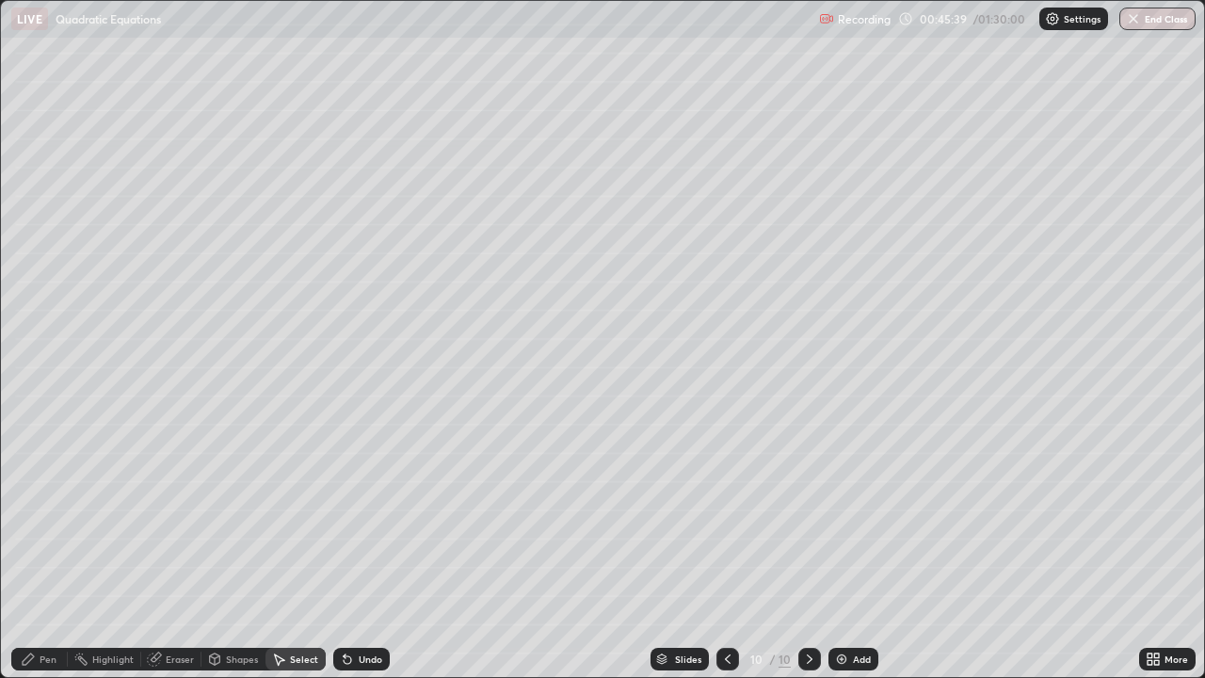
click at [247, 550] on div "Shapes" at bounding box center [242, 658] width 32 height 9
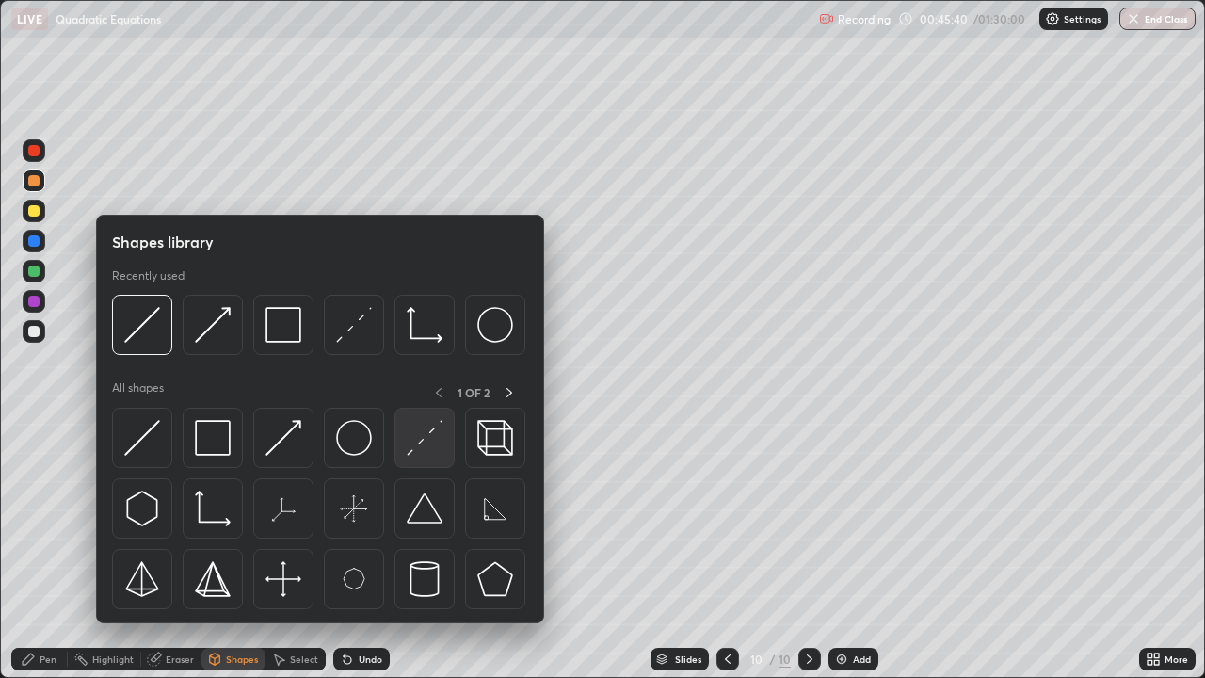
click at [441, 432] on img at bounding box center [425, 438] width 36 height 36
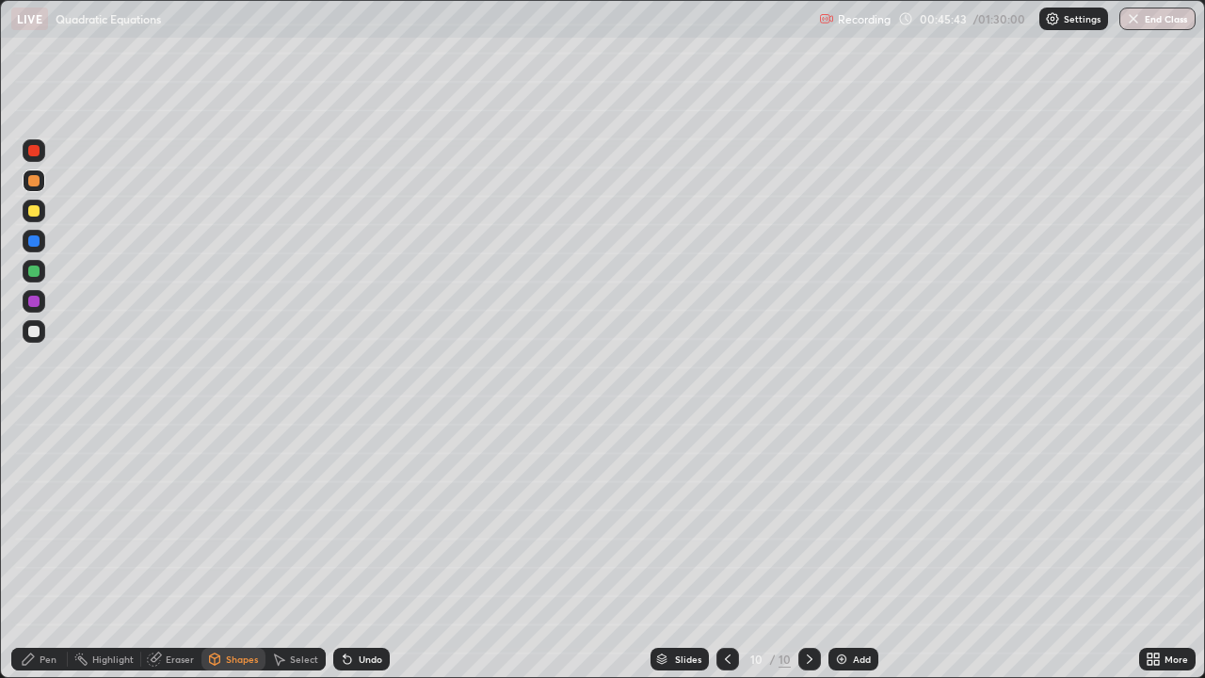
click at [34, 550] on icon at bounding box center [28, 659] width 15 height 15
click at [33, 269] on div at bounding box center [33, 271] width 11 height 11
click at [369, 550] on div "Undo" at bounding box center [371, 658] width 24 height 9
click at [367, 550] on div "Undo" at bounding box center [371, 658] width 24 height 9
click at [226, 550] on div "Shapes" at bounding box center [242, 658] width 32 height 9
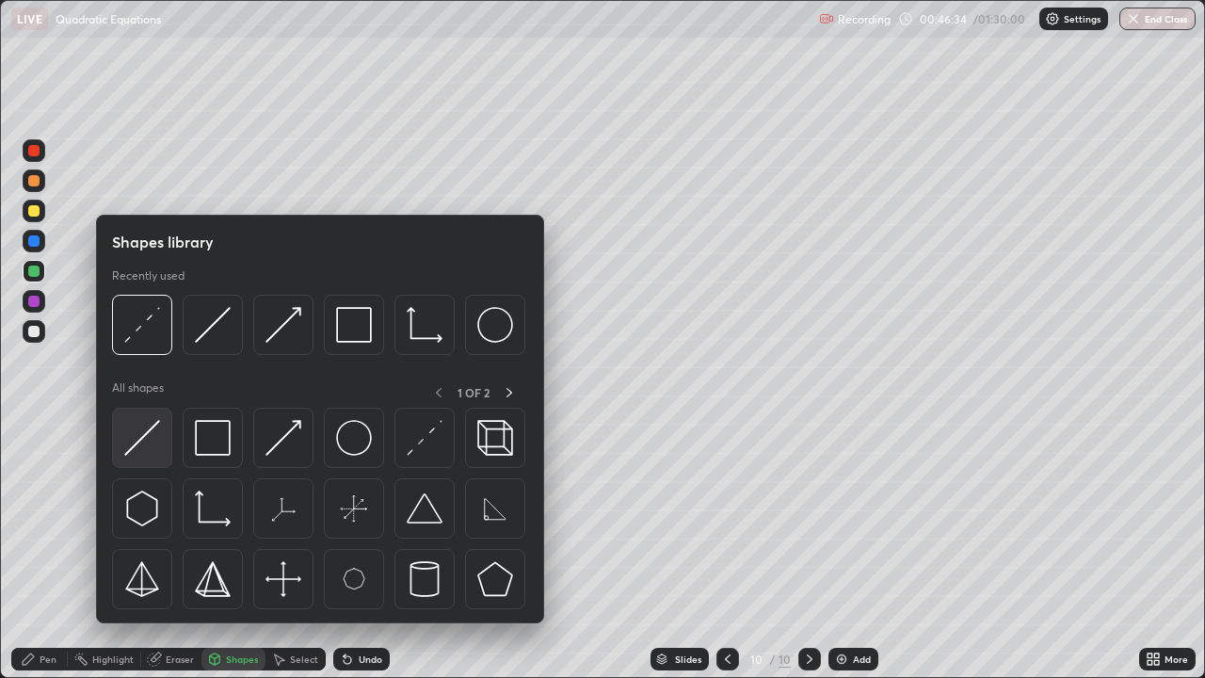
click at [143, 446] on img at bounding box center [142, 438] width 36 height 36
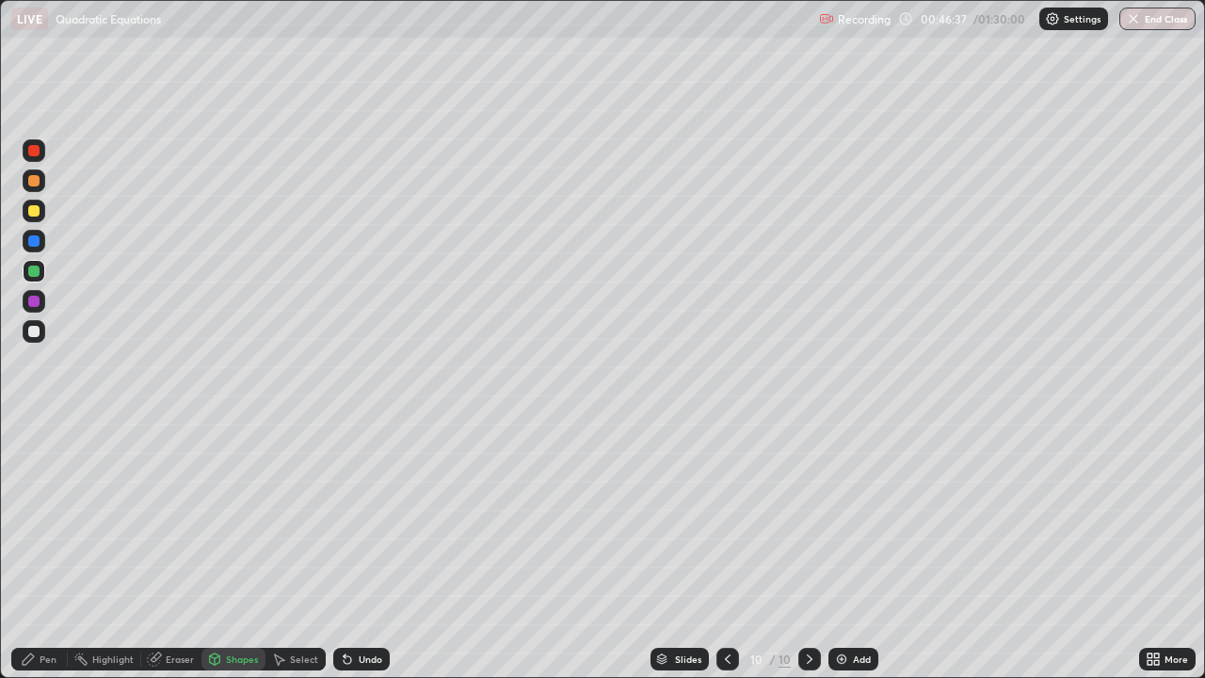
click at [46, 550] on div "Pen" at bounding box center [48, 658] width 17 height 9
click at [31, 336] on div at bounding box center [33, 331] width 11 height 11
click at [210, 550] on icon at bounding box center [215, 658] width 10 height 11
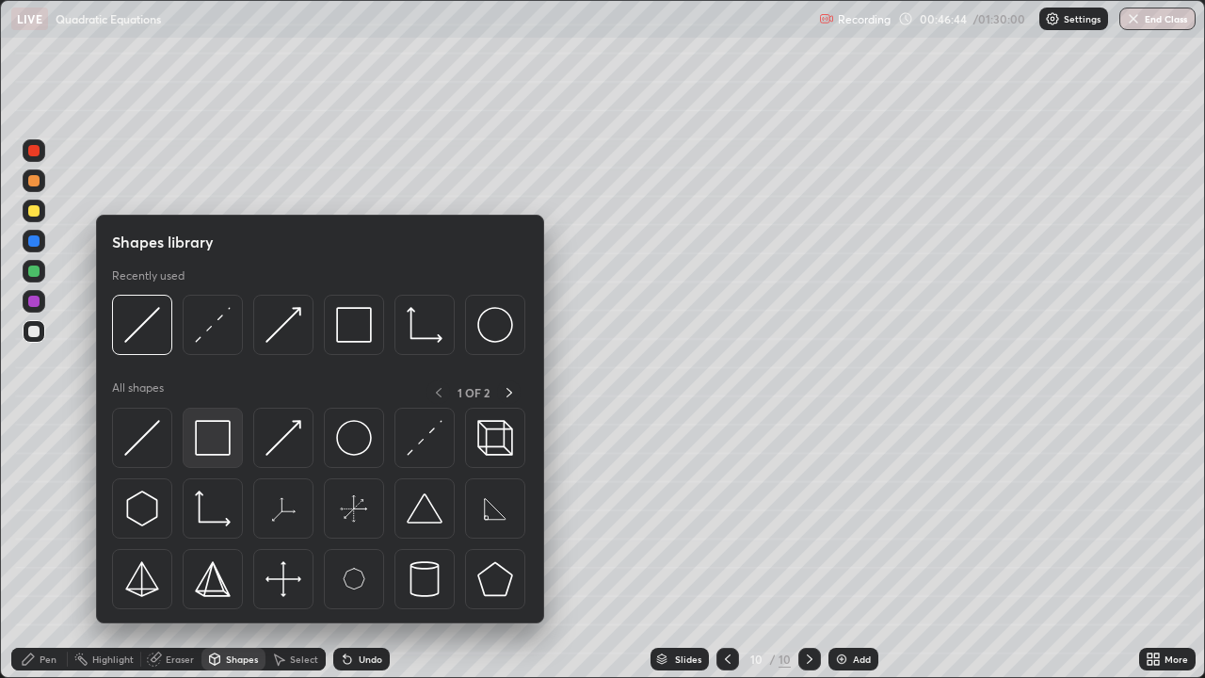
click at [216, 428] on img at bounding box center [213, 438] width 36 height 36
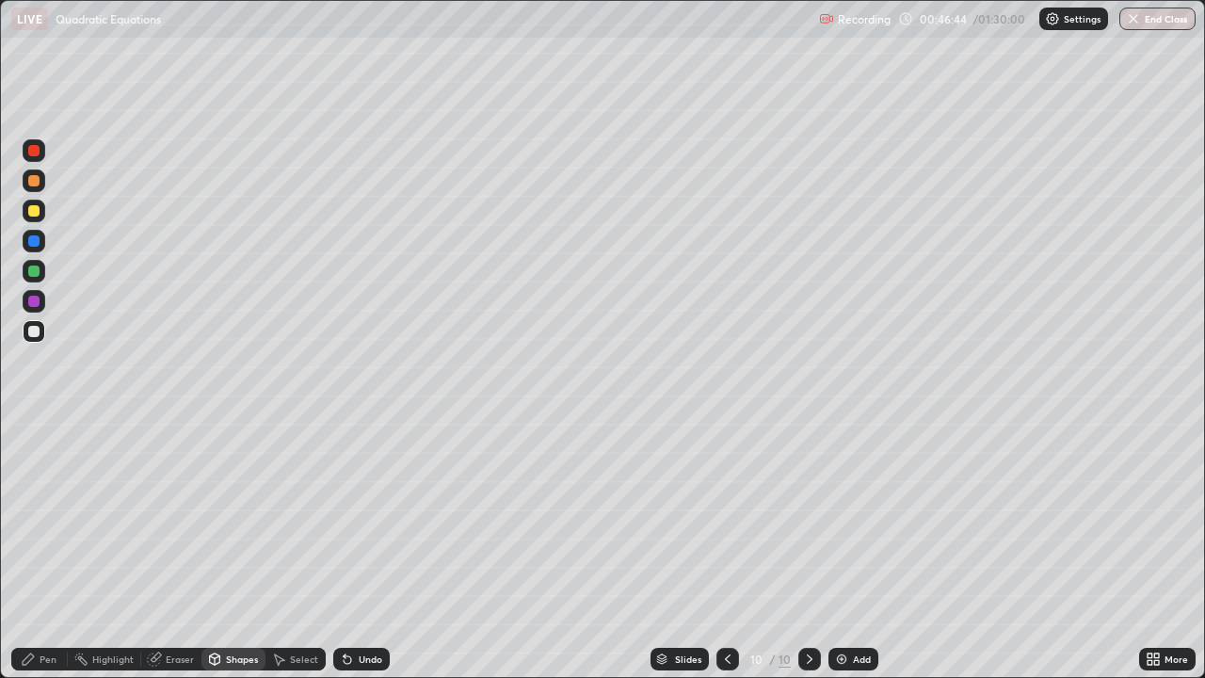
click at [37, 271] on div at bounding box center [33, 271] width 11 height 11
click at [238, 550] on div "Shapes" at bounding box center [233, 659] width 64 height 23
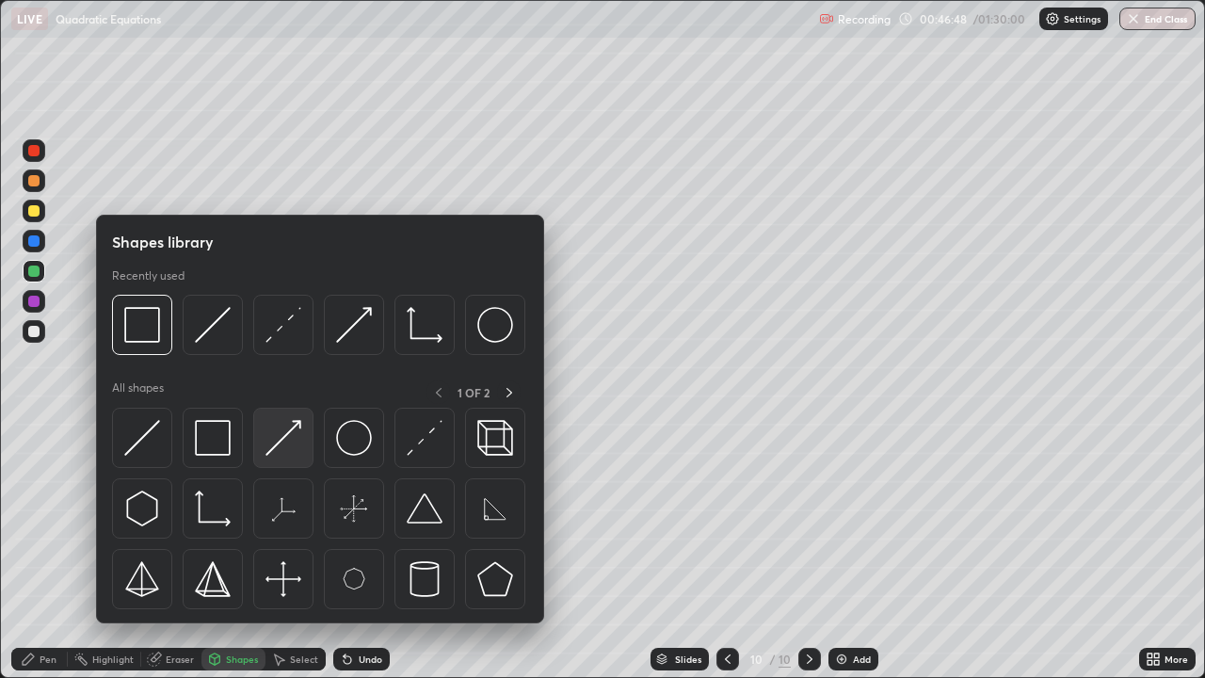
click at [299, 430] on img at bounding box center [284, 438] width 36 height 36
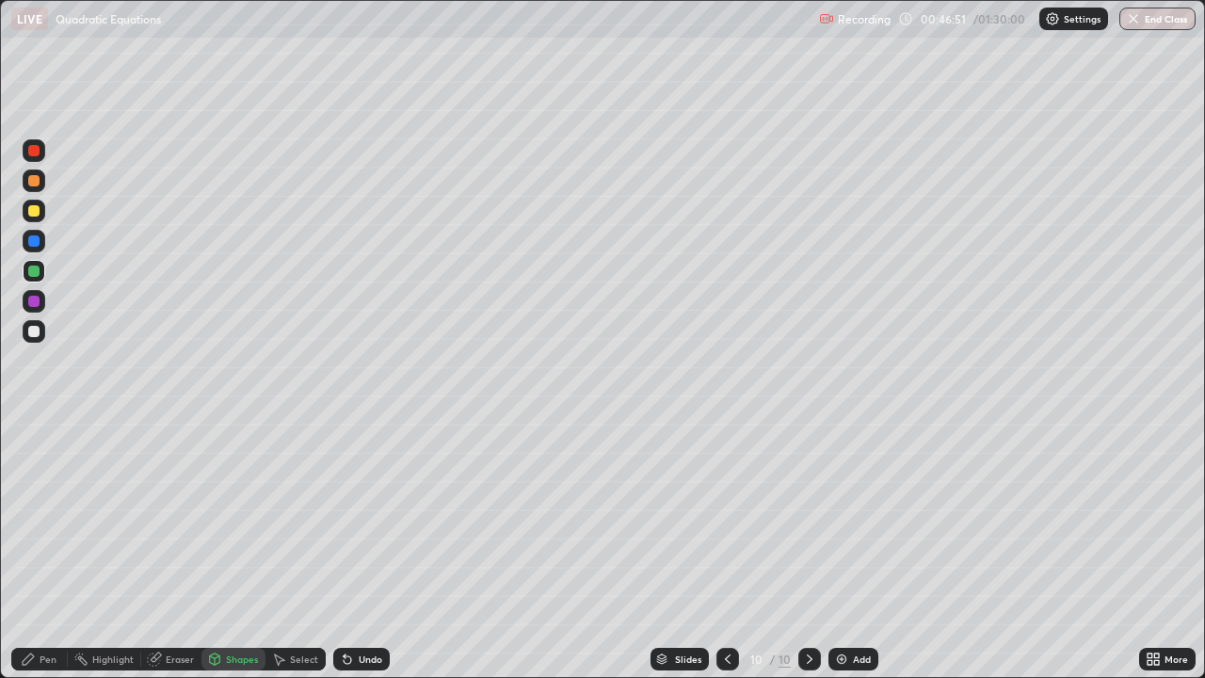
click at [46, 550] on div "Pen" at bounding box center [39, 659] width 56 height 23
click at [39, 330] on div at bounding box center [33, 331] width 11 height 11
click at [229, 550] on div "Shapes" at bounding box center [242, 658] width 32 height 9
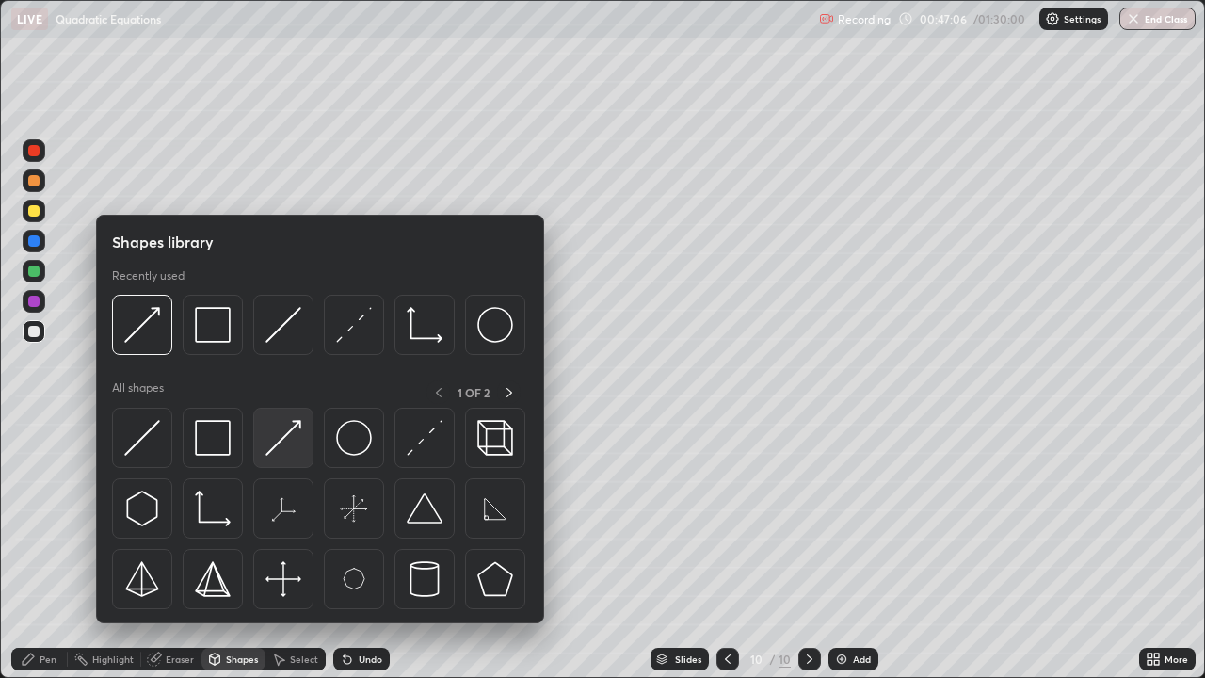
click at [292, 430] on img at bounding box center [284, 438] width 36 height 36
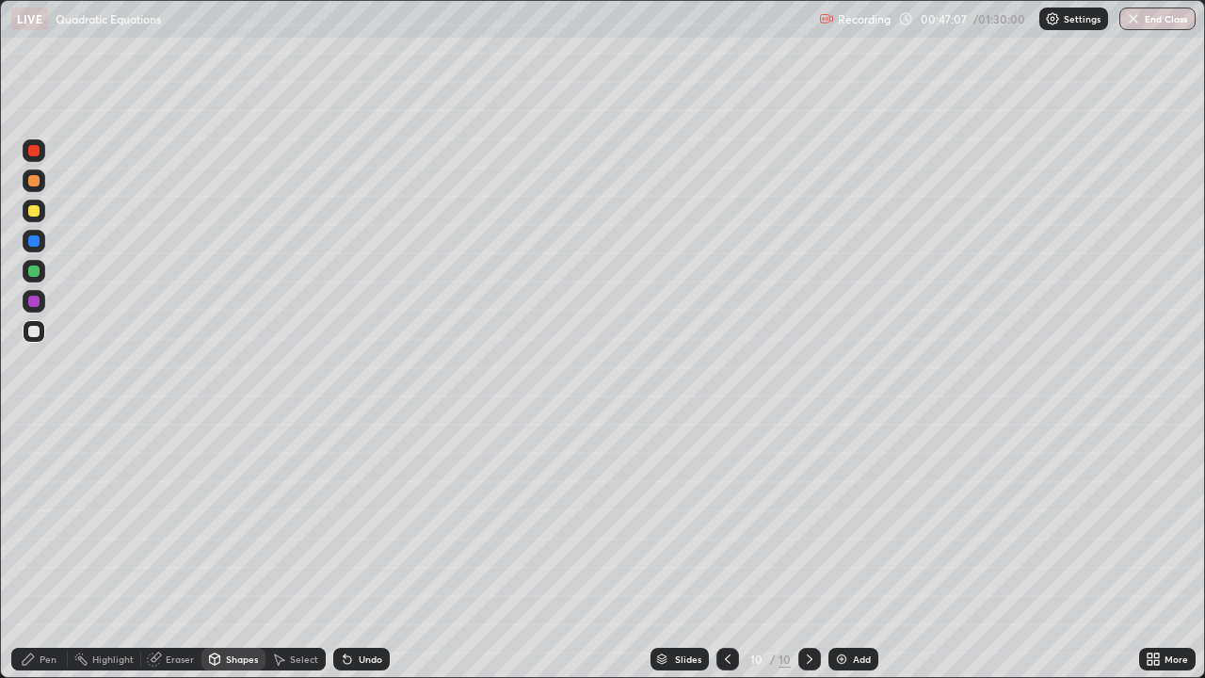
click at [32, 183] on div at bounding box center [33, 180] width 11 height 11
click at [250, 550] on div "Shapes" at bounding box center [233, 659] width 64 height 23
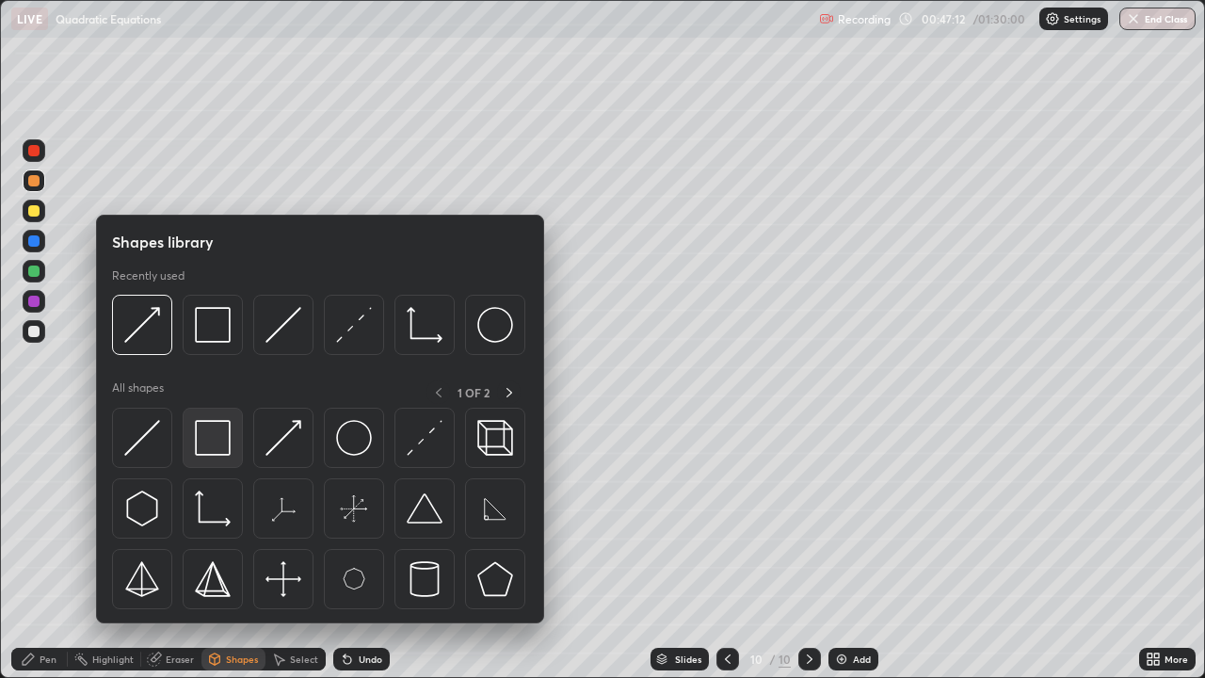
click at [225, 439] on img at bounding box center [213, 438] width 36 height 36
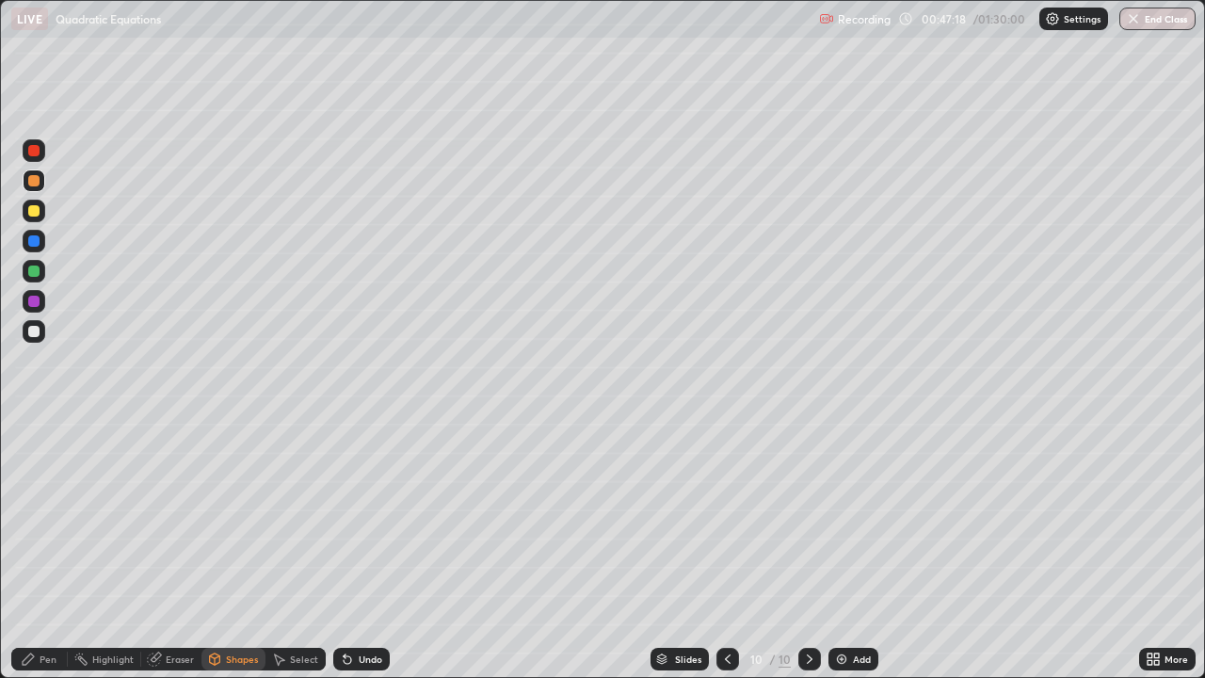
click at [36, 550] on div "Pen" at bounding box center [39, 659] width 56 height 23
click at [44, 336] on div at bounding box center [34, 331] width 23 height 23
click at [164, 550] on div "Eraser" at bounding box center [171, 659] width 60 height 23
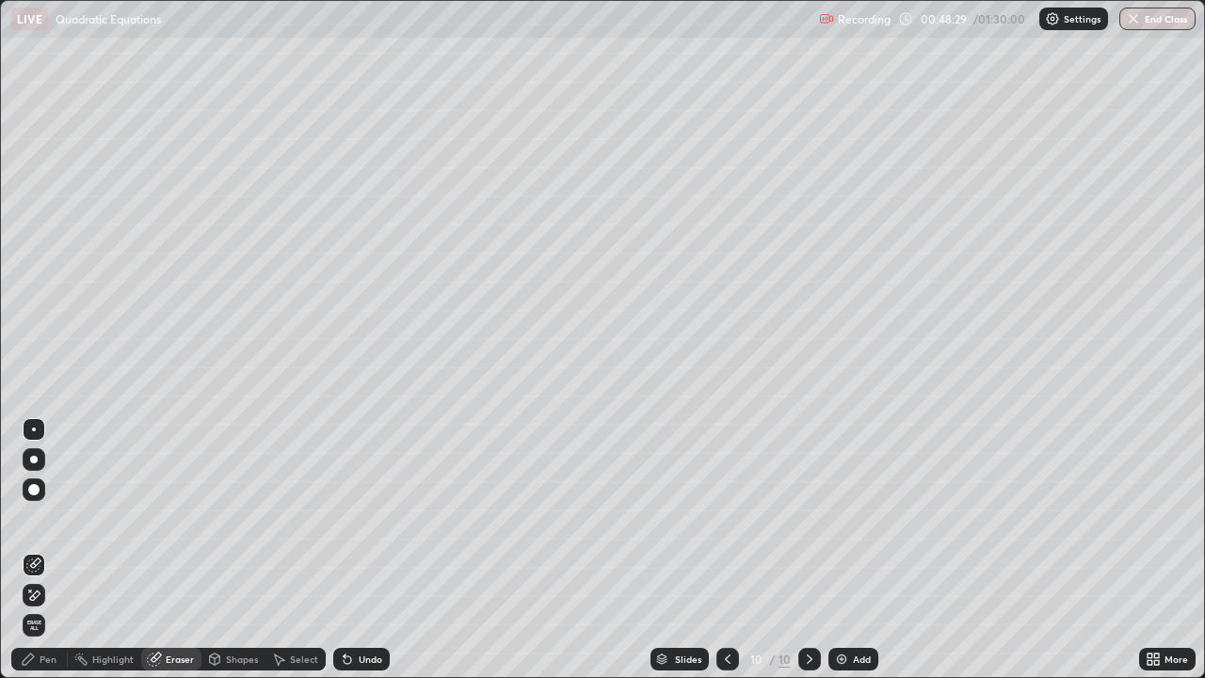
click at [293, 550] on div "Select" at bounding box center [304, 658] width 28 height 9
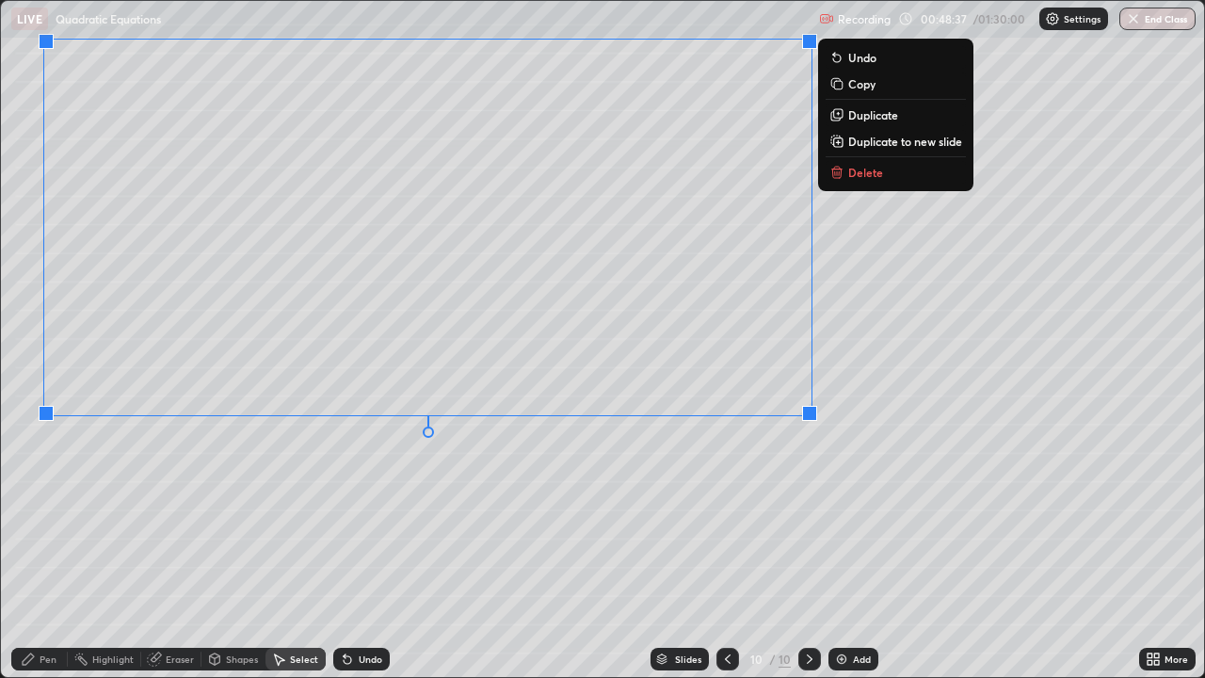
click at [607, 485] on div "0 ° Undo Copy Duplicate Duplicate to new slide Delete" at bounding box center [602, 339] width 1203 height 676
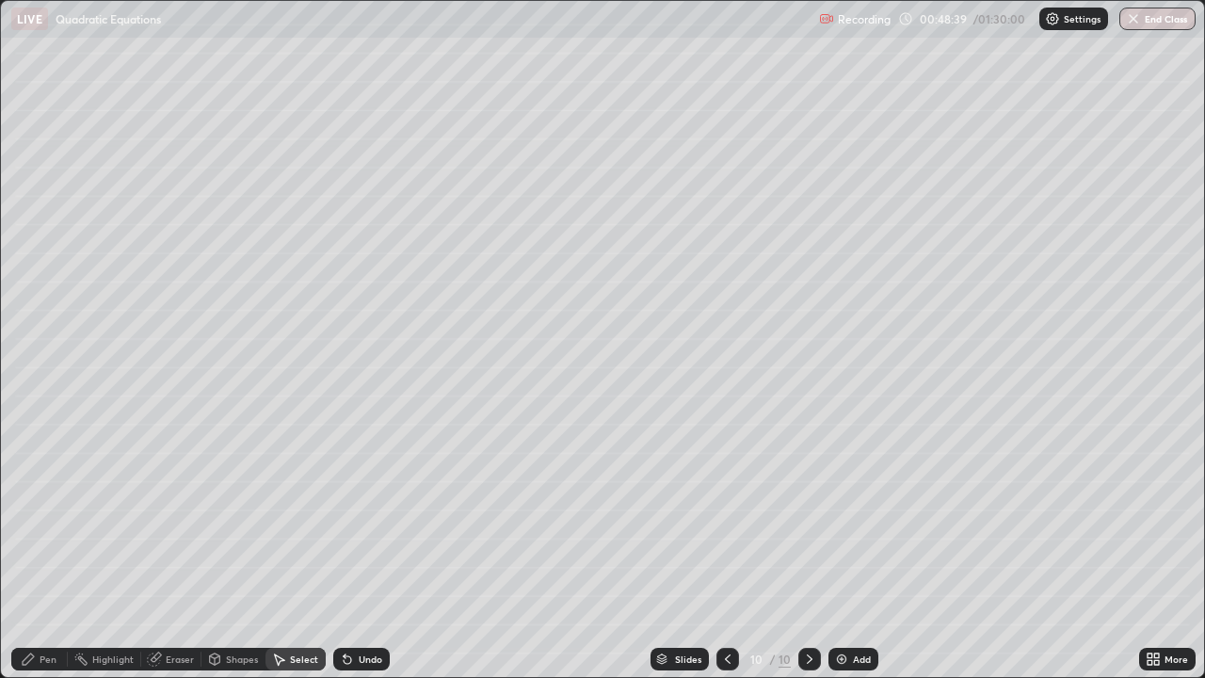
click at [172, 550] on div "Eraser" at bounding box center [180, 658] width 28 height 9
click at [222, 550] on div "Shapes" at bounding box center [233, 659] width 64 height 23
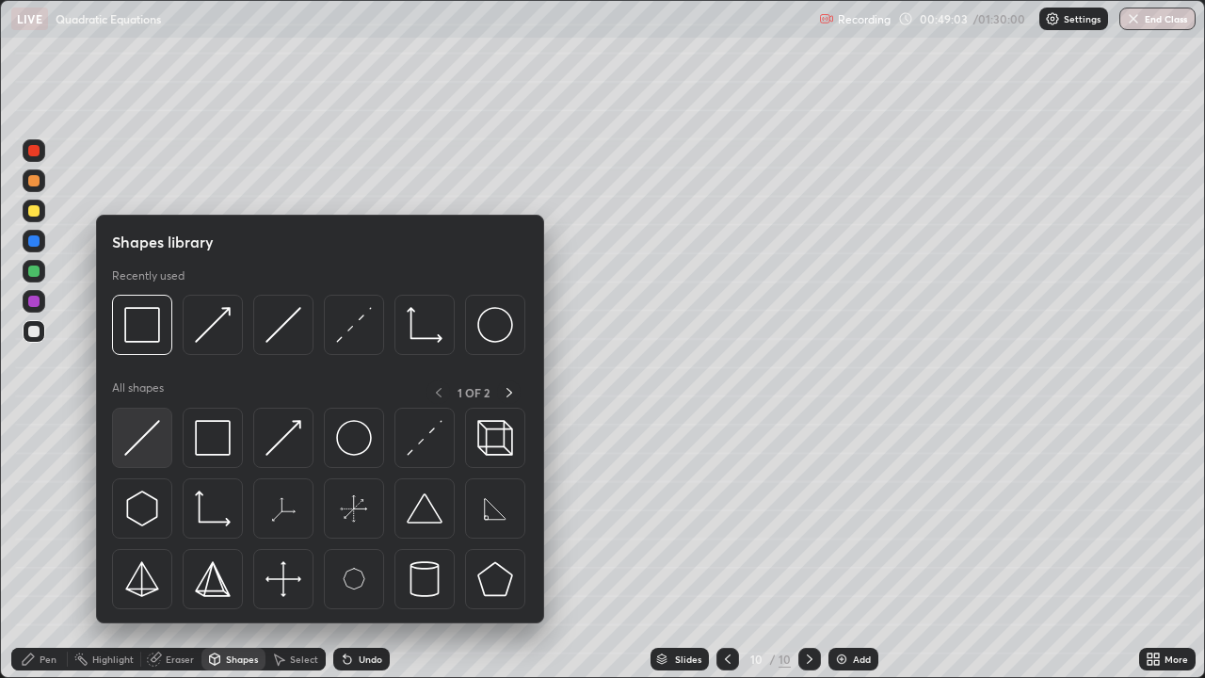
click at [132, 455] on img at bounding box center [142, 438] width 36 height 36
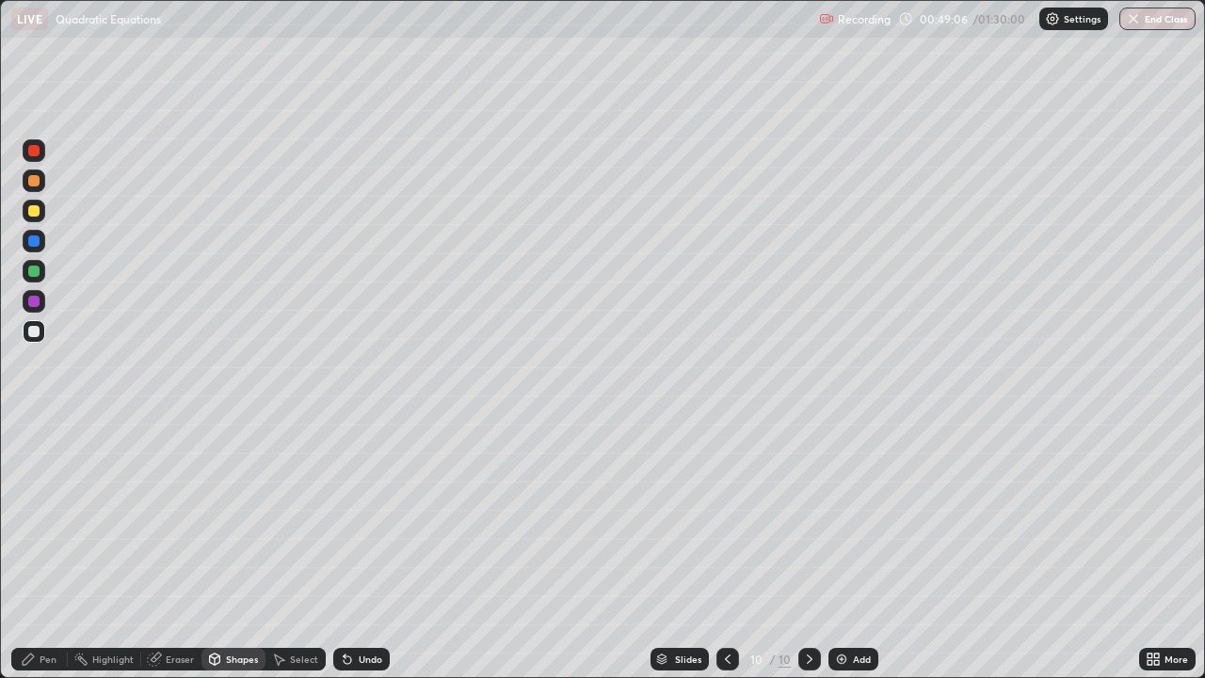
click at [40, 550] on div "Pen" at bounding box center [48, 658] width 17 height 9
click at [39, 330] on div at bounding box center [33, 331] width 11 height 11
click at [252, 550] on div "Shapes" at bounding box center [242, 658] width 32 height 9
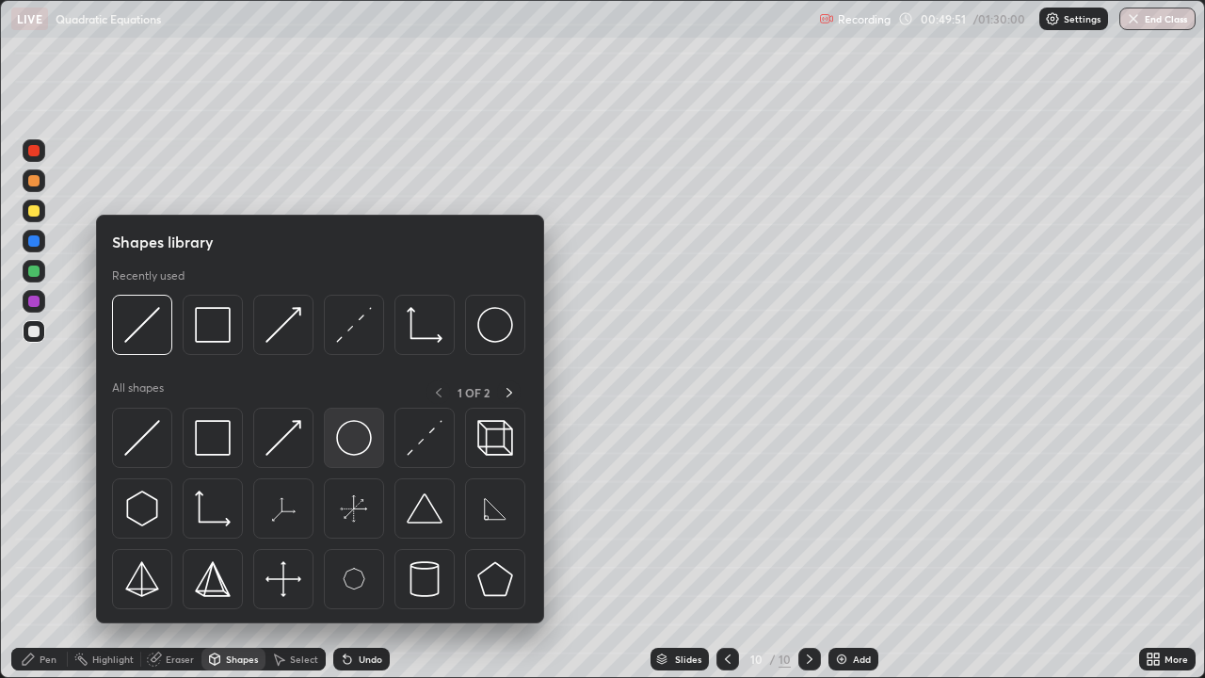
click at [328, 427] on div at bounding box center [354, 438] width 60 height 60
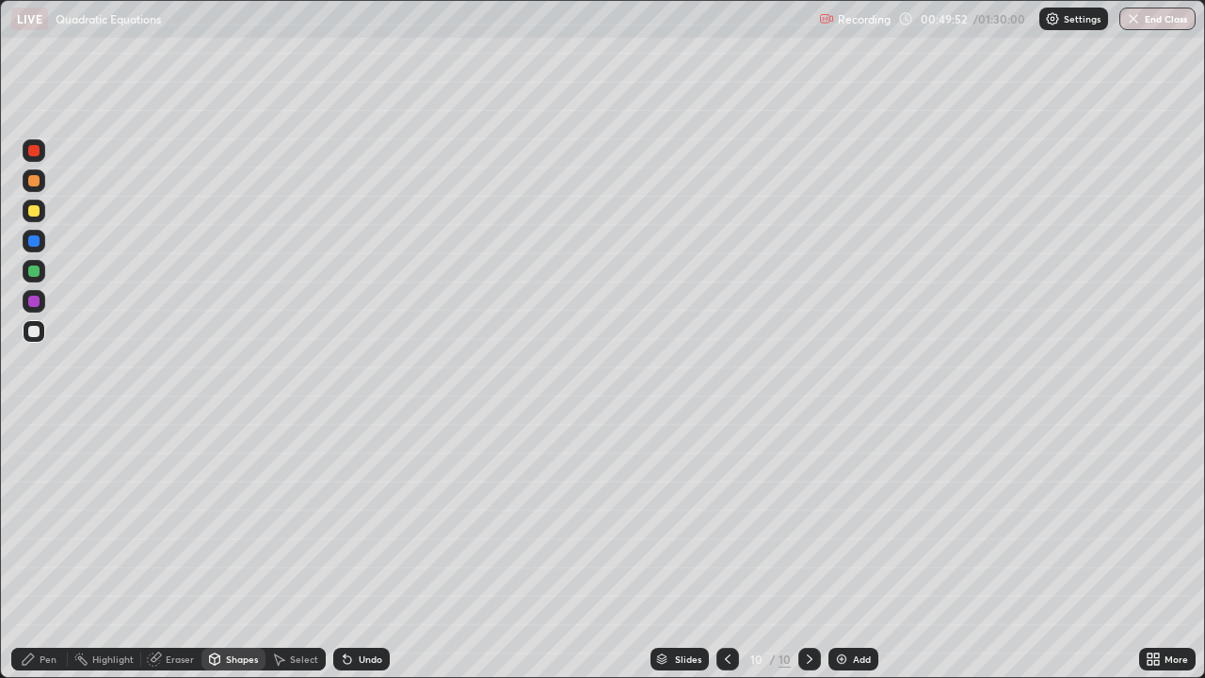
click at [37, 181] on div at bounding box center [33, 180] width 11 height 11
click at [231, 550] on div "Shapes" at bounding box center [242, 658] width 32 height 9
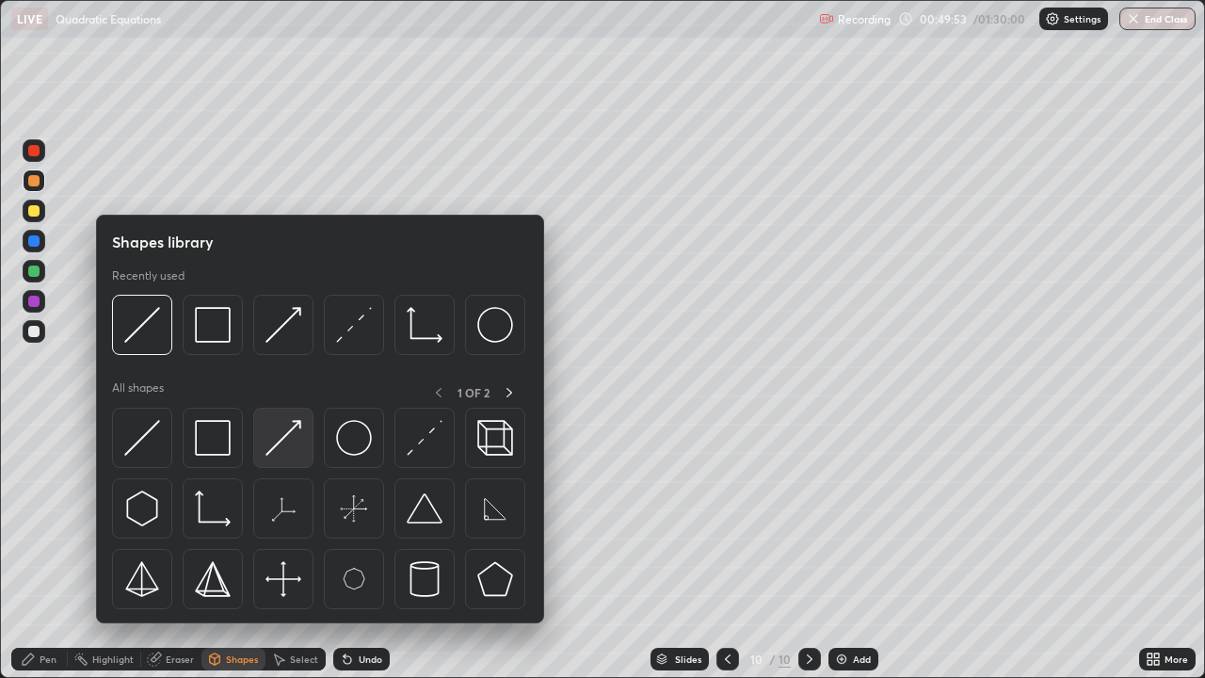
click at [270, 427] on img at bounding box center [284, 438] width 36 height 36
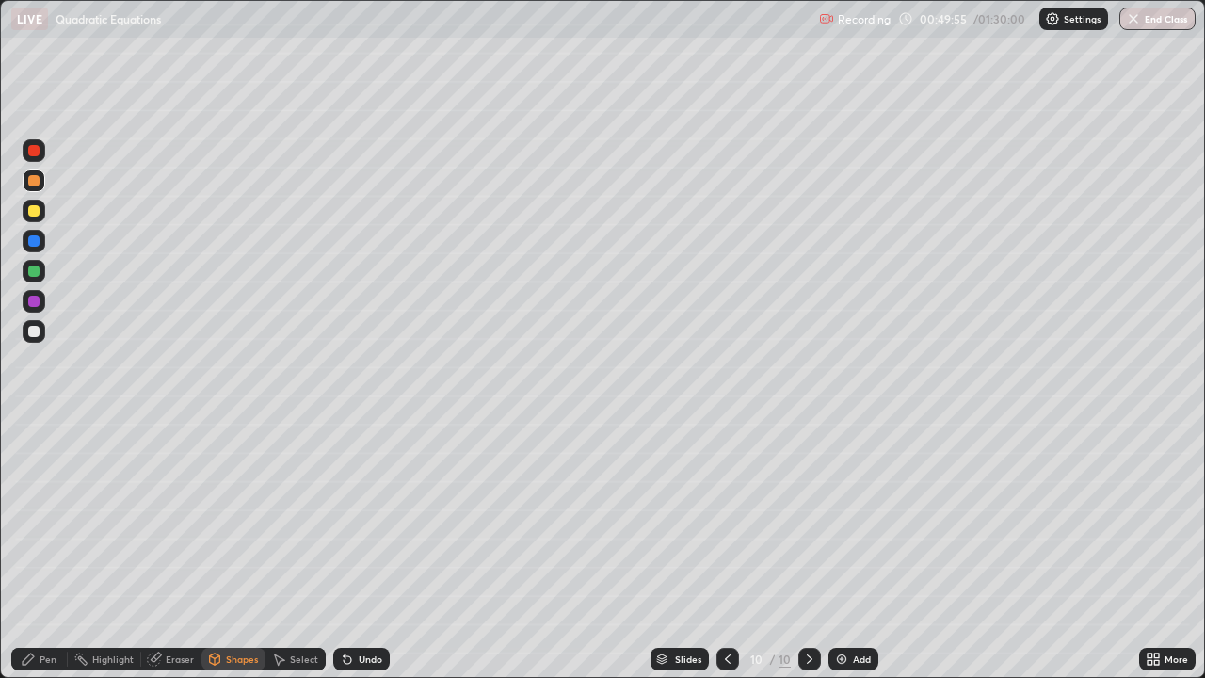
click at [249, 550] on div "Shapes" at bounding box center [242, 658] width 32 height 9
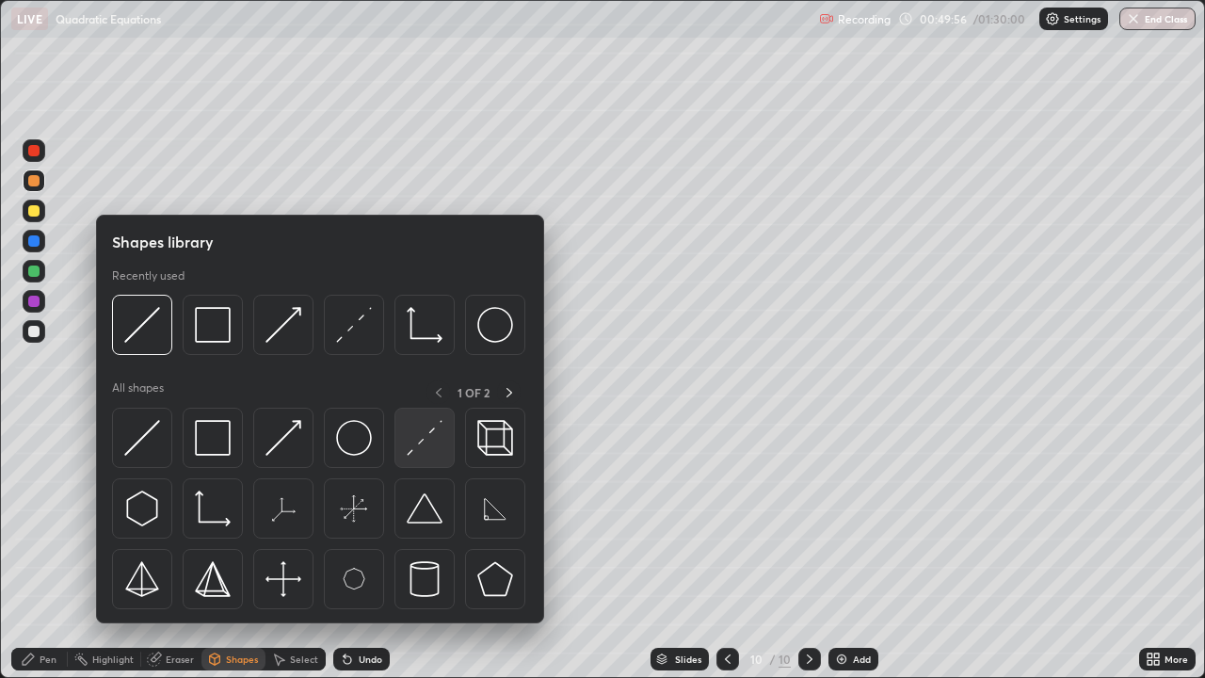
click at [425, 443] on img at bounding box center [425, 438] width 36 height 36
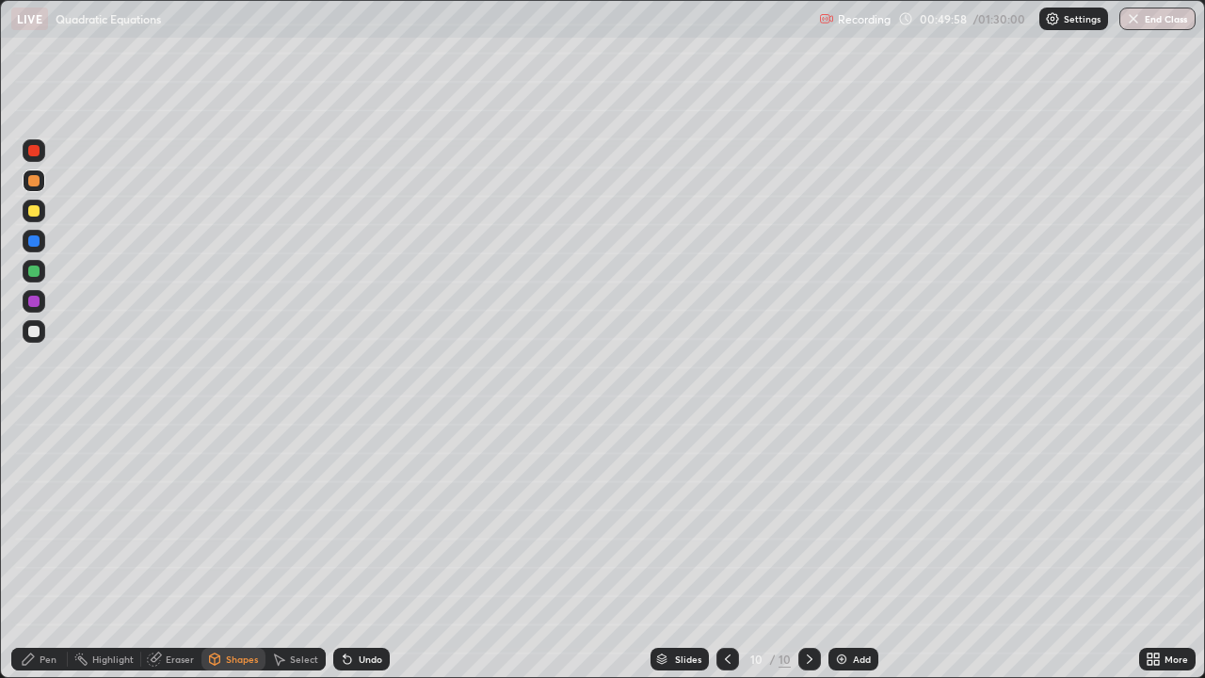
click at [248, 550] on div "Shapes" at bounding box center [233, 659] width 64 height 23
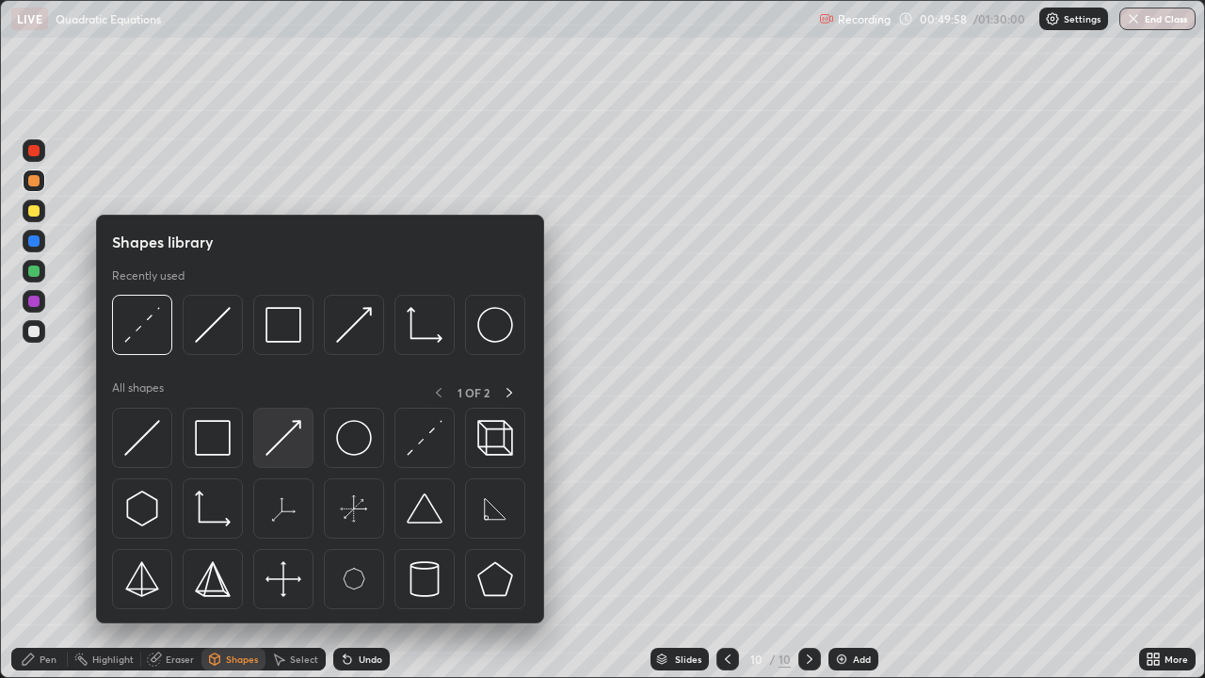
click at [292, 427] on img at bounding box center [284, 438] width 36 height 36
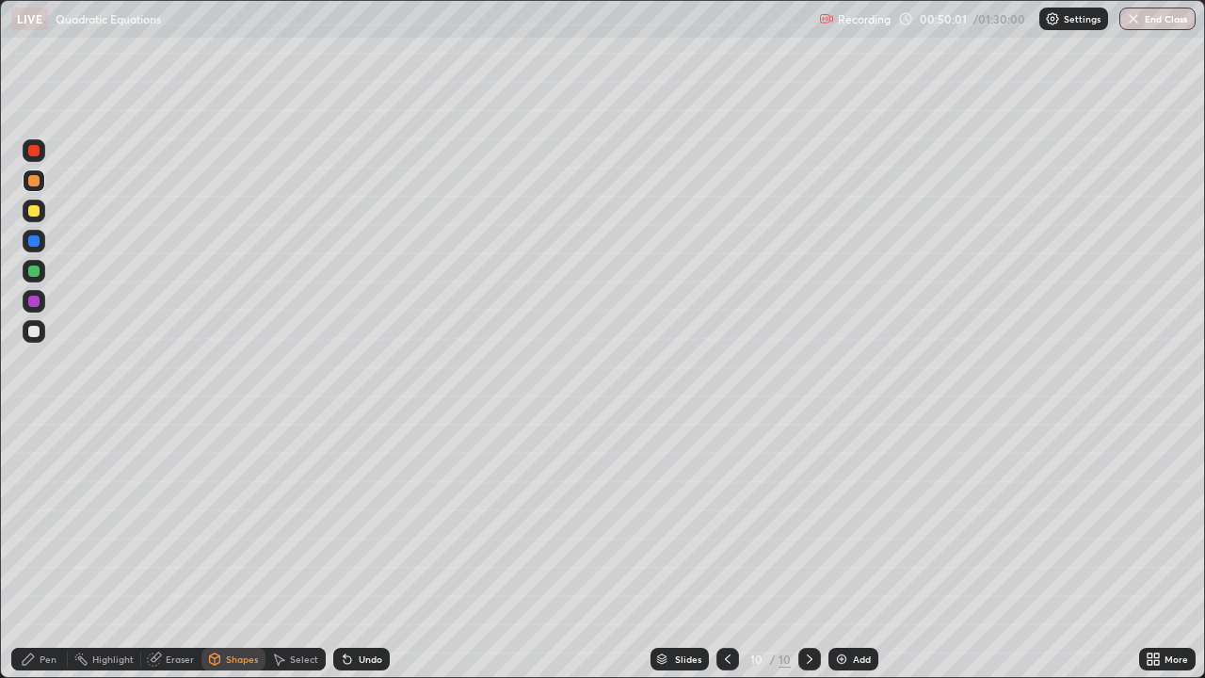
click at [44, 550] on div "Pen" at bounding box center [39, 659] width 56 height 23
click at [36, 329] on div at bounding box center [33, 331] width 11 height 11
click at [348, 550] on icon at bounding box center [347, 659] width 15 height 15
click at [223, 550] on div "Shapes" at bounding box center [233, 659] width 64 height 23
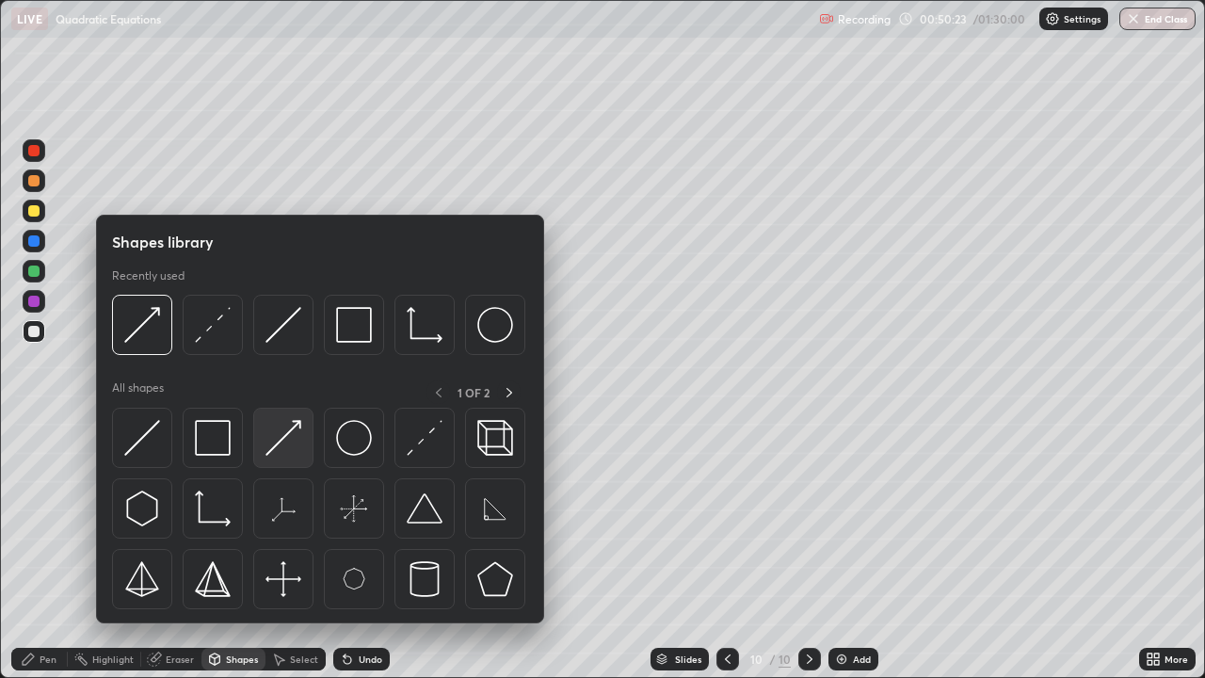
click at [278, 444] on img at bounding box center [284, 438] width 36 height 36
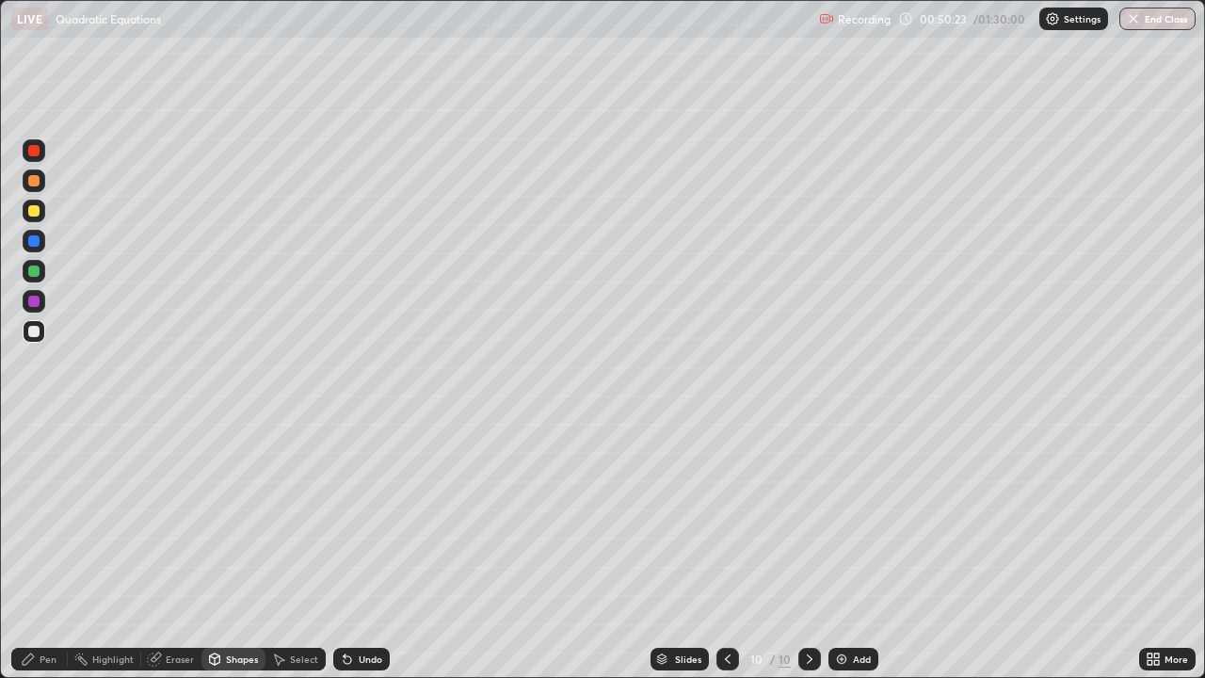
click at [37, 271] on div at bounding box center [33, 271] width 11 height 11
click at [31, 550] on div "Pen" at bounding box center [39, 659] width 56 height 23
click at [43, 333] on div at bounding box center [34, 331] width 23 height 23
click at [362, 550] on div "Undo" at bounding box center [371, 658] width 24 height 9
click at [37, 182] on div at bounding box center [33, 180] width 11 height 11
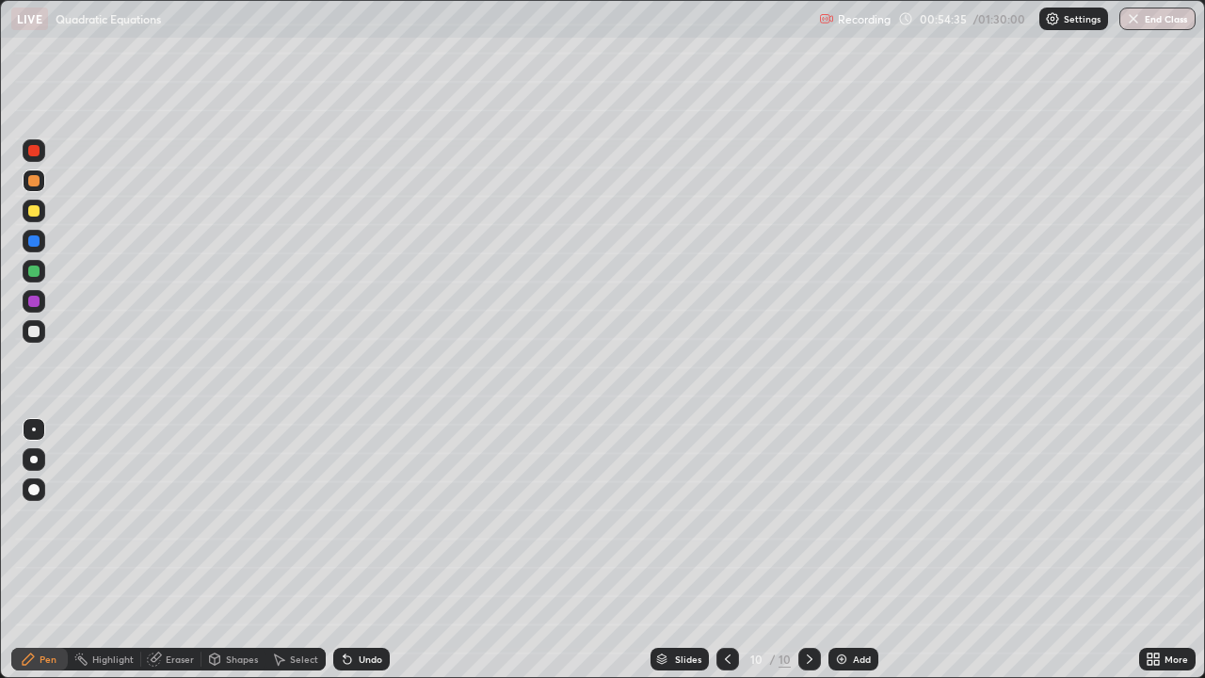
click at [843, 550] on img at bounding box center [841, 659] width 15 height 15
click at [725, 550] on icon at bounding box center [728, 659] width 15 height 15
click at [808, 550] on icon at bounding box center [809, 659] width 15 height 15
click at [36, 211] on div at bounding box center [33, 210] width 11 height 11
click at [291, 550] on div "Select" at bounding box center [296, 659] width 60 height 23
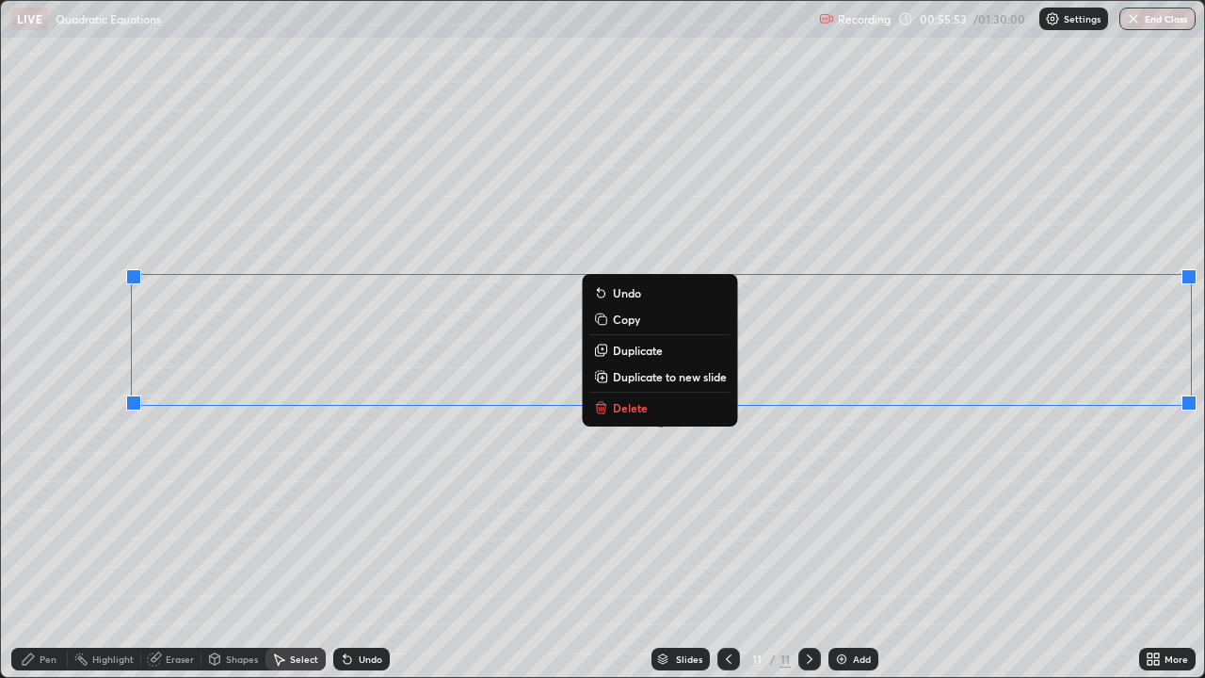
click at [616, 350] on p "Duplicate" at bounding box center [638, 350] width 50 height 15
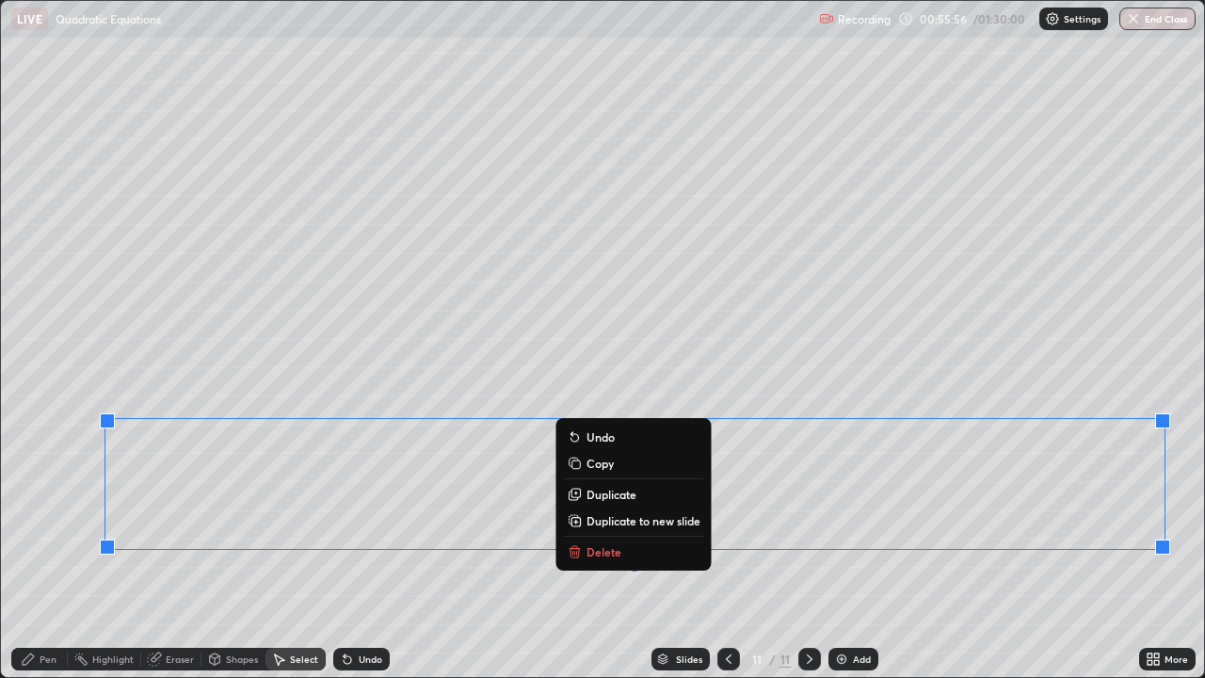
click at [63, 550] on div "0 ° Undo Copy Duplicate Duplicate to new slide Delete" at bounding box center [602, 339] width 1203 height 676
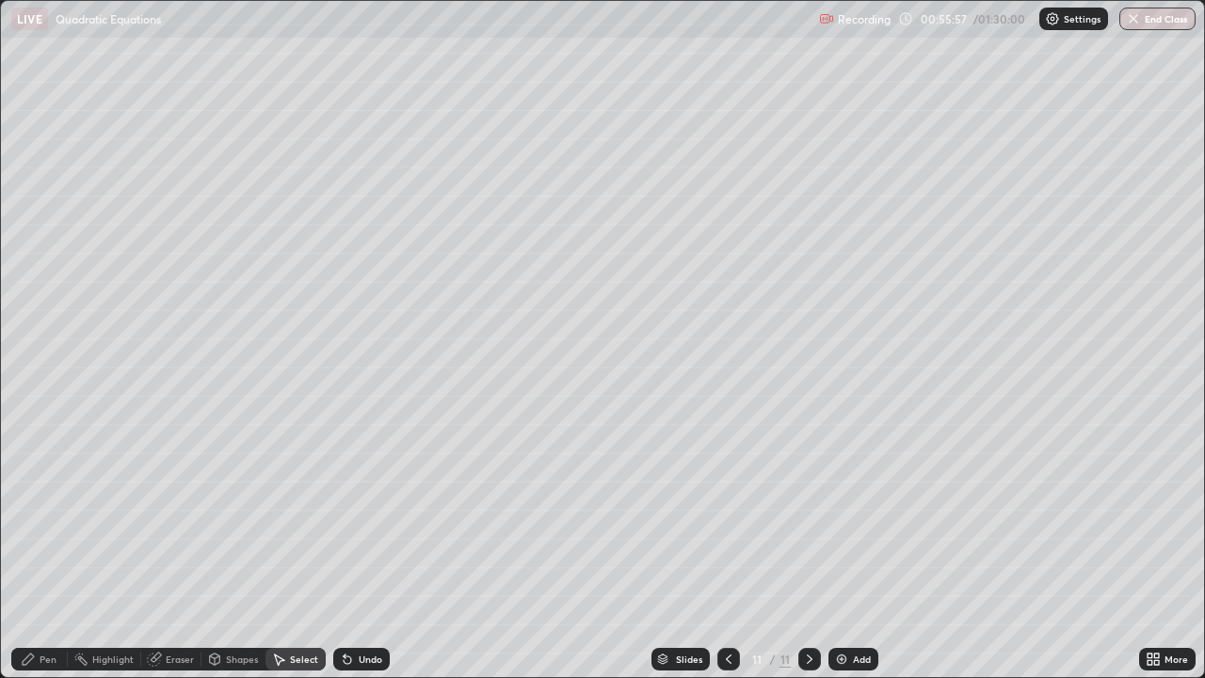
click at [163, 550] on div "Eraser" at bounding box center [171, 659] width 60 height 23
click at [33, 550] on div "Pen" at bounding box center [39, 659] width 56 height 23
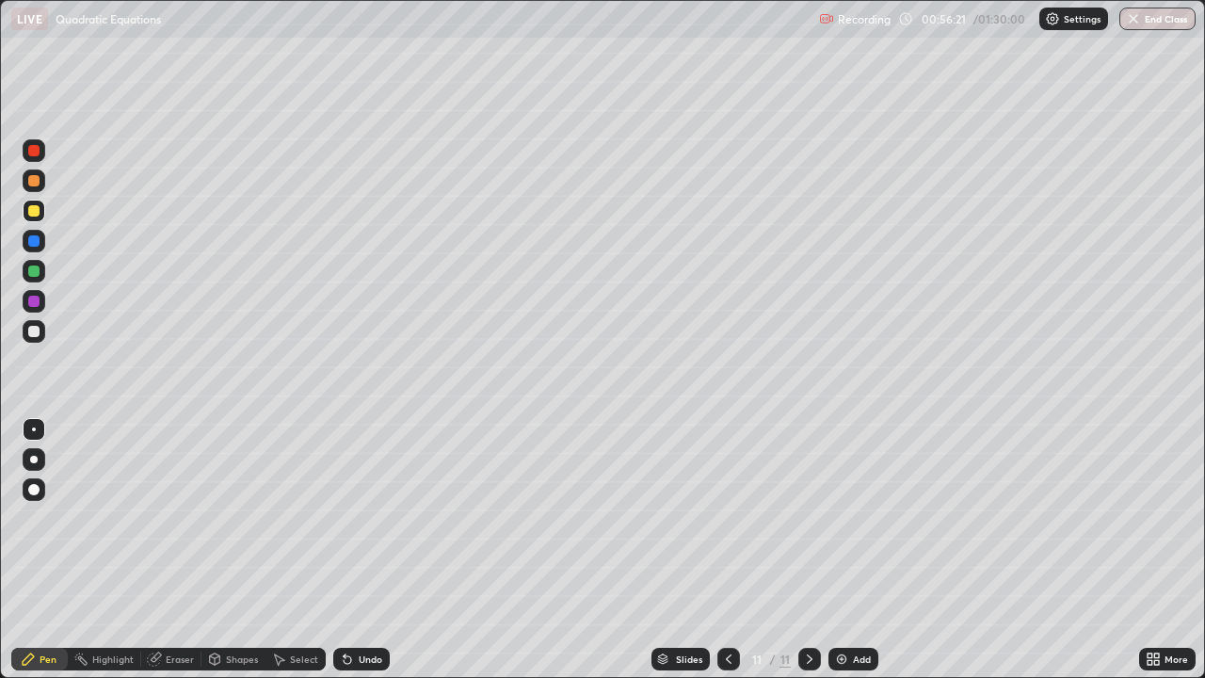
click at [725, 550] on icon at bounding box center [728, 659] width 15 height 15
click at [807, 550] on icon at bounding box center [810, 658] width 6 height 9
click at [808, 550] on icon at bounding box center [809, 659] width 15 height 15
click at [842, 550] on div "Add" at bounding box center [854, 659] width 50 height 23
click at [216, 550] on icon at bounding box center [215, 658] width 10 height 11
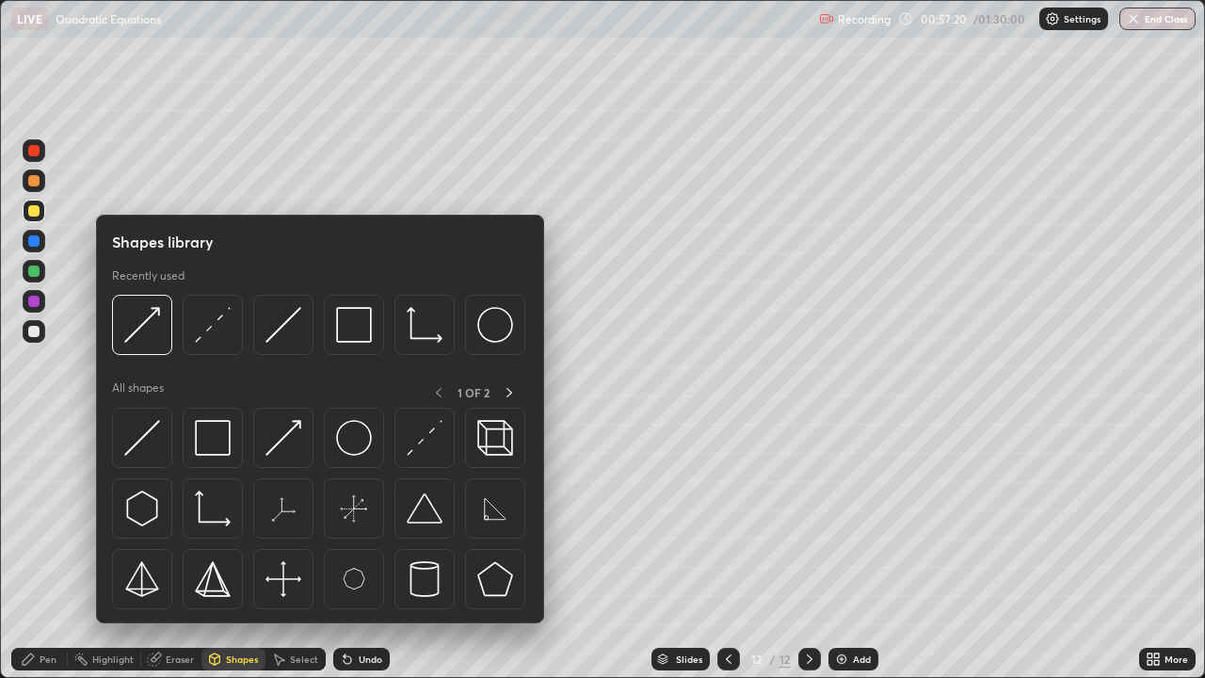
click at [284, 550] on icon at bounding box center [278, 659] width 15 height 15
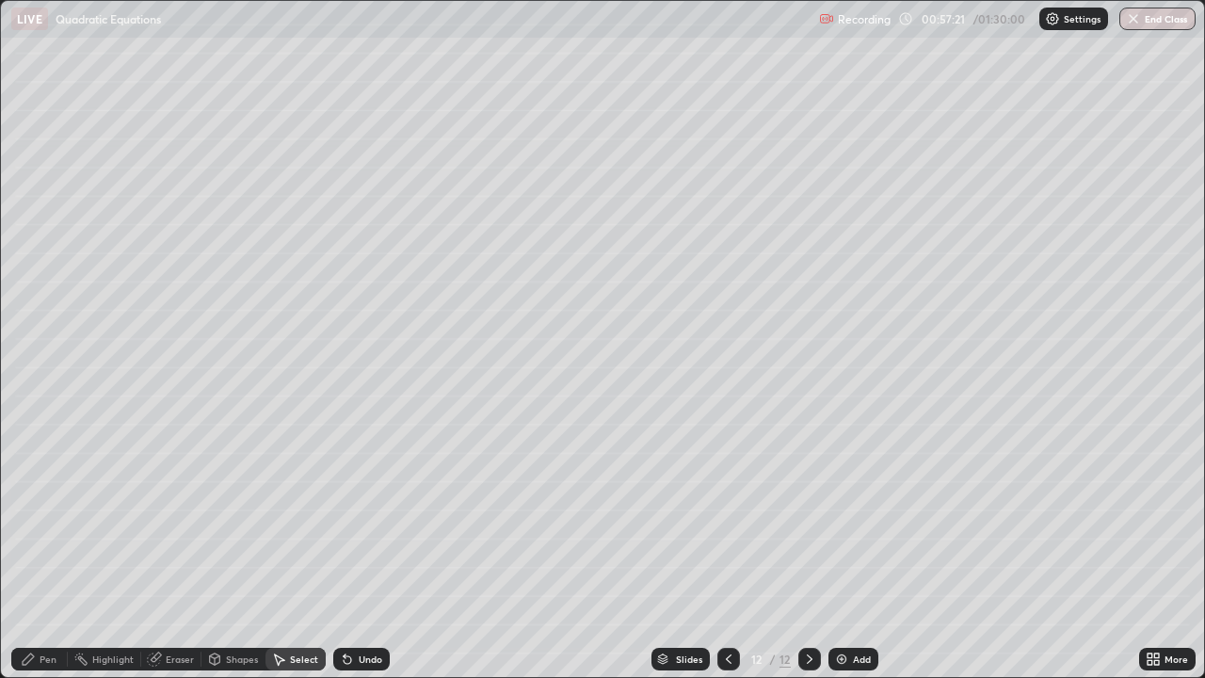
click at [218, 550] on icon at bounding box center [215, 658] width 10 height 11
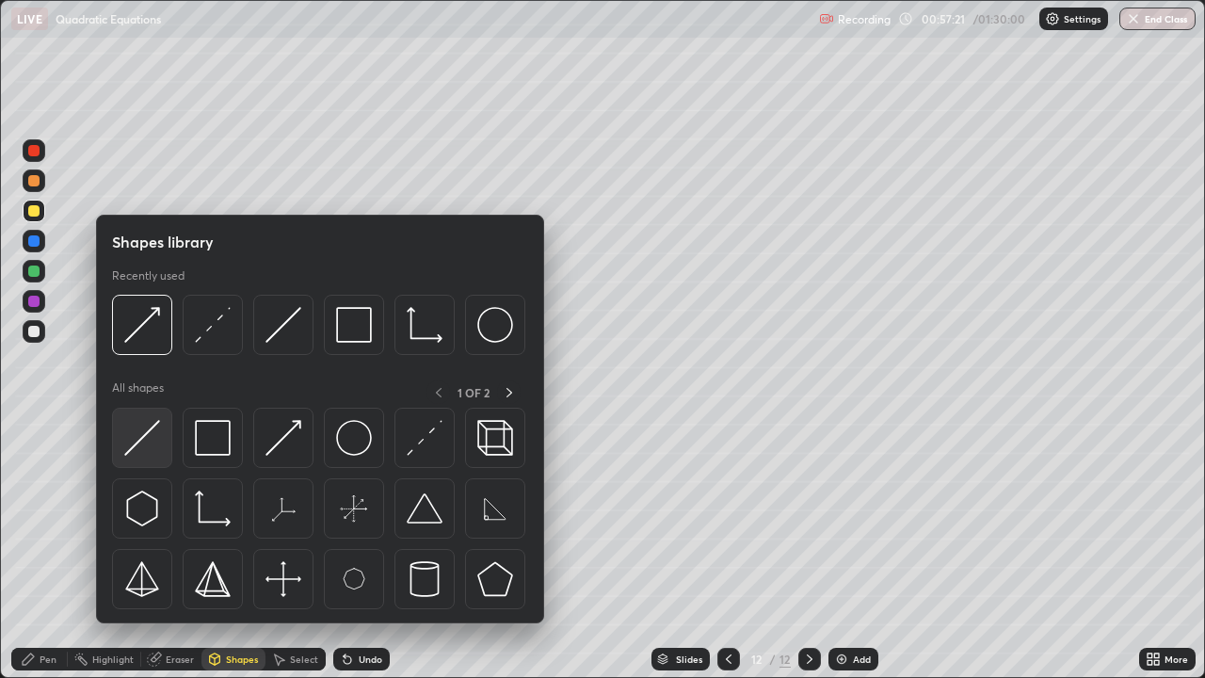
click at [137, 450] on img at bounding box center [142, 438] width 36 height 36
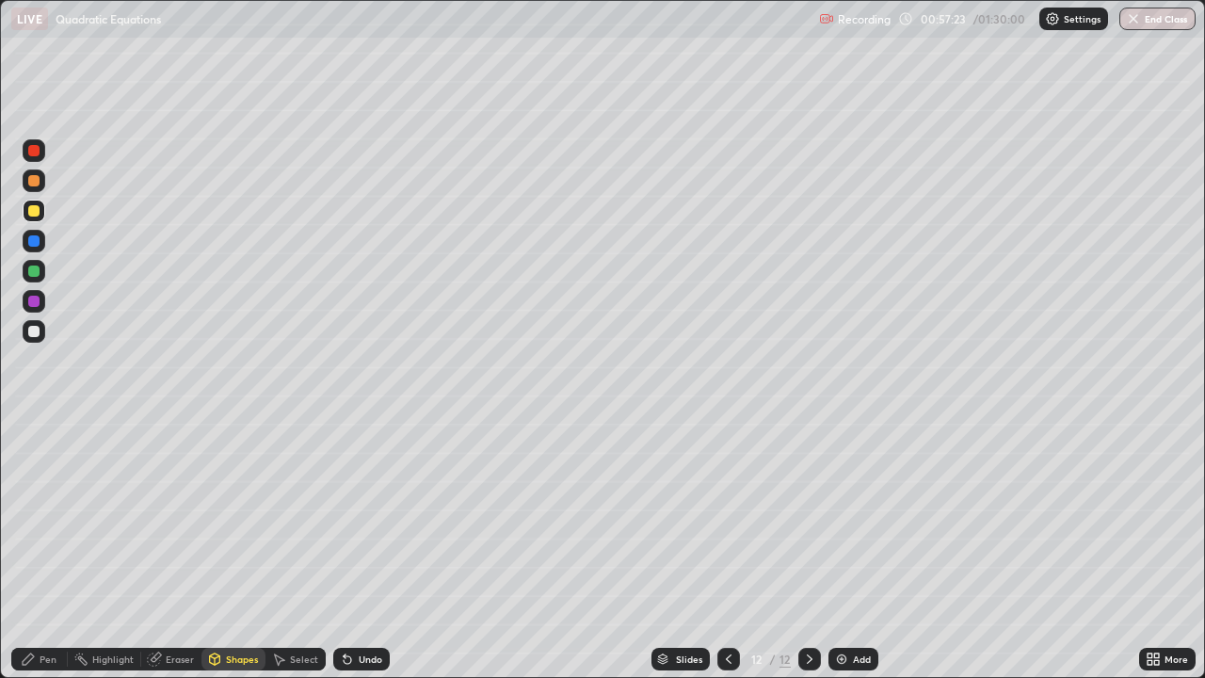
click at [40, 550] on div "Pen" at bounding box center [48, 658] width 17 height 9
click at [34, 330] on div at bounding box center [33, 331] width 11 height 11
click at [352, 550] on icon at bounding box center [347, 659] width 15 height 15
click at [361, 550] on div "Undo" at bounding box center [371, 658] width 24 height 9
click at [361, 550] on div "Undo" at bounding box center [361, 659] width 56 height 23
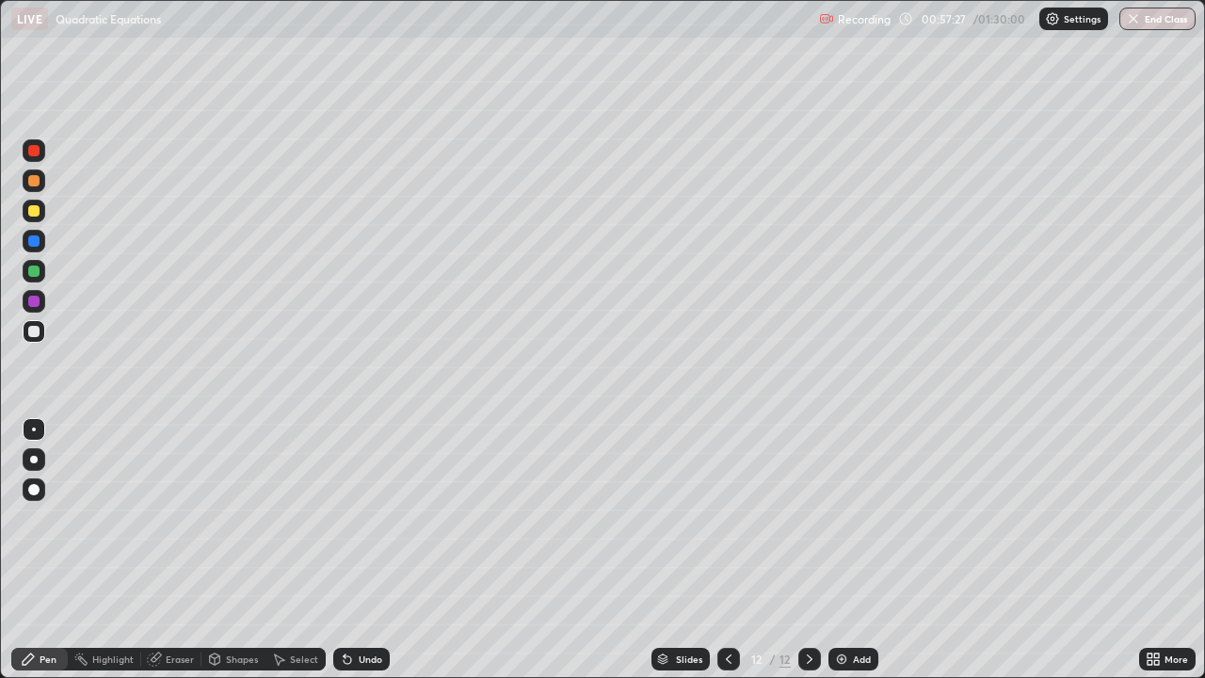
click at [366, 550] on div "Undo" at bounding box center [361, 659] width 56 height 23
click at [367, 550] on div "Undo" at bounding box center [361, 659] width 56 height 23
click at [348, 550] on icon at bounding box center [347, 659] width 15 height 15
click at [242, 550] on div "Shapes" at bounding box center [242, 658] width 32 height 9
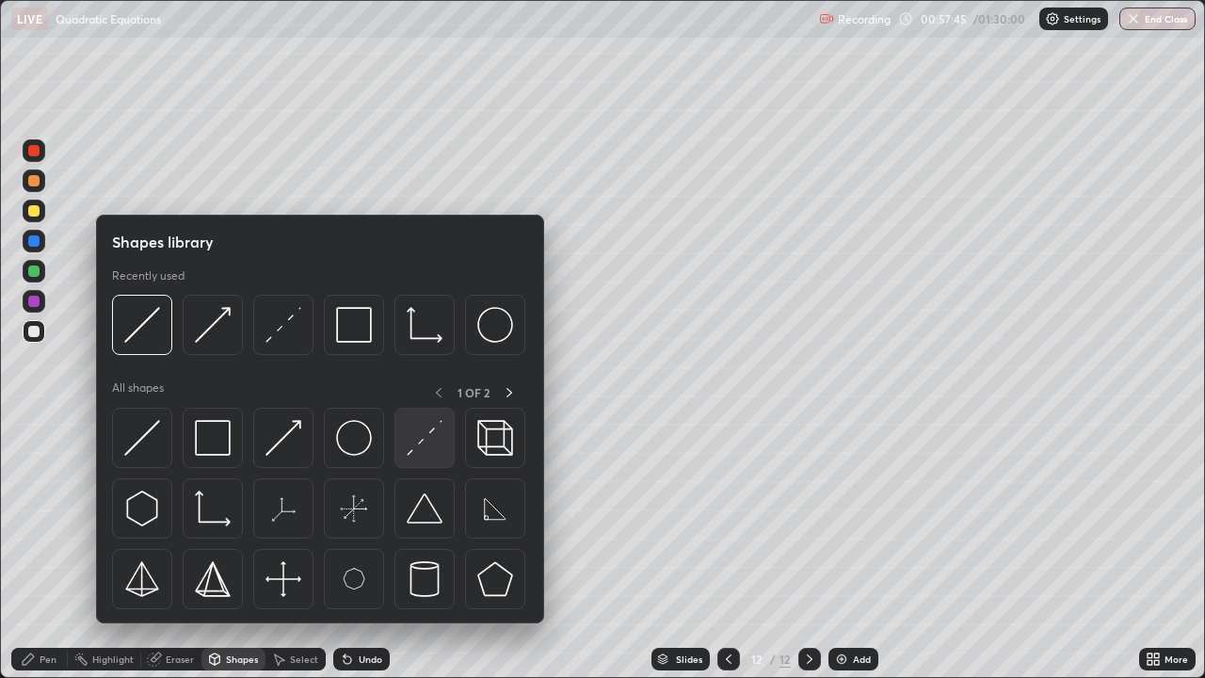
click at [417, 453] on img at bounding box center [425, 438] width 36 height 36
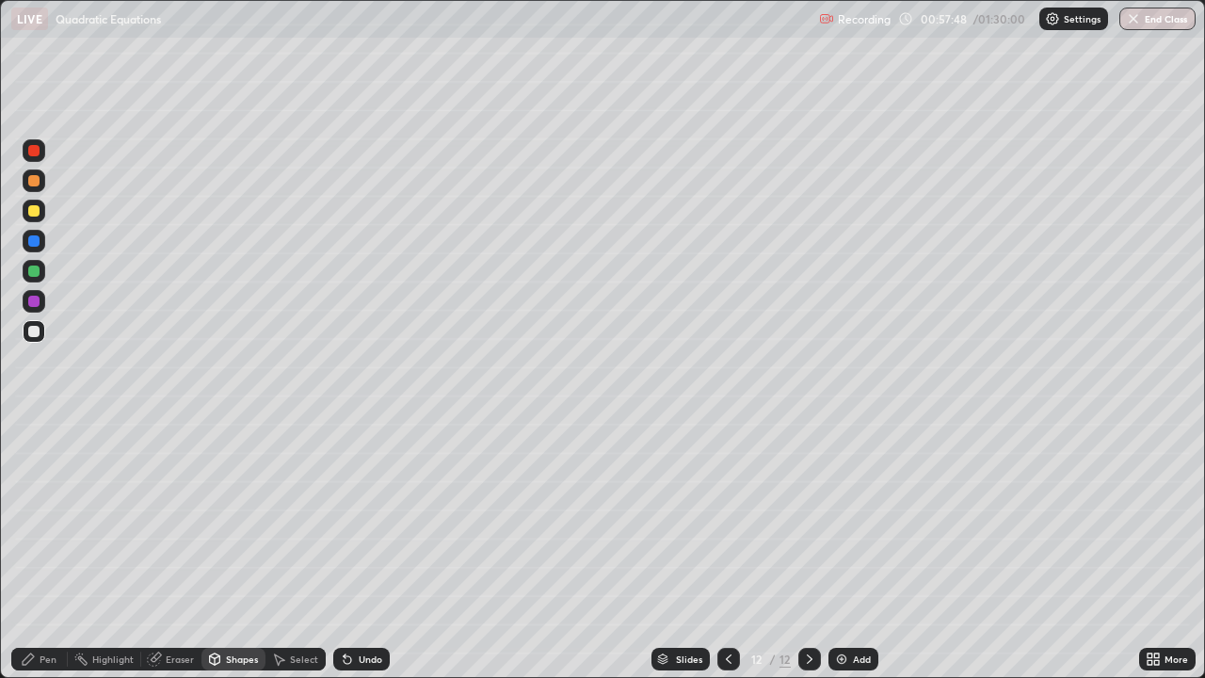
click at [41, 550] on div "Pen" at bounding box center [39, 659] width 56 height 23
click at [37, 276] on div at bounding box center [33, 271] width 11 height 11
click at [242, 550] on div "Shapes" at bounding box center [242, 658] width 32 height 9
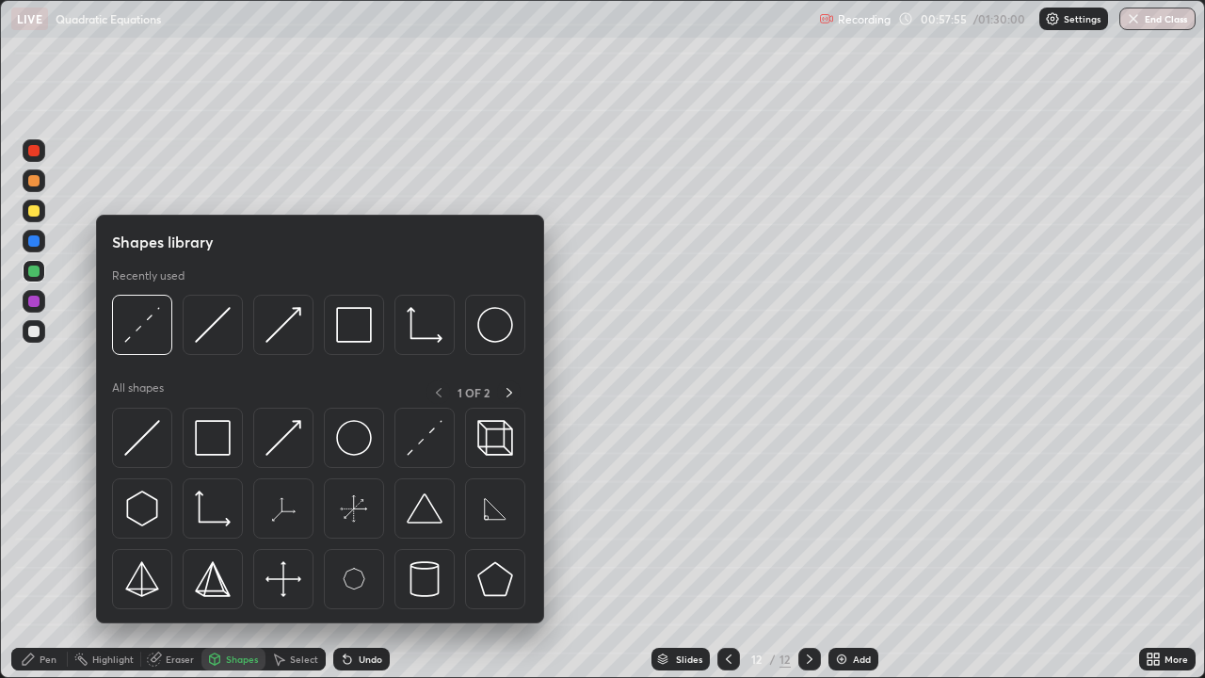
click at [145, 442] on img at bounding box center [142, 438] width 36 height 36
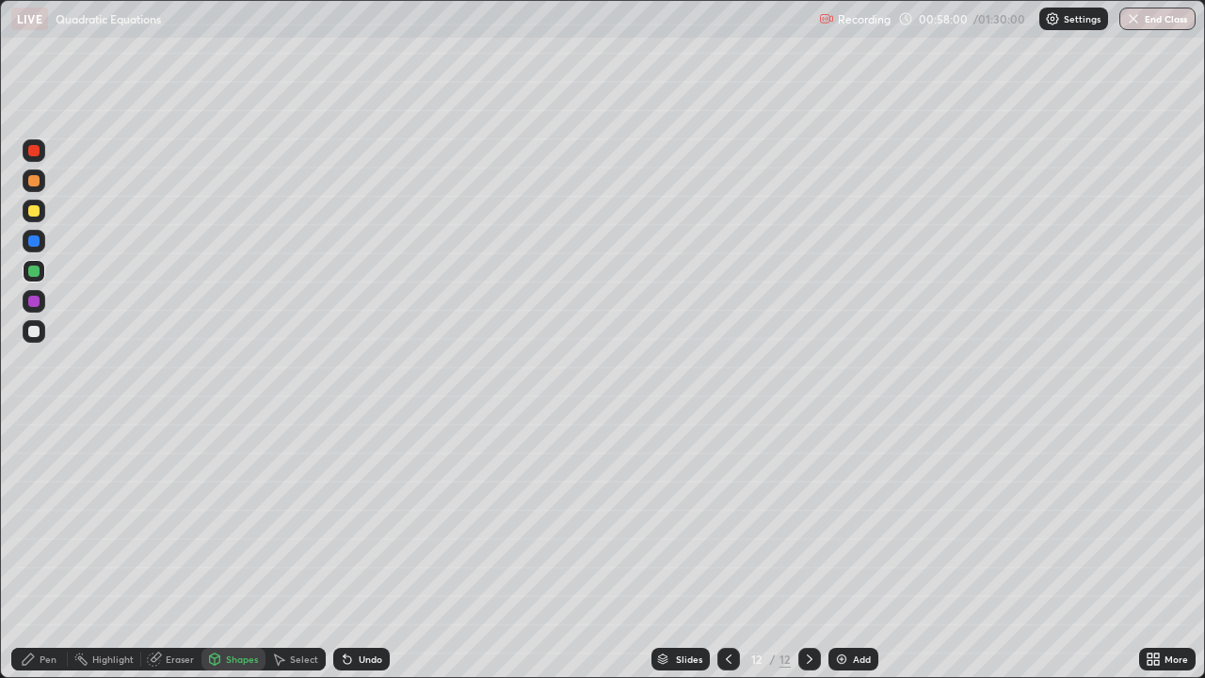
click at [224, 550] on div "Shapes" at bounding box center [233, 659] width 64 height 23
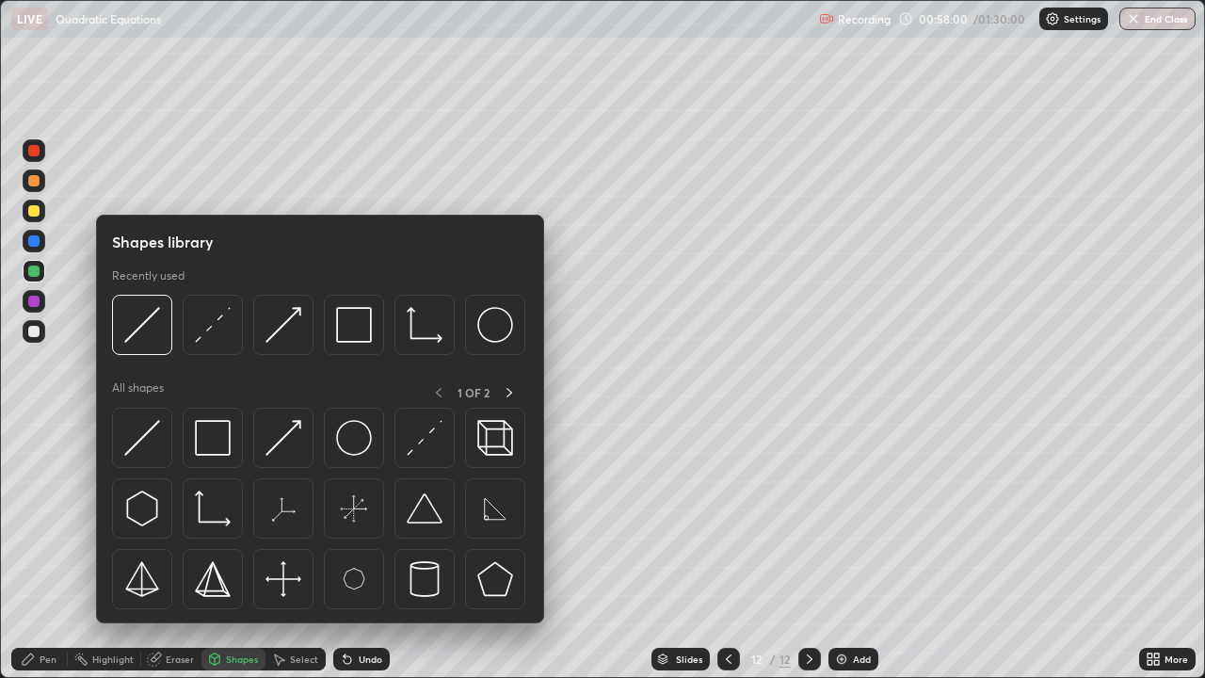
click at [412, 434] on img at bounding box center [425, 438] width 36 height 36
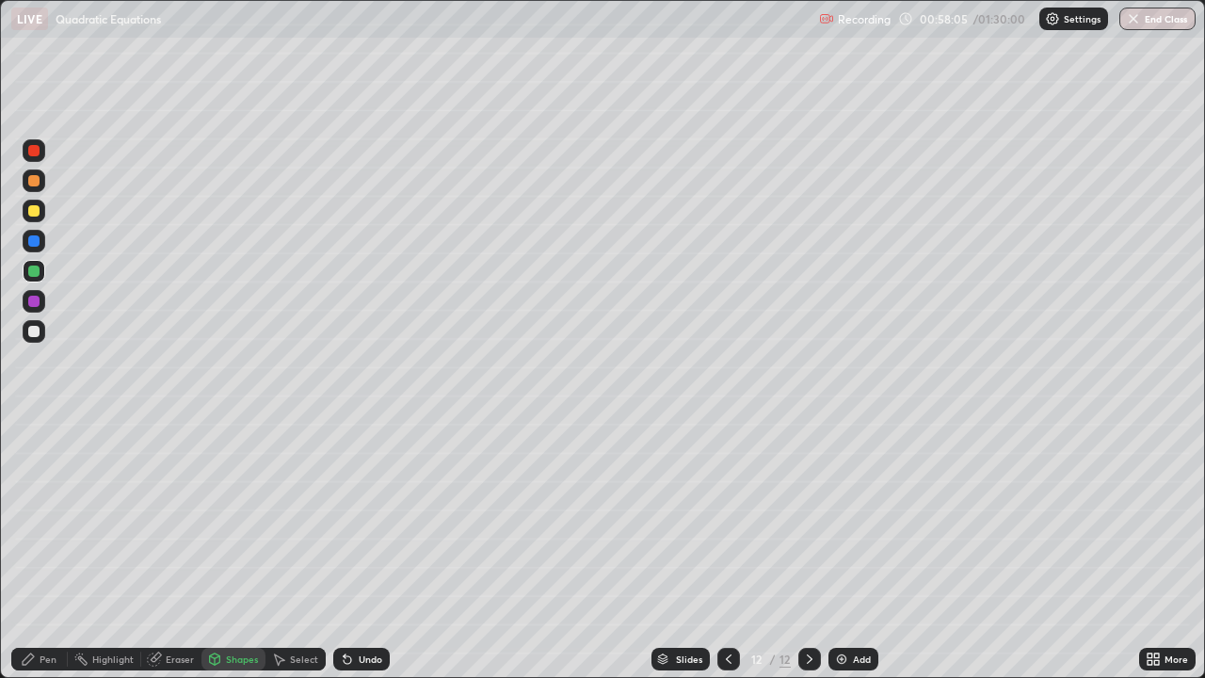
click at [50, 550] on div "Pen" at bounding box center [39, 659] width 56 height 23
click at [43, 326] on div at bounding box center [34, 331] width 23 height 23
click at [355, 550] on div "Undo" at bounding box center [361, 659] width 56 height 23
click at [353, 550] on div "Undo" at bounding box center [361, 659] width 56 height 23
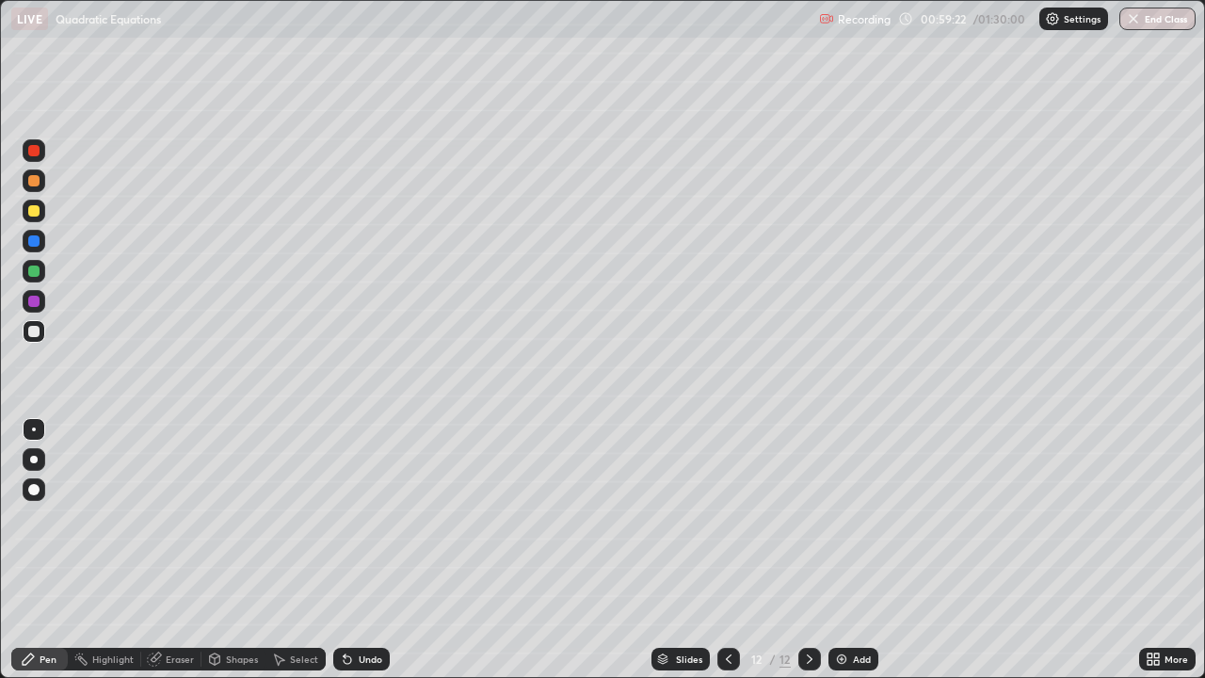
click at [32, 180] on div at bounding box center [33, 180] width 11 height 11
click at [33, 215] on div at bounding box center [33, 210] width 11 height 11
click at [221, 550] on div "Shapes" at bounding box center [233, 659] width 64 height 23
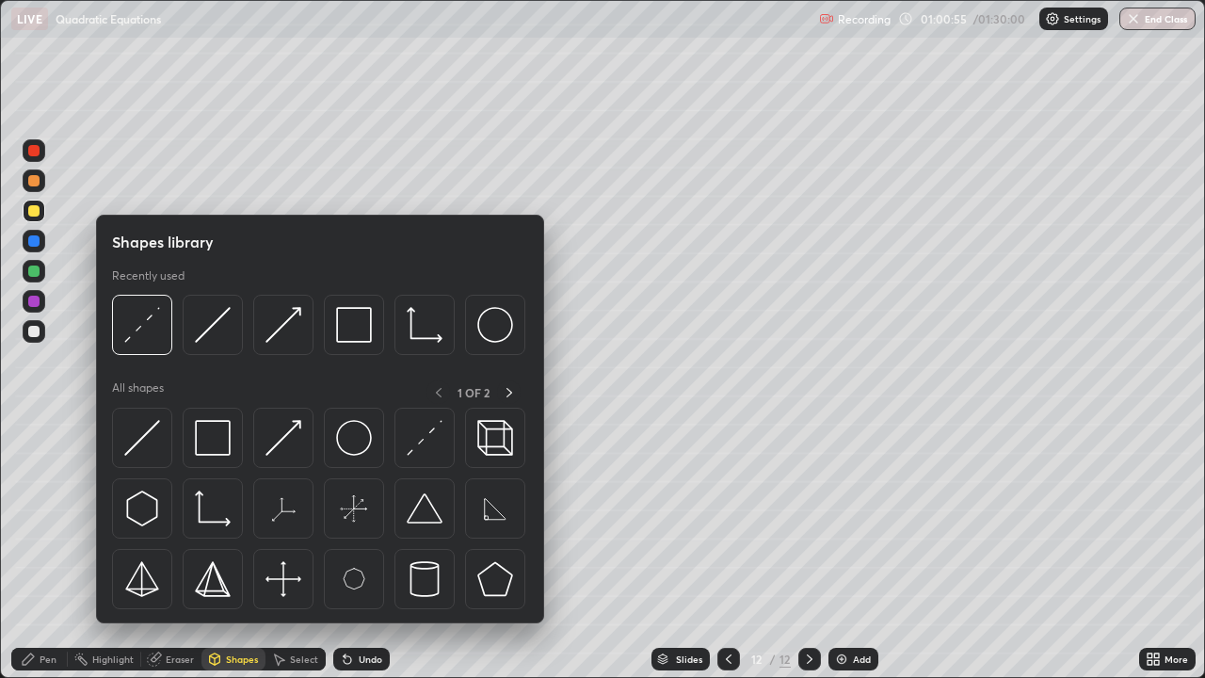
click at [163, 550] on div "Eraser" at bounding box center [171, 659] width 60 height 23
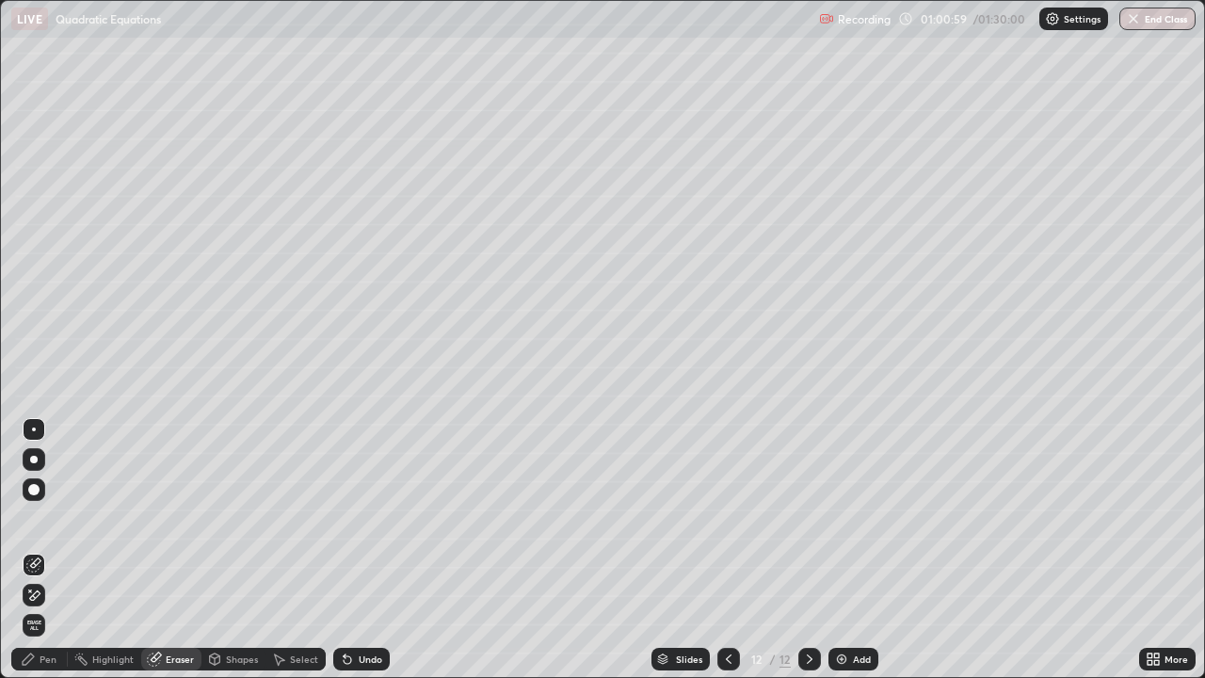
click at [39, 550] on div "Pen" at bounding box center [39, 659] width 56 height 23
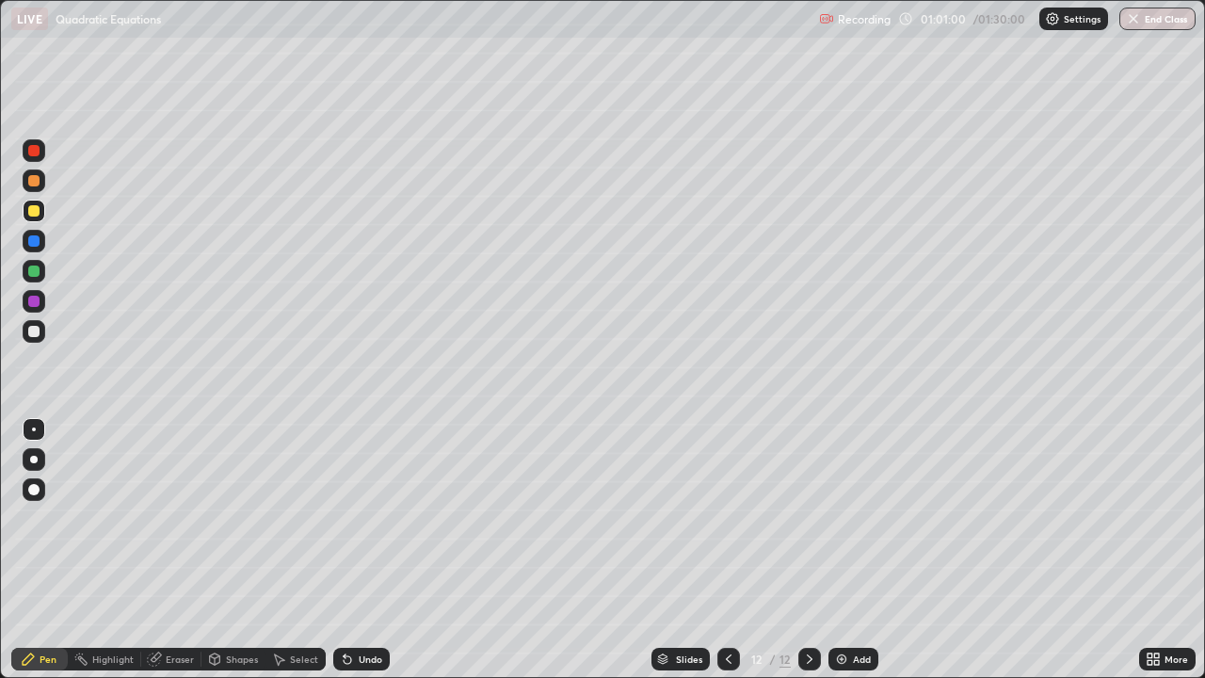
click at [37, 334] on div at bounding box center [33, 331] width 11 height 11
click at [40, 174] on div at bounding box center [34, 180] width 23 height 23
click at [360, 550] on div "Undo" at bounding box center [361, 659] width 56 height 23
click at [166, 550] on div "Eraser" at bounding box center [171, 659] width 60 height 23
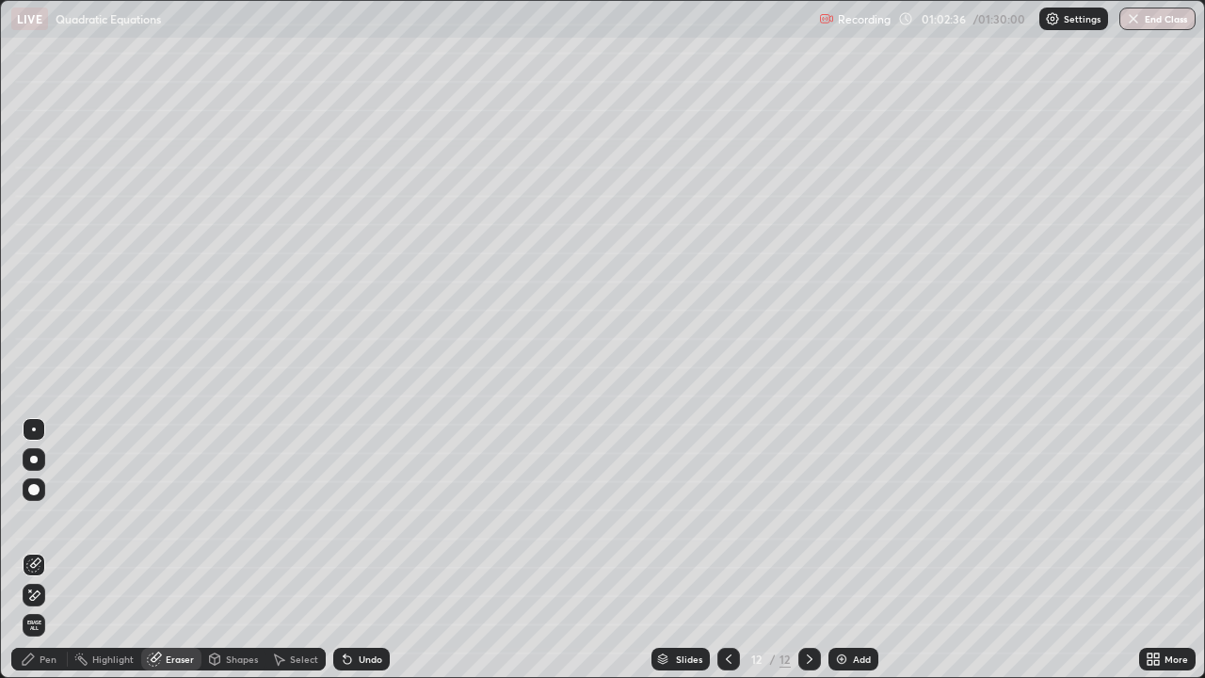
click at [39, 550] on div "Pen" at bounding box center [39, 659] width 56 height 23
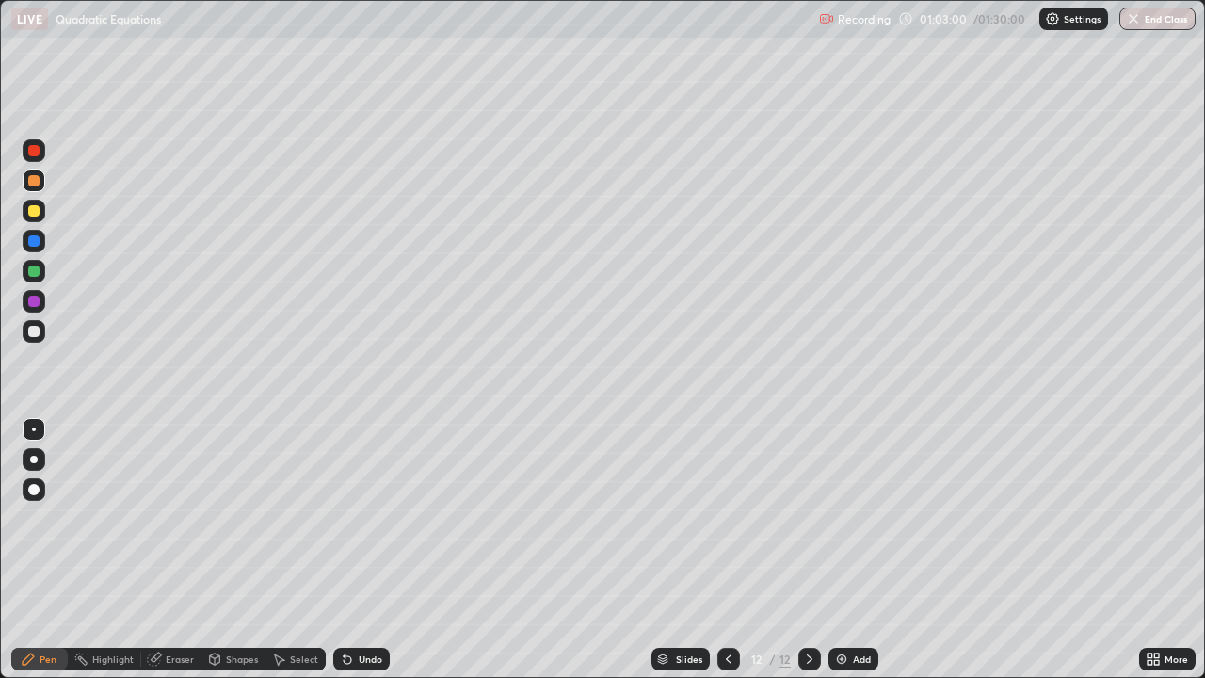
click at [32, 331] on div at bounding box center [33, 331] width 11 height 11
click at [842, 550] on img at bounding box center [841, 659] width 15 height 15
click at [36, 267] on div at bounding box center [33, 271] width 11 height 11
click at [226, 550] on div "Shapes" at bounding box center [242, 658] width 32 height 9
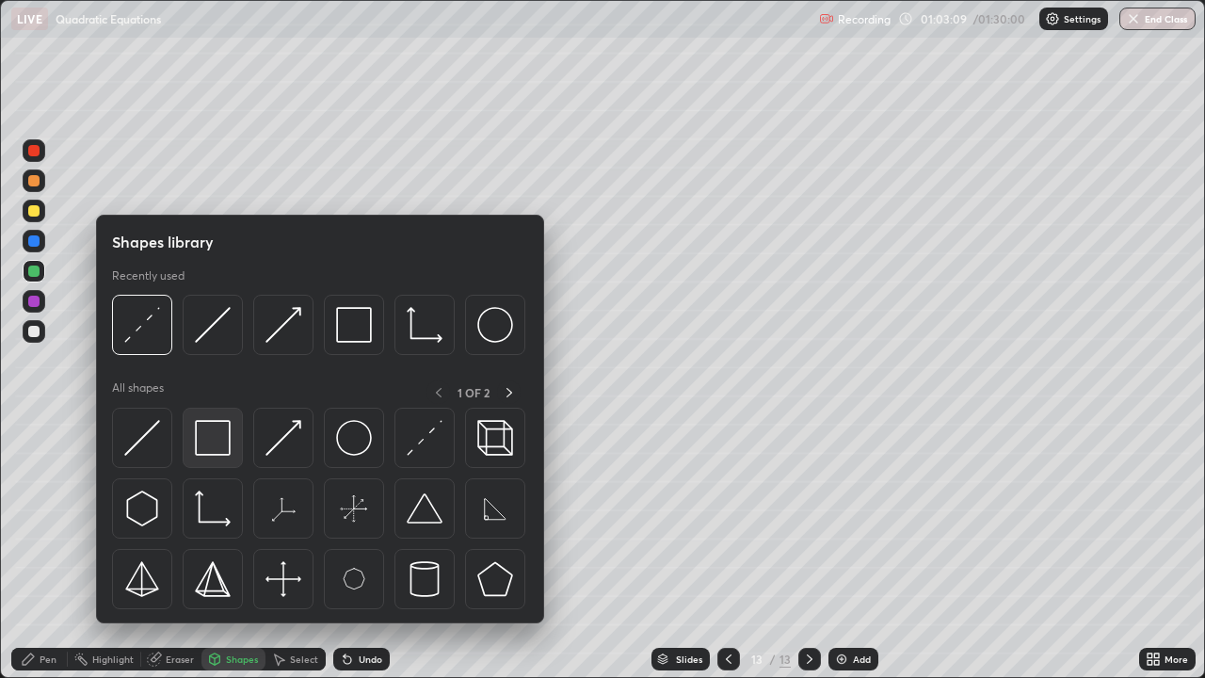
click at [219, 429] on img at bounding box center [213, 438] width 36 height 36
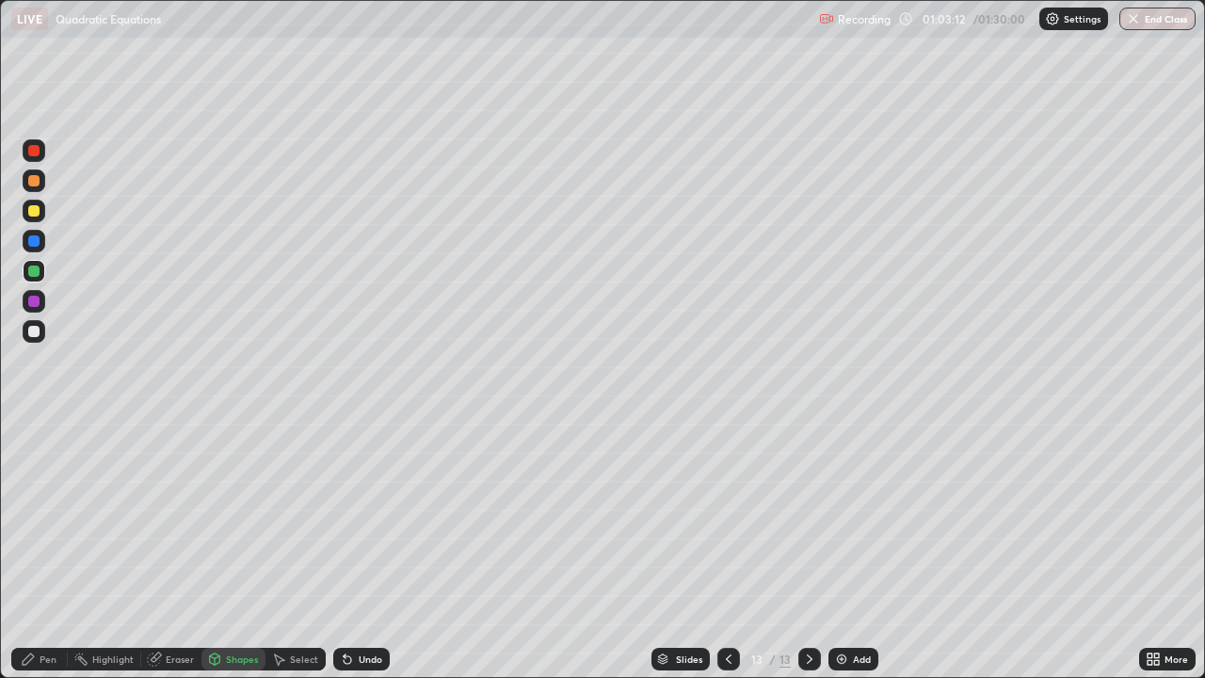
click at [29, 550] on div "Pen" at bounding box center [39, 659] width 56 height 23
click at [213, 550] on icon at bounding box center [215, 657] width 10 height 3
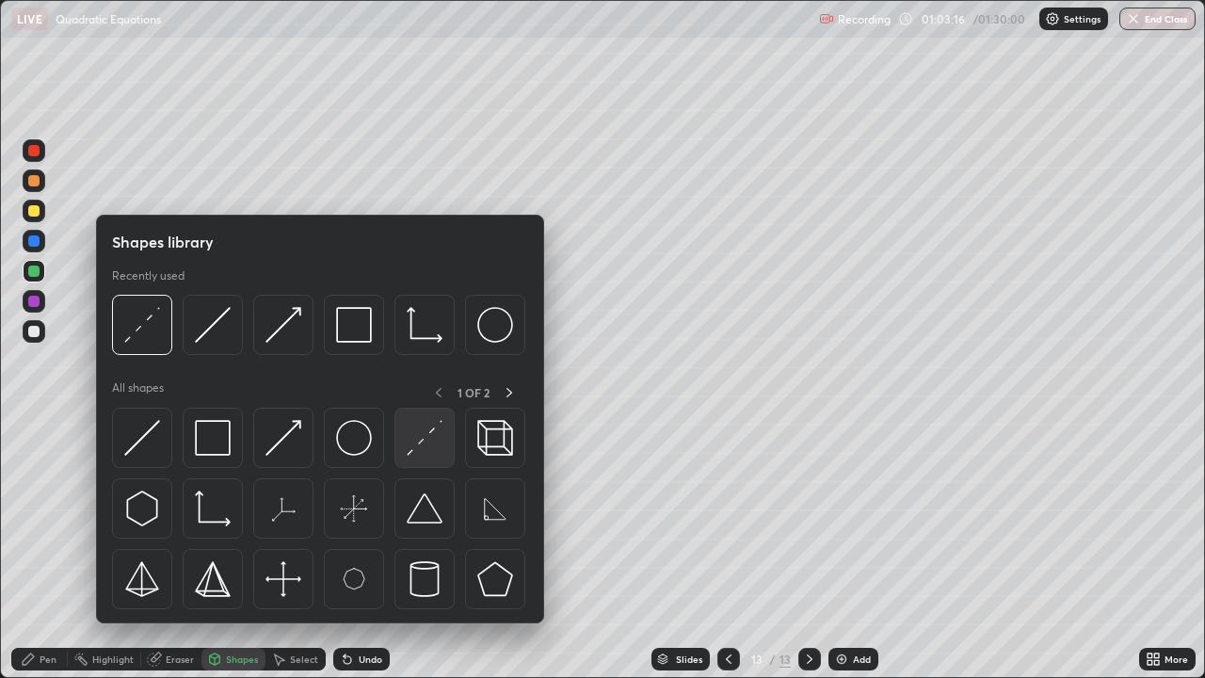
click at [425, 447] on img at bounding box center [425, 438] width 36 height 36
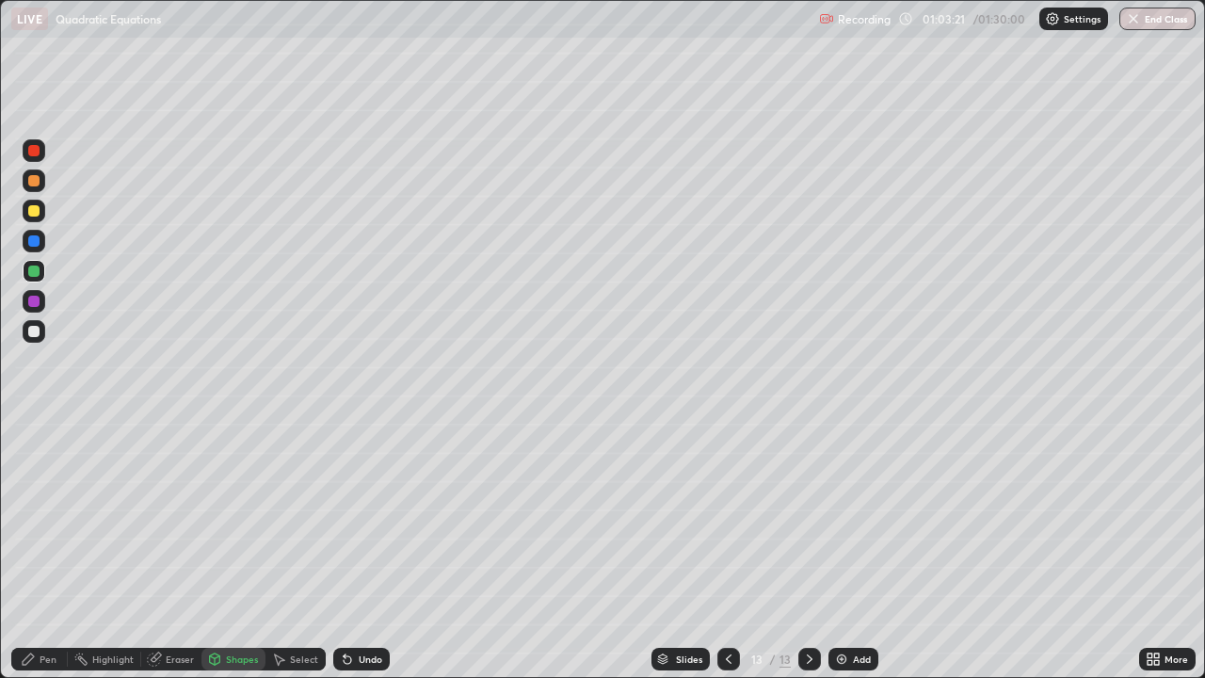
click at [45, 550] on div "Pen" at bounding box center [39, 659] width 56 height 23
click at [34, 332] on div at bounding box center [33, 331] width 11 height 11
click at [31, 271] on div at bounding box center [33, 271] width 11 height 11
click at [364, 550] on div "Undo" at bounding box center [371, 658] width 24 height 9
click at [29, 181] on div at bounding box center [33, 180] width 11 height 11
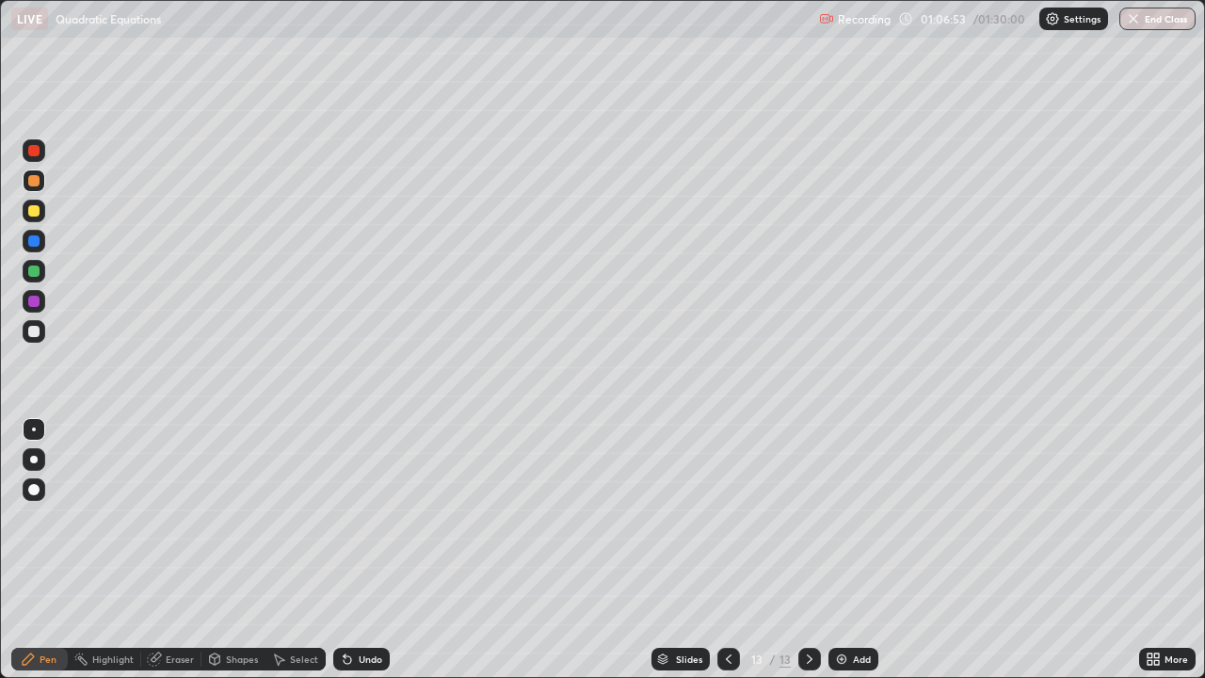
click at [842, 550] on img at bounding box center [841, 659] width 15 height 15
click at [231, 550] on div "Shapes" at bounding box center [242, 658] width 32 height 9
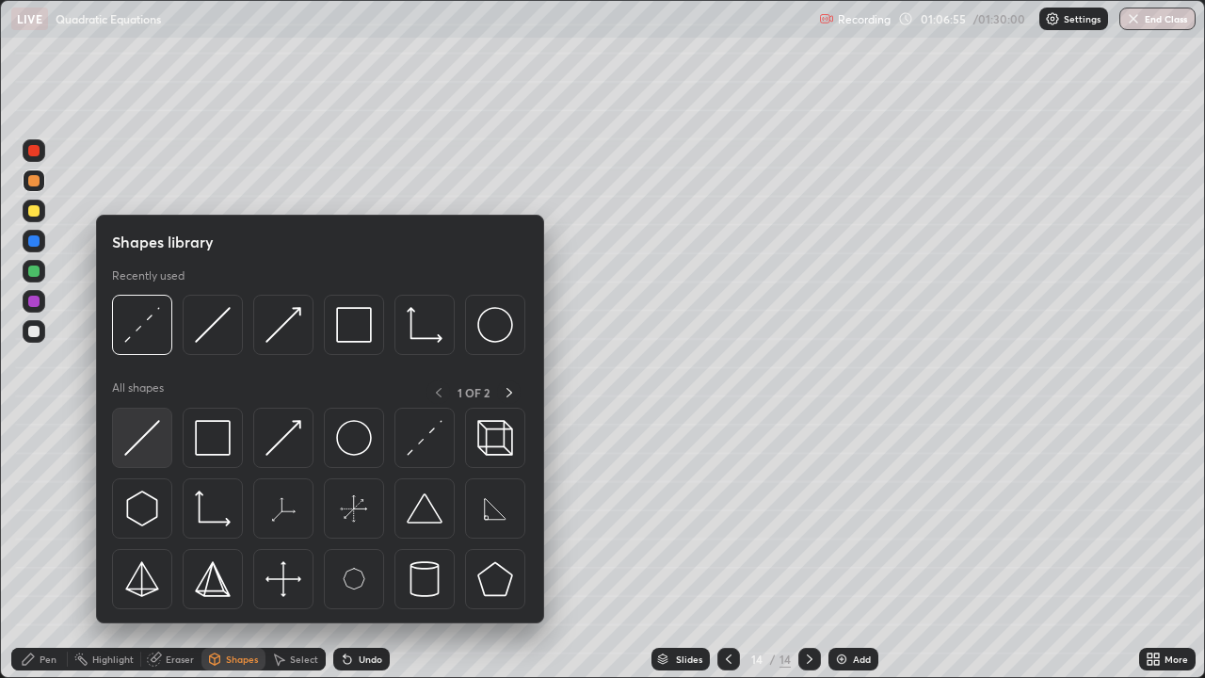
click at [135, 456] on img at bounding box center [142, 438] width 36 height 36
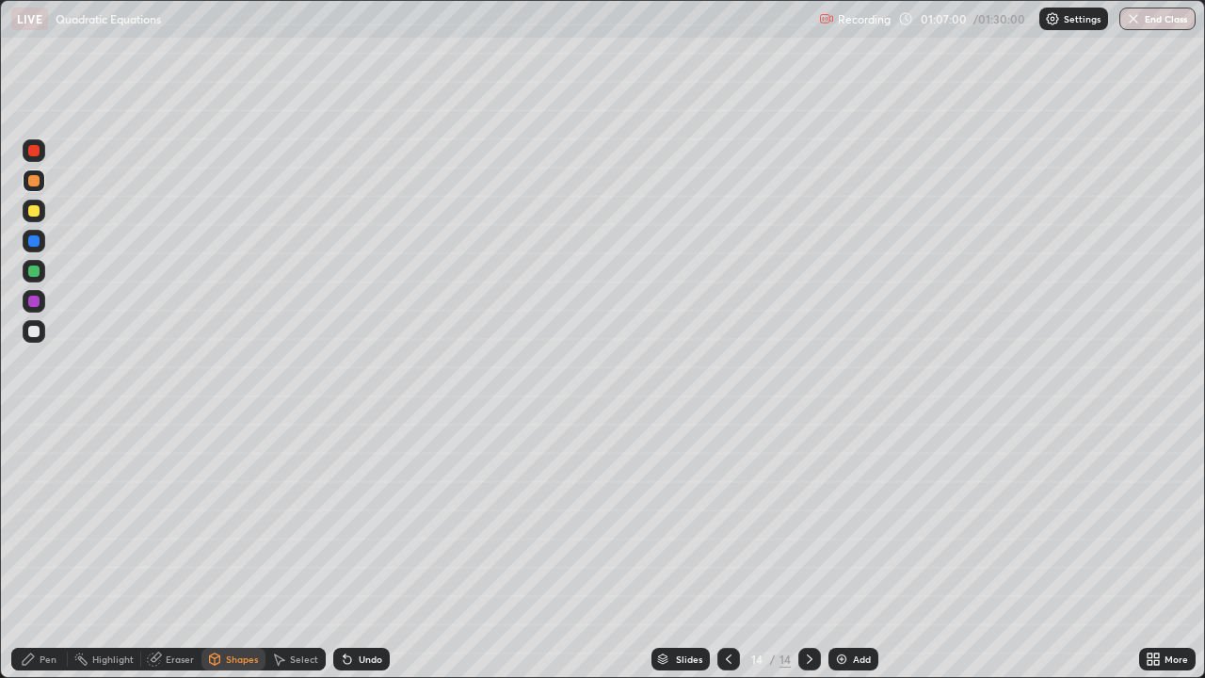
click at [40, 550] on div "Pen" at bounding box center [39, 659] width 56 height 23
click at [39, 329] on div at bounding box center [33, 331] width 11 height 11
click at [239, 550] on div "Shapes" at bounding box center [242, 658] width 32 height 9
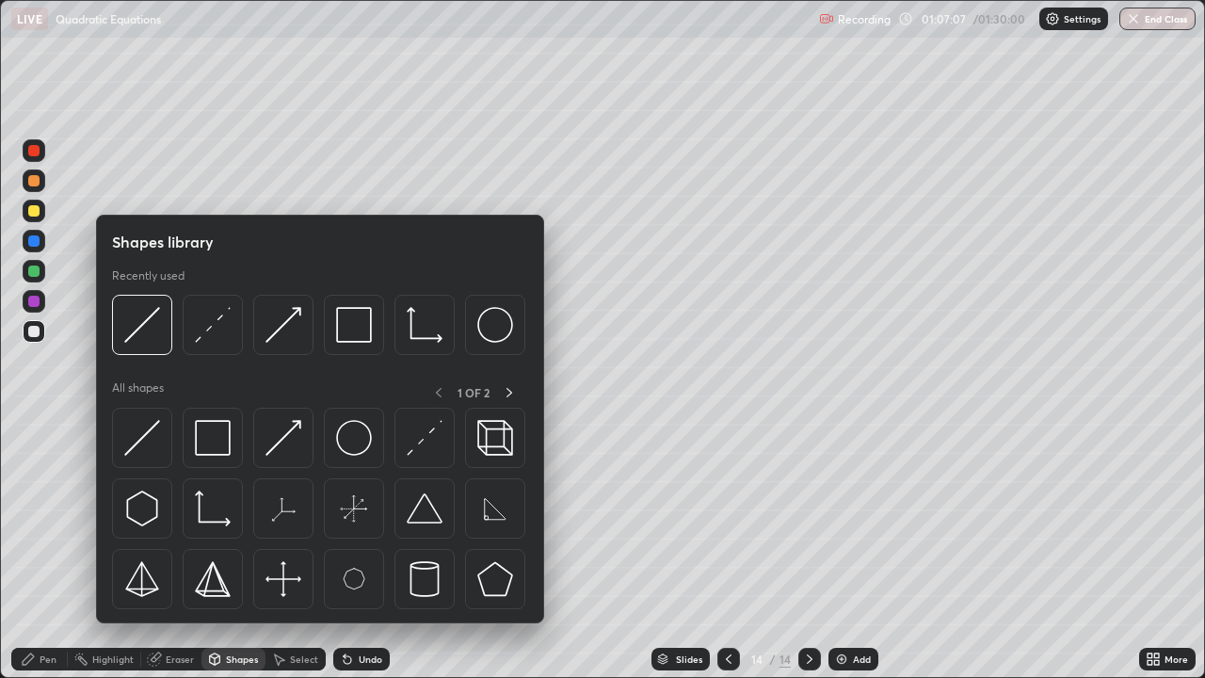
click at [143, 436] on img at bounding box center [142, 438] width 36 height 36
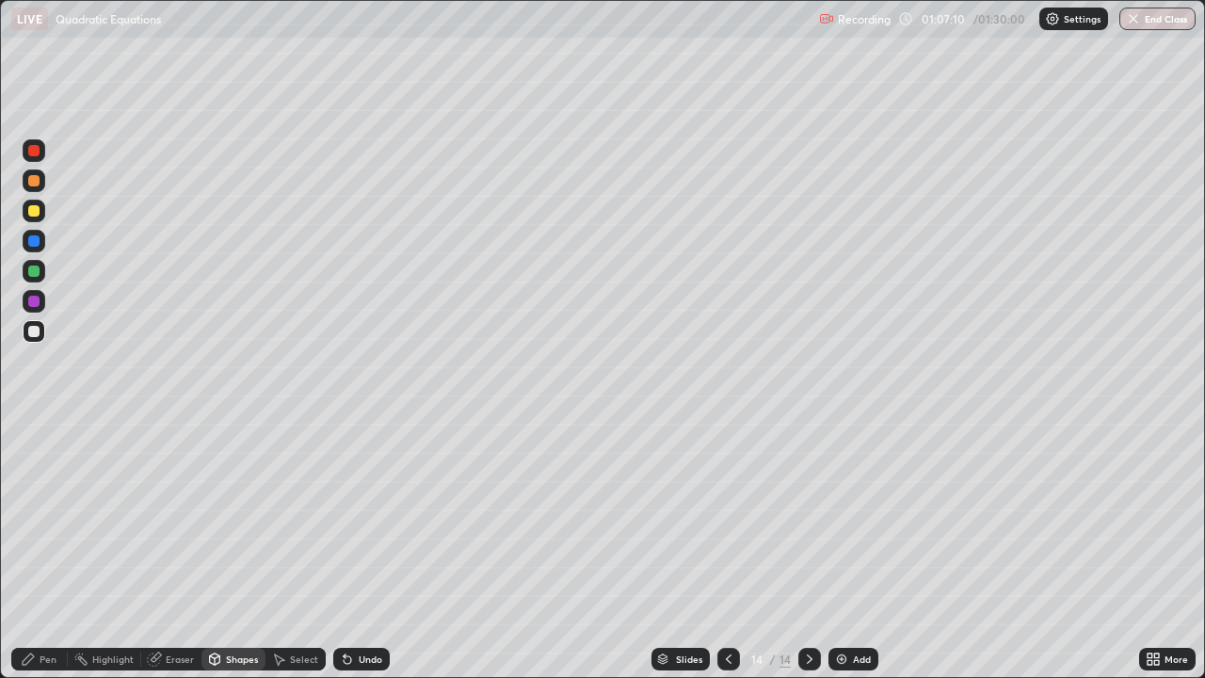
click at [45, 550] on div "Pen" at bounding box center [48, 658] width 17 height 9
click at [43, 550] on div "Pen" at bounding box center [39, 659] width 56 height 23
click at [365, 550] on div "Undo" at bounding box center [371, 658] width 24 height 9
click at [233, 550] on div "Shapes" at bounding box center [242, 658] width 32 height 9
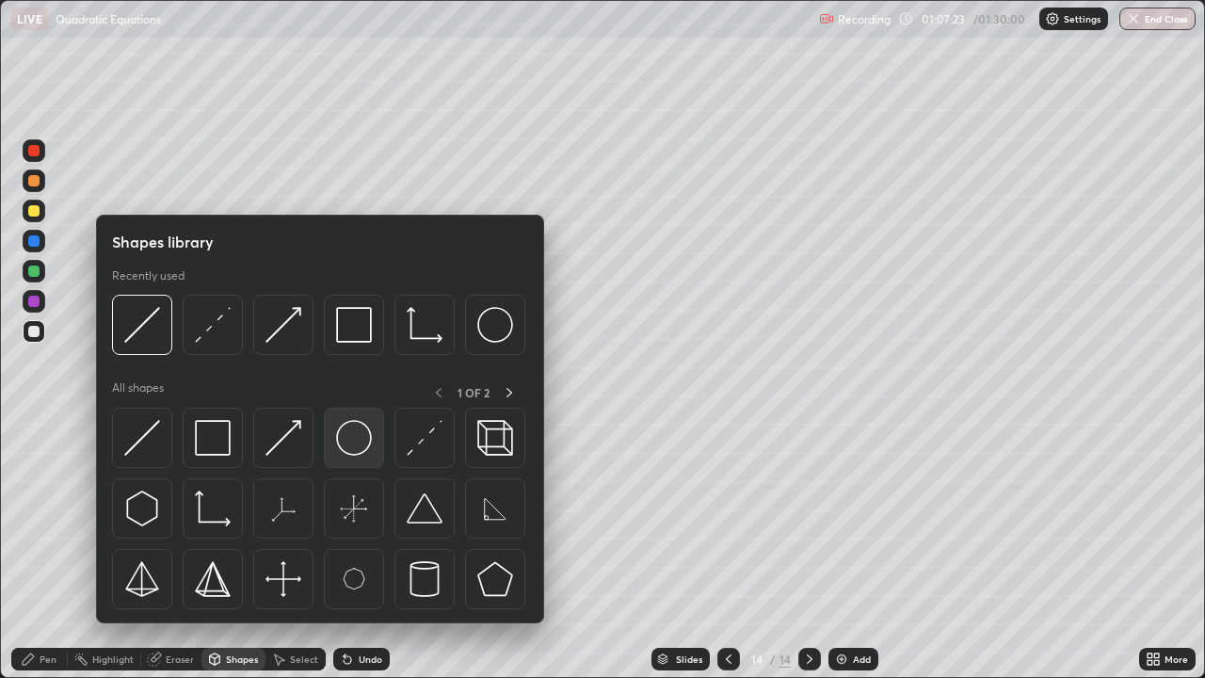
click at [349, 439] on img at bounding box center [354, 438] width 36 height 36
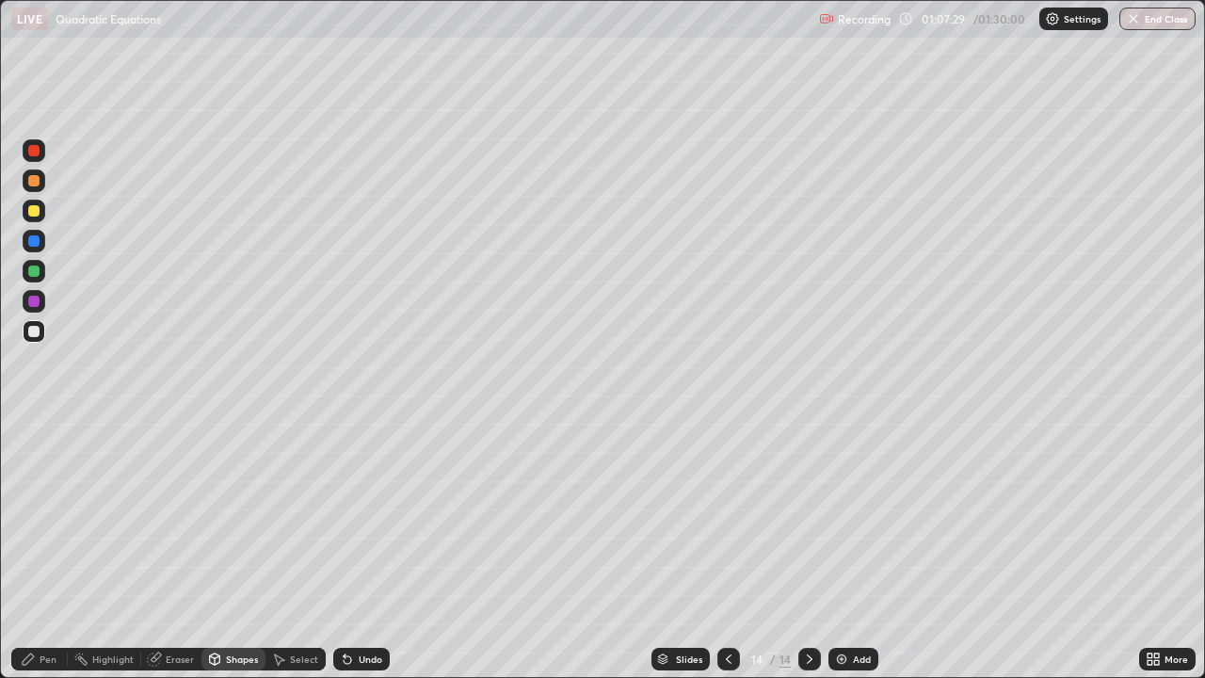
click at [228, 550] on div "Shapes" at bounding box center [242, 658] width 32 height 9
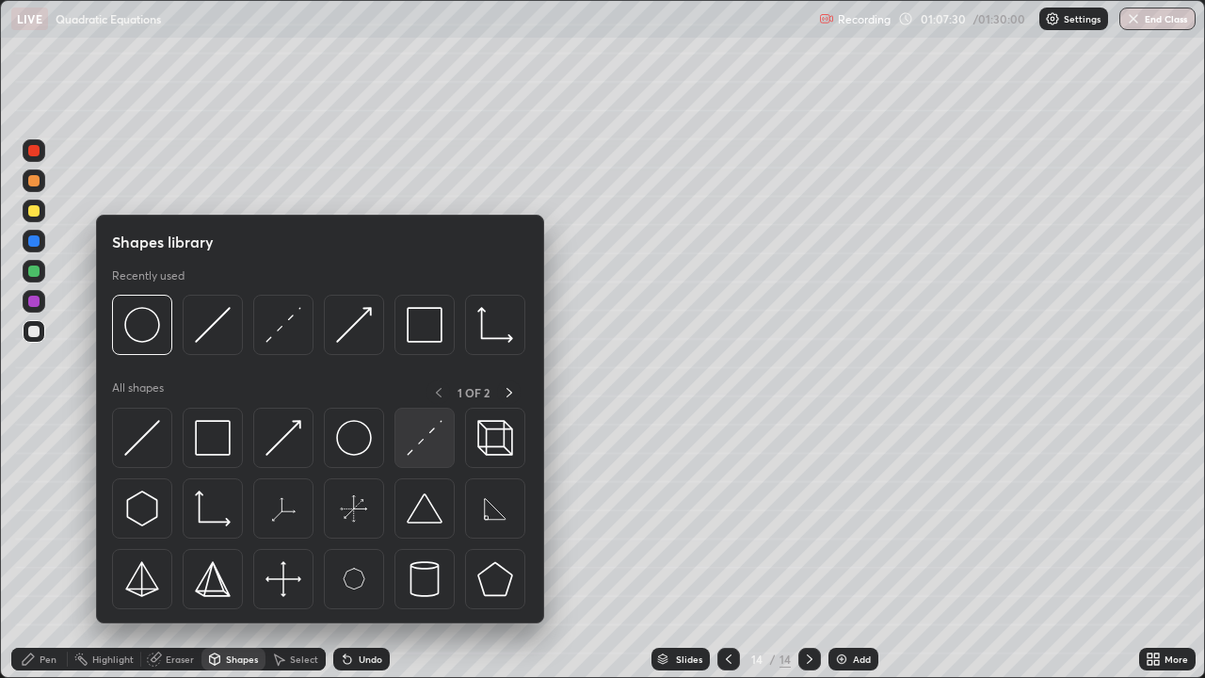
click at [408, 449] on img at bounding box center [425, 438] width 36 height 36
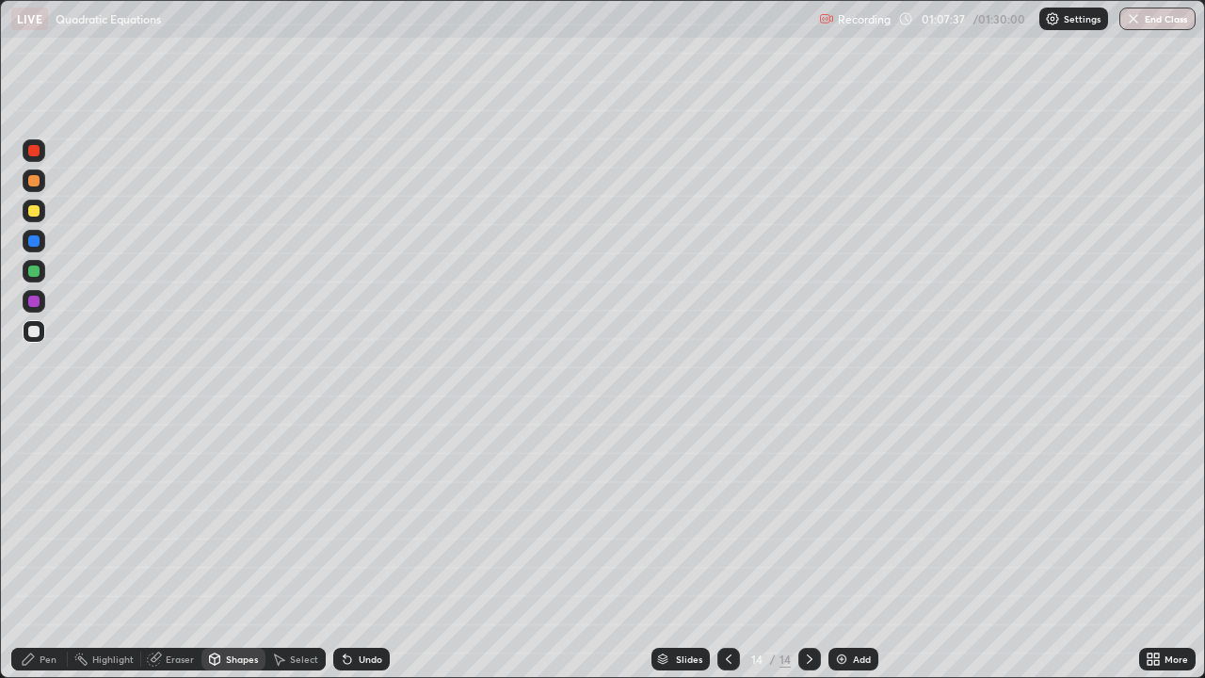
click at [33, 550] on icon at bounding box center [28, 659] width 15 height 15
click at [33, 184] on div at bounding box center [33, 180] width 11 height 11
click at [33, 266] on div at bounding box center [33, 271] width 11 height 11
click at [29, 176] on div at bounding box center [33, 180] width 11 height 11
click at [729, 550] on icon at bounding box center [728, 659] width 15 height 15
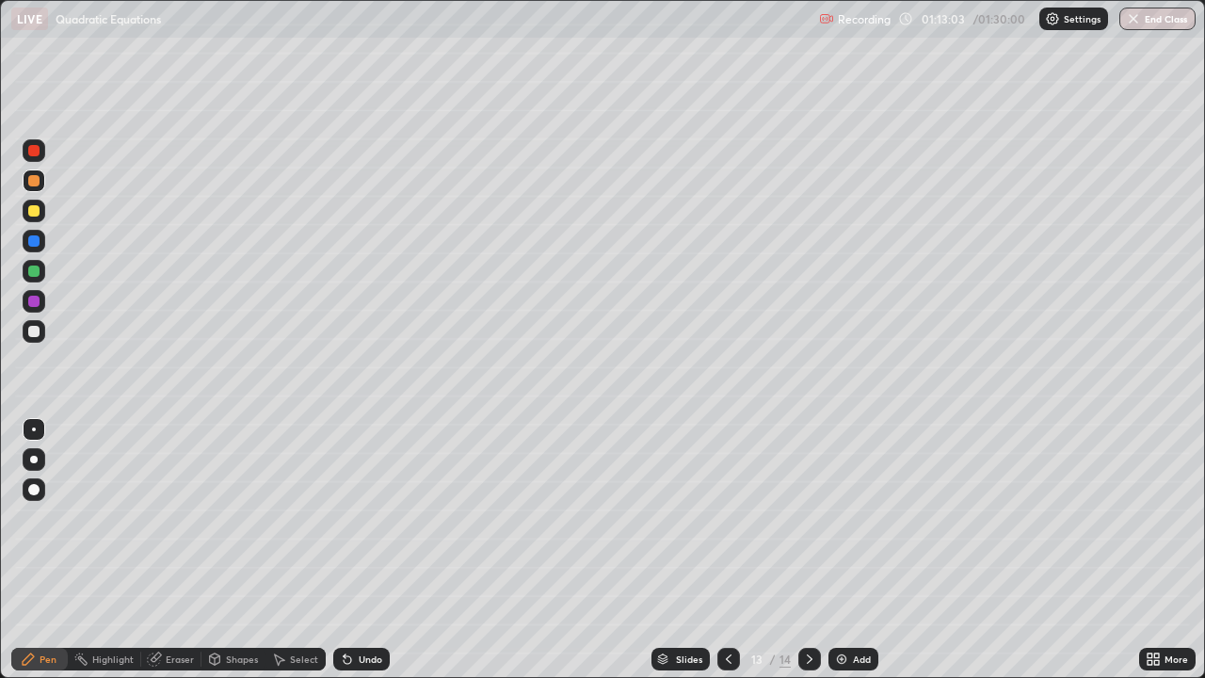
click at [734, 550] on div at bounding box center [728, 659] width 23 height 23
click at [803, 550] on icon at bounding box center [809, 659] width 15 height 15
click at [807, 550] on div at bounding box center [809, 659] width 23 height 23
click at [810, 550] on icon at bounding box center [809, 659] width 15 height 15
click at [836, 550] on img at bounding box center [841, 659] width 15 height 15
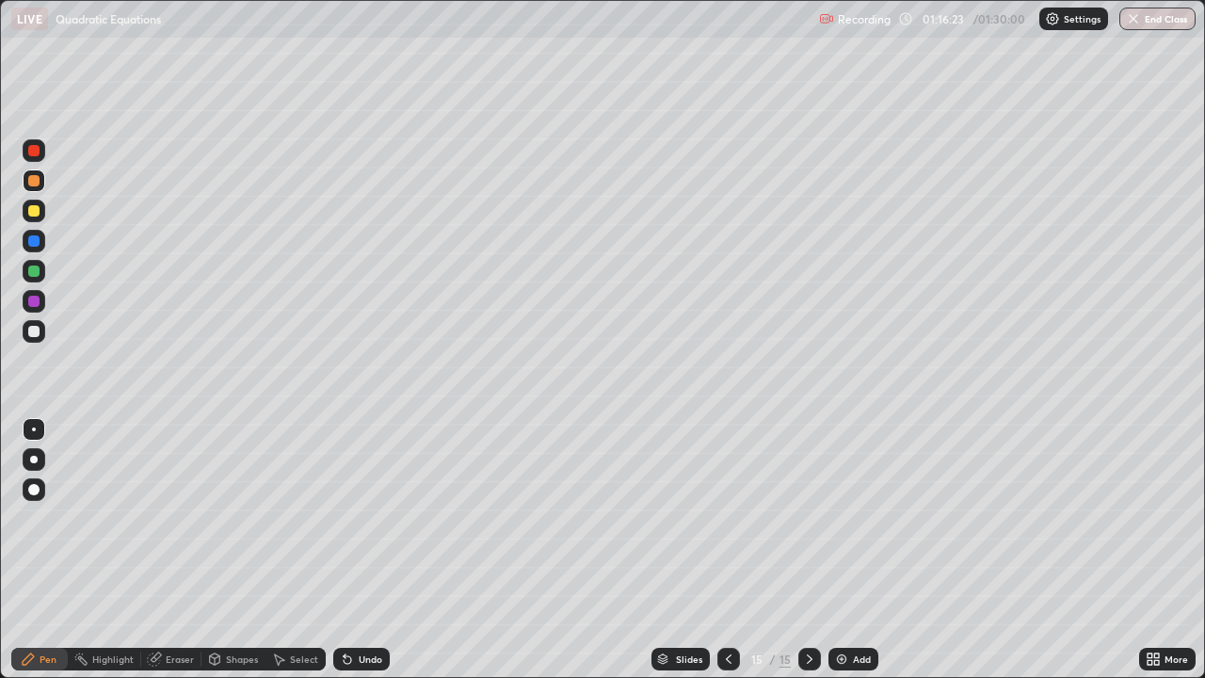
click at [33, 210] on div at bounding box center [33, 210] width 11 height 11
click at [36, 330] on div at bounding box center [33, 331] width 11 height 11
click at [213, 550] on icon at bounding box center [215, 657] width 10 height 3
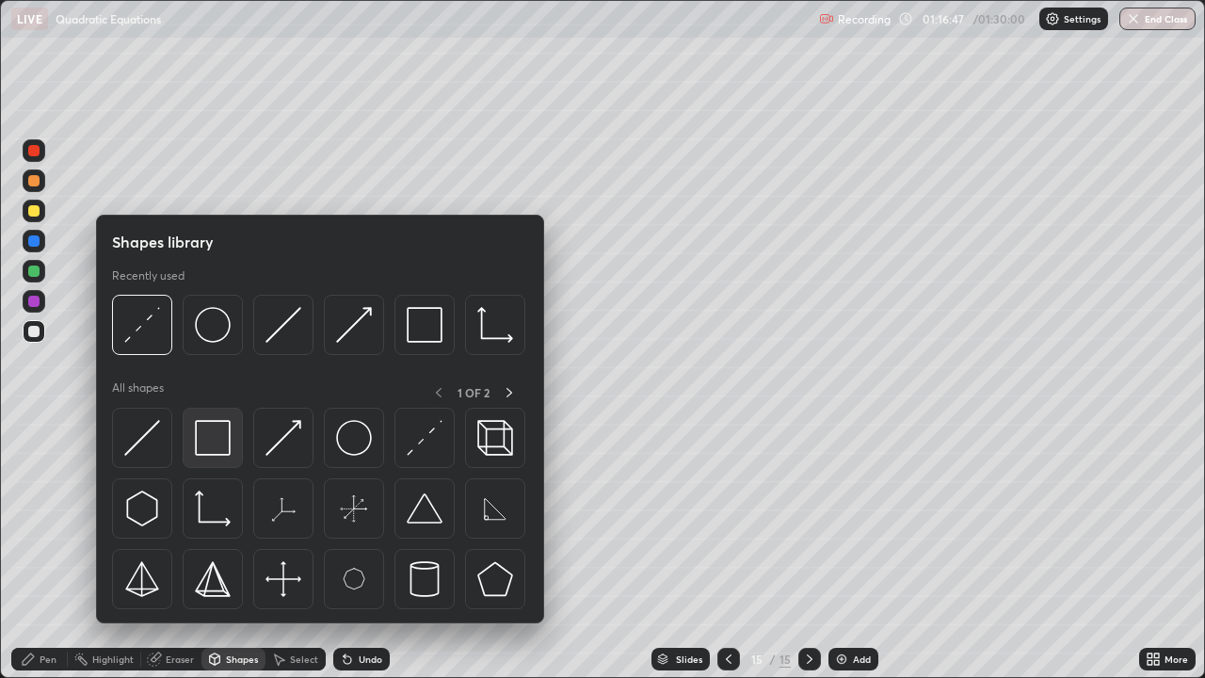
click at [211, 442] on img at bounding box center [213, 438] width 36 height 36
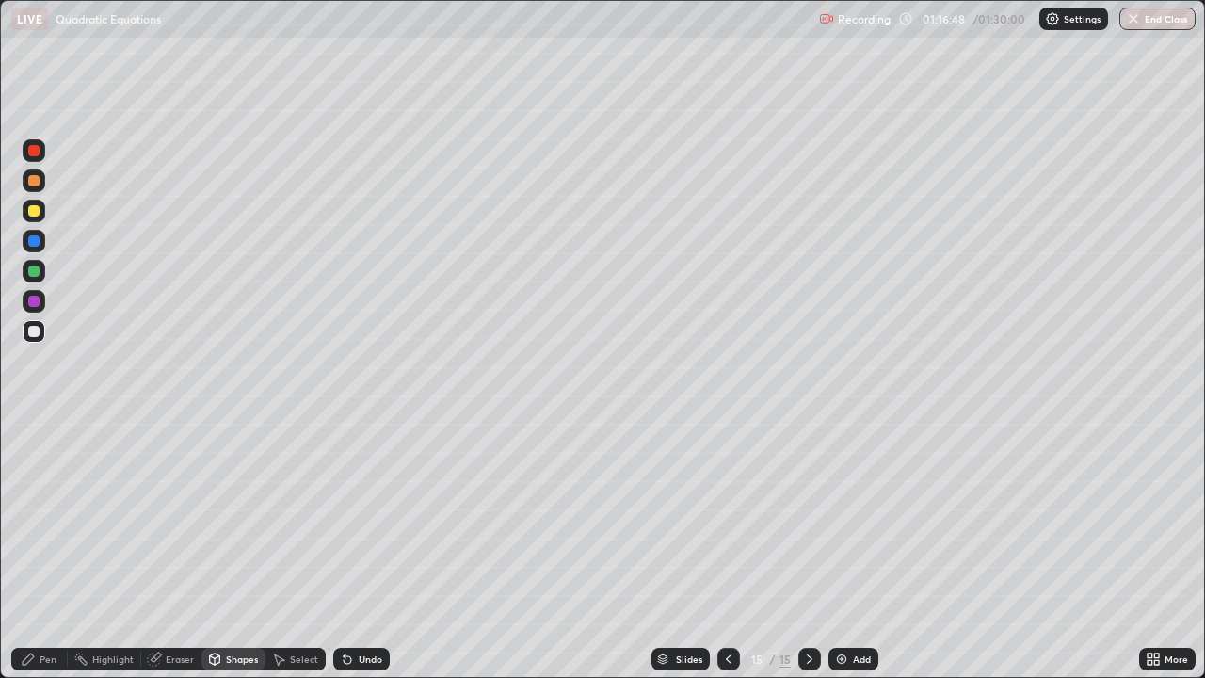
click at [33, 205] on div at bounding box center [33, 210] width 11 height 11
click at [42, 550] on div "Pen" at bounding box center [39, 659] width 56 height 23
click at [37, 179] on div at bounding box center [33, 180] width 11 height 11
click at [238, 550] on div "Shapes" at bounding box center [233, 659] width 64 height 23
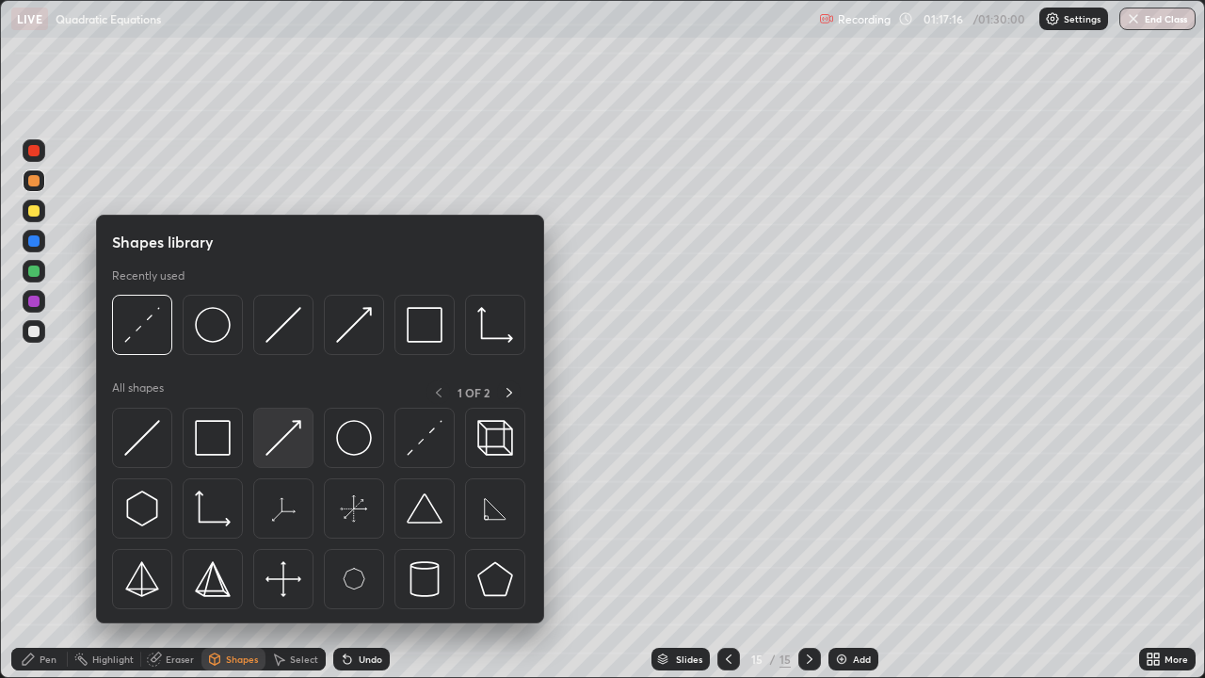
click at [288, 438] on img at bounding box center [284, 438] width 36 height 36
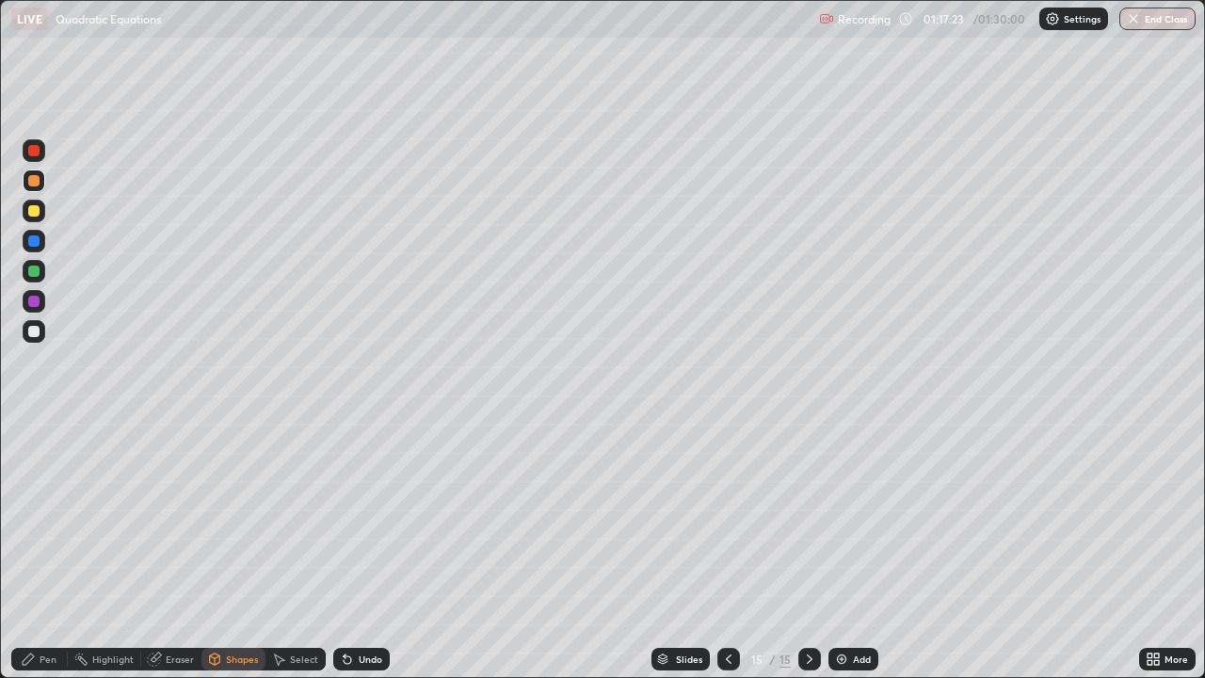
click at [31, 275] on div at bounding box center [33, 271] width 11 height 11
click at [365, 550] on div "Undo" at bounding box center [371, 658] width 24 height 9
click at [41, 550] on div "Pen" at bounding box center [48, 658] width 17 height 9
click at [35, 210] on div at bounding box center [33, 210] width 11 height 11
click at [37, 330] on div at bounding box center [33, 331] width 11 height 11
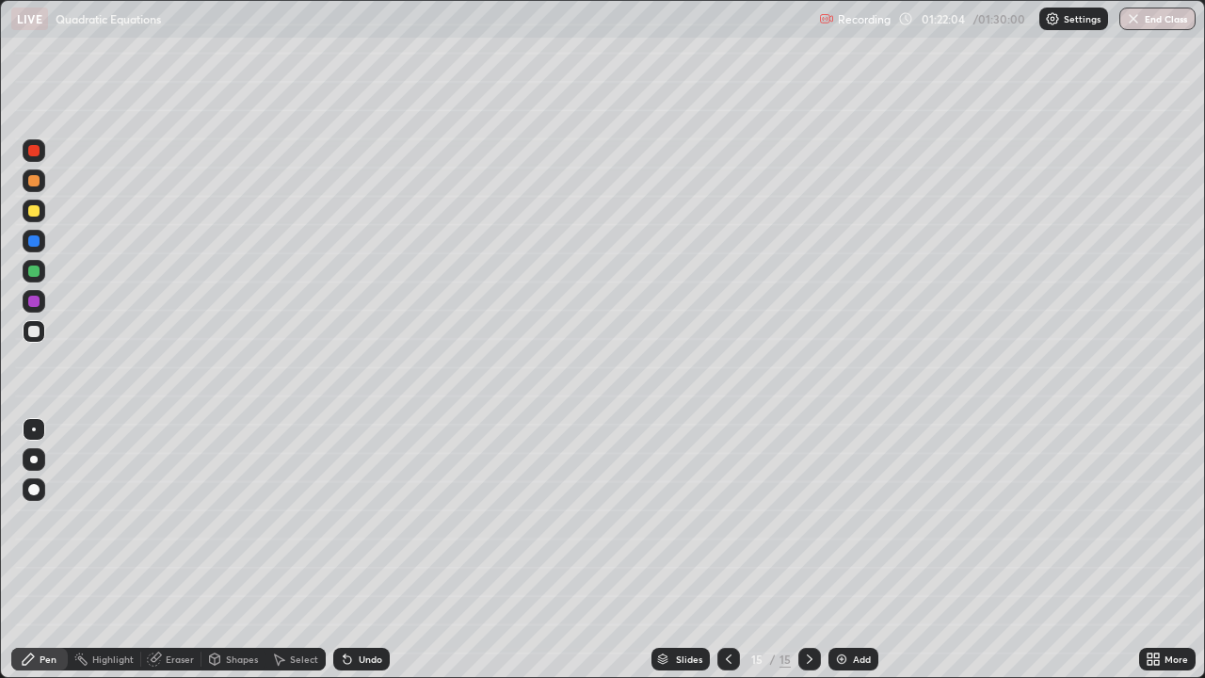
click at [36, 180] on div at bounding box center [33, 180] width 11 height 11
click at [1145, 23] on button "End Class" at bounding box center [1157, 19] width 76 height 23
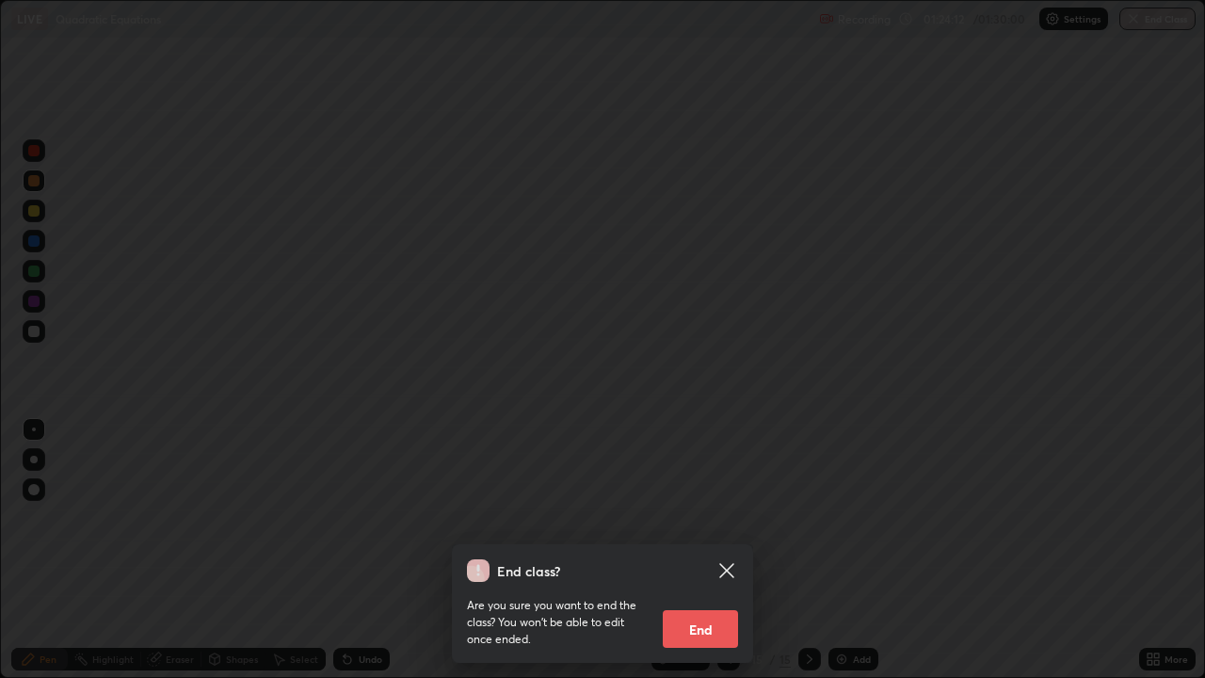
click at [707, 550] on button "End" at bounding box center [700, 629] width 75 height 38
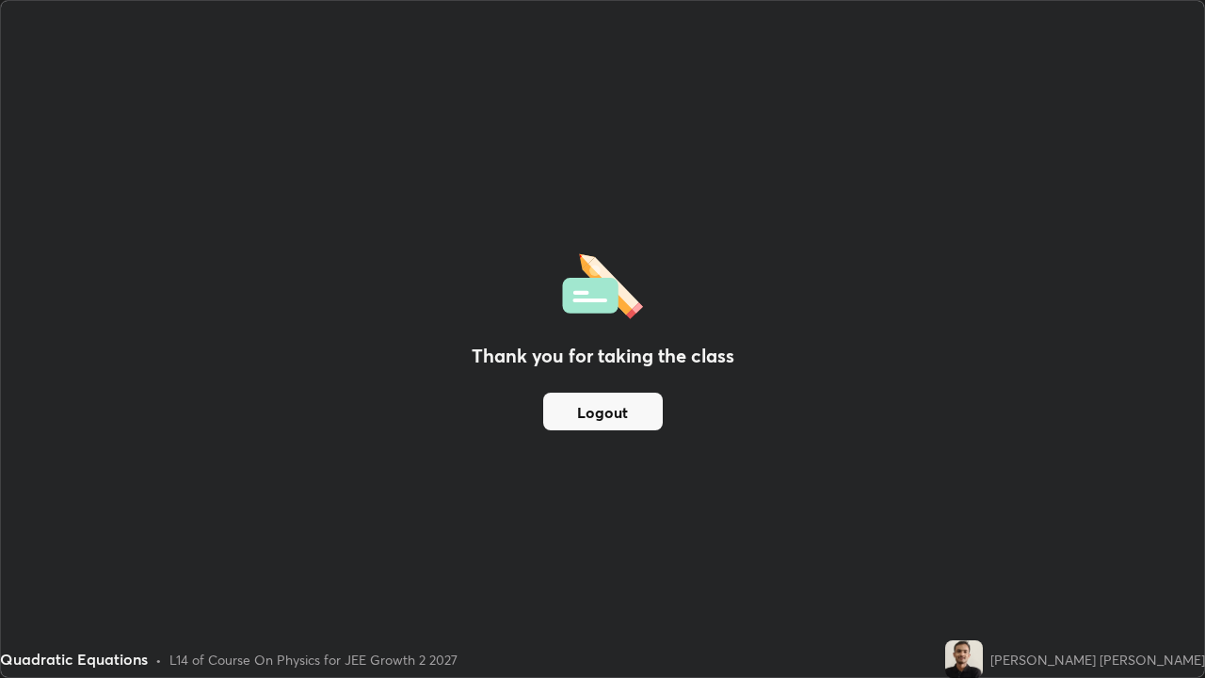
click at [614, 411] on button "Logout" at bounding box center [603, 412] width 120 height 38
click at [608, 415] on button "Logout" at bounding box center [603, 412] width 120 height 38
click at [607, 414] on button "Logout" at bounding box center [603, 412] width 120 height 38
